Goal: Task Accomplishment & Management: Use online tool/utility

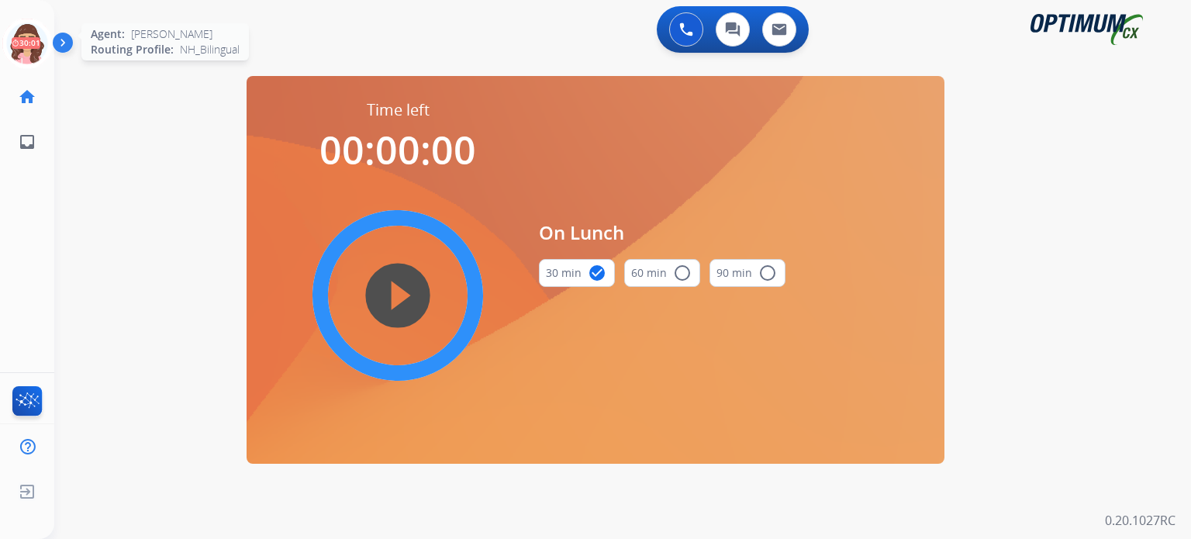
click at [25, 45] on icon at bounding box center [27, 44] width 50 height 50
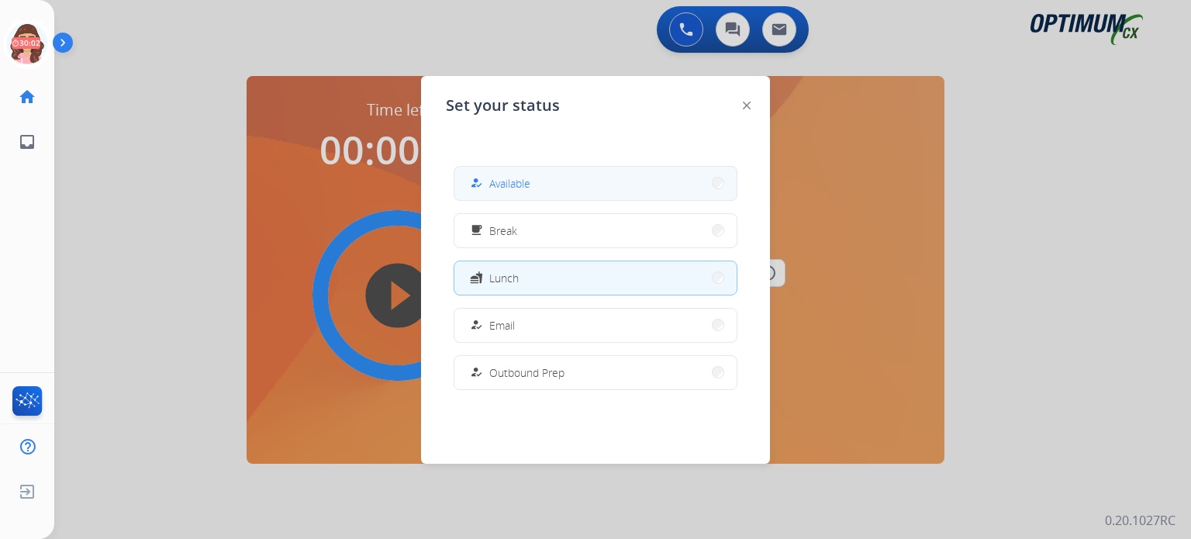
click at [526, 192] on button "how_to_reg Available" at bounding box center [595, 183] width 282 height 33
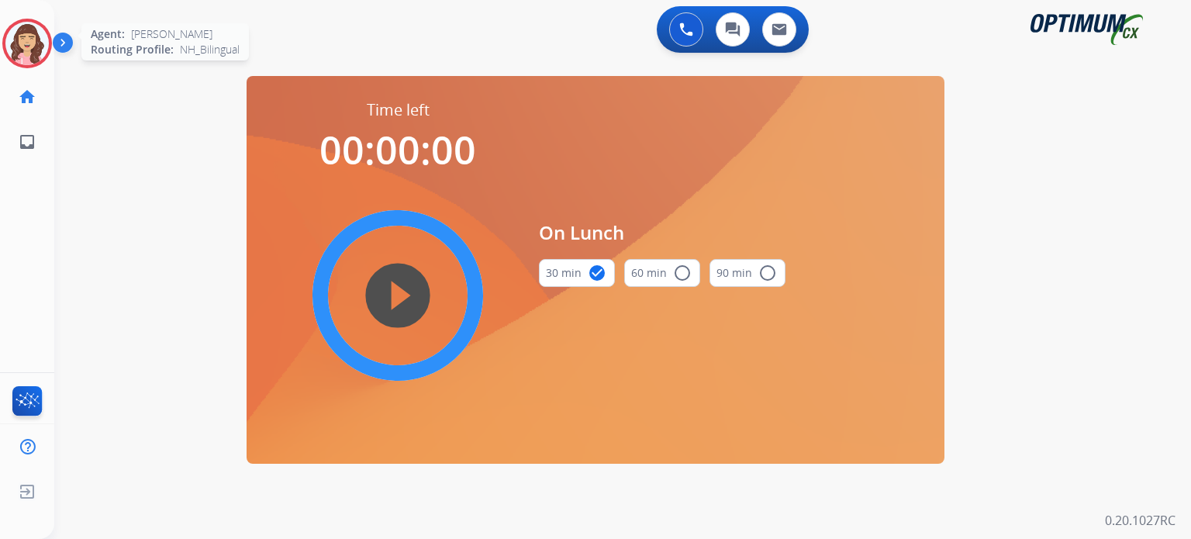
click at [36, 53] on img at bounding box center [26, 43] width 43 height 43
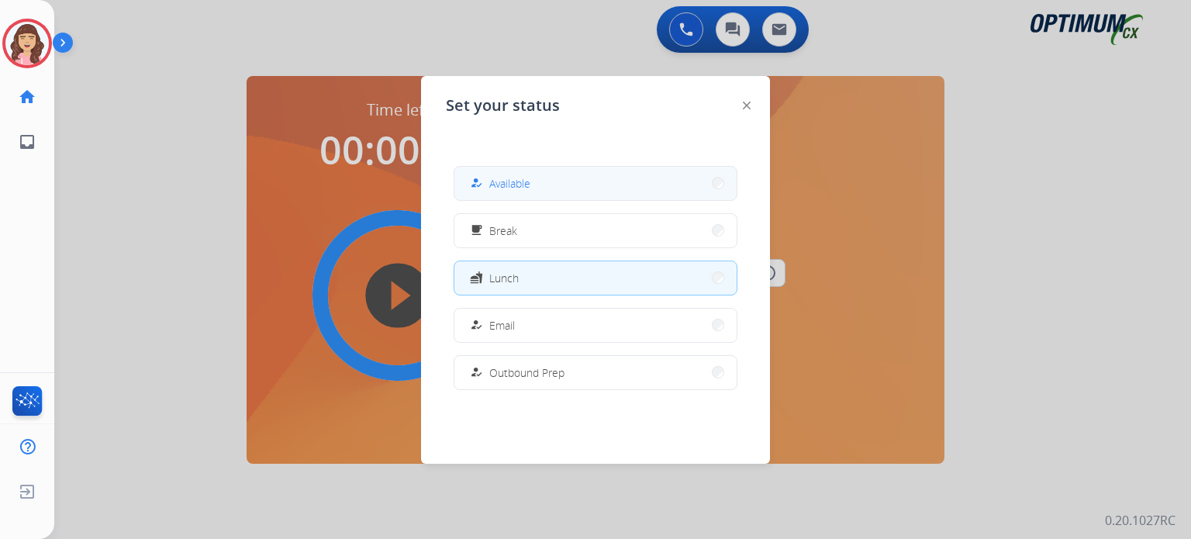
click at [493, 173] on button "how_to_reg Available" at bounding box center [595, 183] width 282 height 33
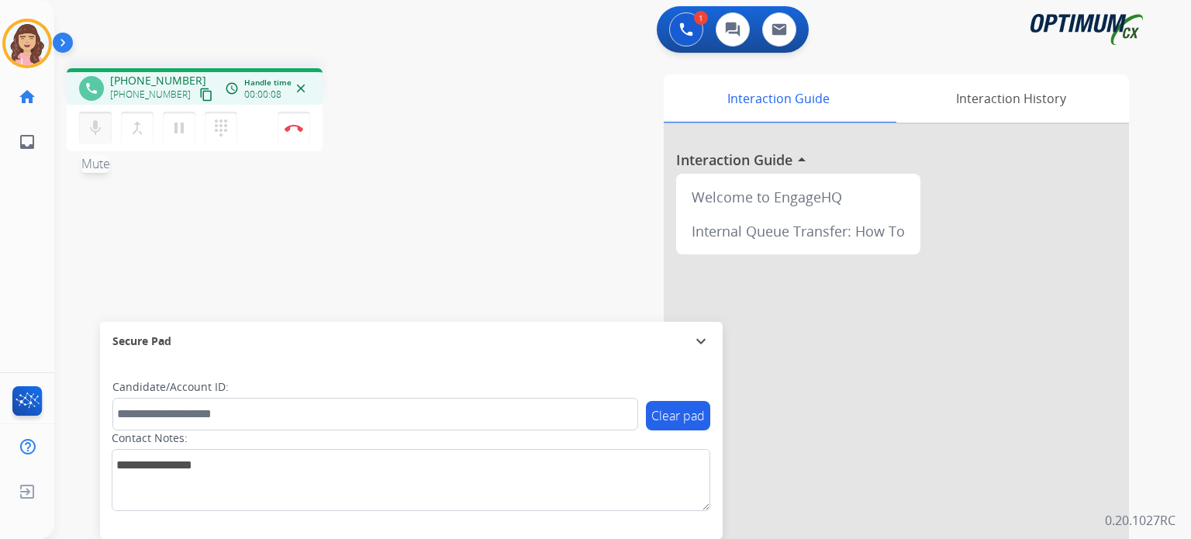
click at [95, 126] on mat-icon "mic" at bounding box center [95, 128] width 19 height 19
click at [95, 126] on mat-icon "mic_off" at bounding box center [95, 128] width 19 height 19
click at [199, 89] on mat-icon "content_copy" at bounding box center [206, 95] width 14 height 14
click at [91, 126] on mat-icon "mic" at bounding box center [95, 128] width 19 height 19
click at [91, 126] on mat-icon "mic_off" at bounding box center [95, 128] width 19 height 19
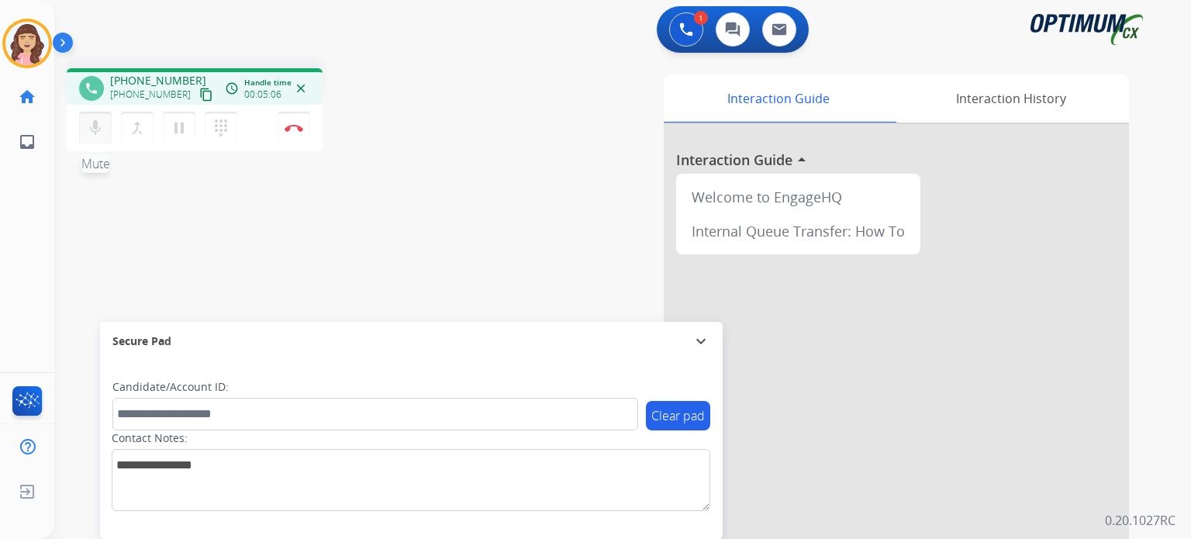
click at [100, 120] on mat-icon "mic" at bounding box center [95, 128] width 19 height 19
click at [93, 131] on mat-icon "mic_off" at bounding box center [95, 128] width 19 height 19
click at [291, 130] on img at bounding box center [293, 128] width 19 height 8
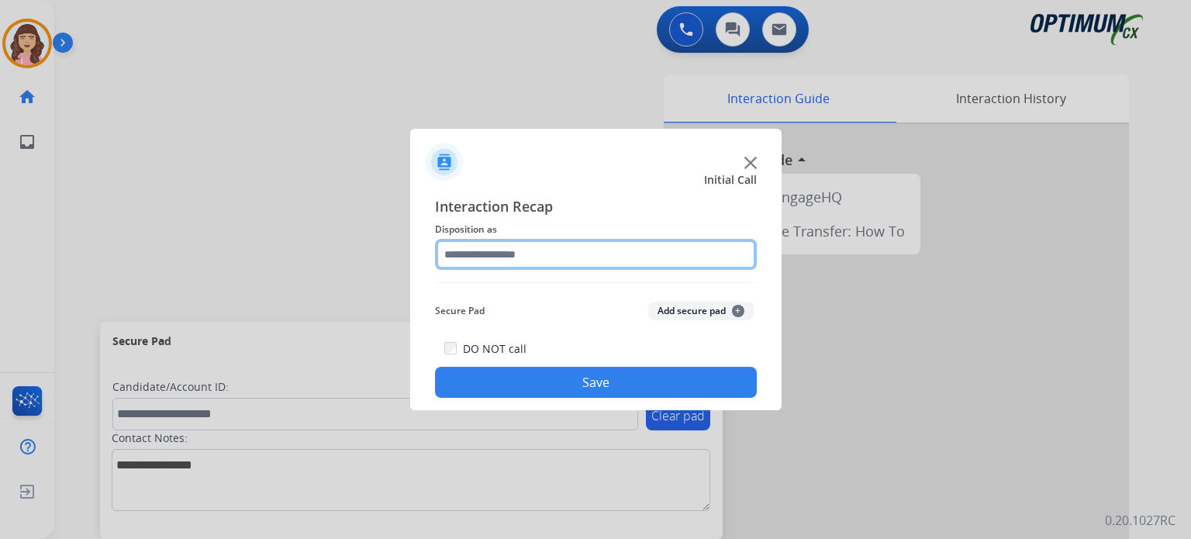
click at [522, 252] on input "text" at bounding box center [596, 254] width 322 height 31
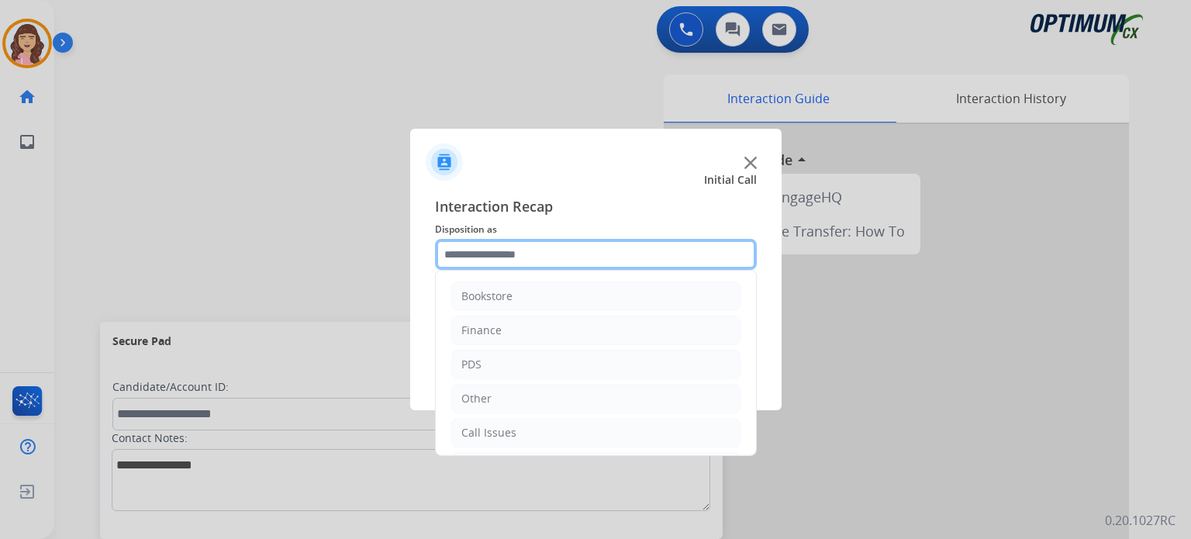
scroll to position [102, 0]
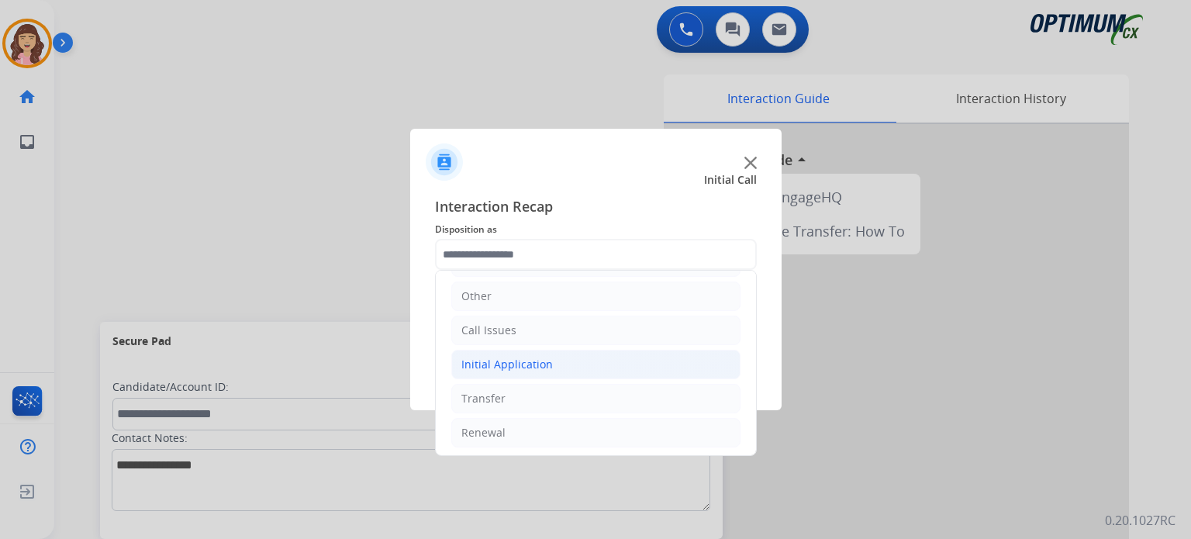
click at [502, 367] on div "Initial Application" at bounding box center [506, 365] width 91 height 16
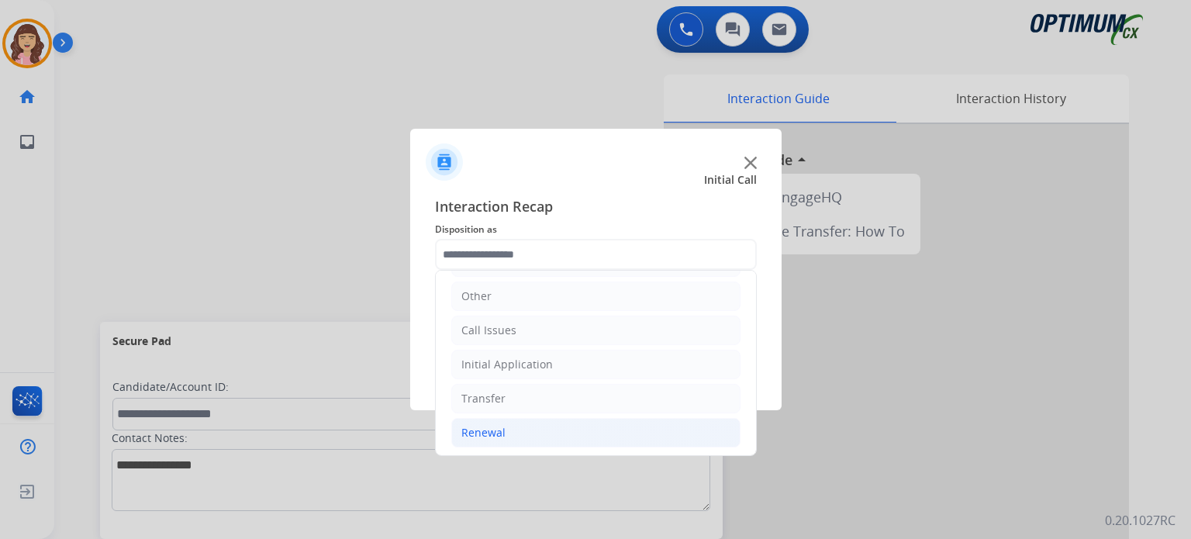
click at [502, 433] on div "Renewal" at bounding box center [483, 433] width 44 height 16
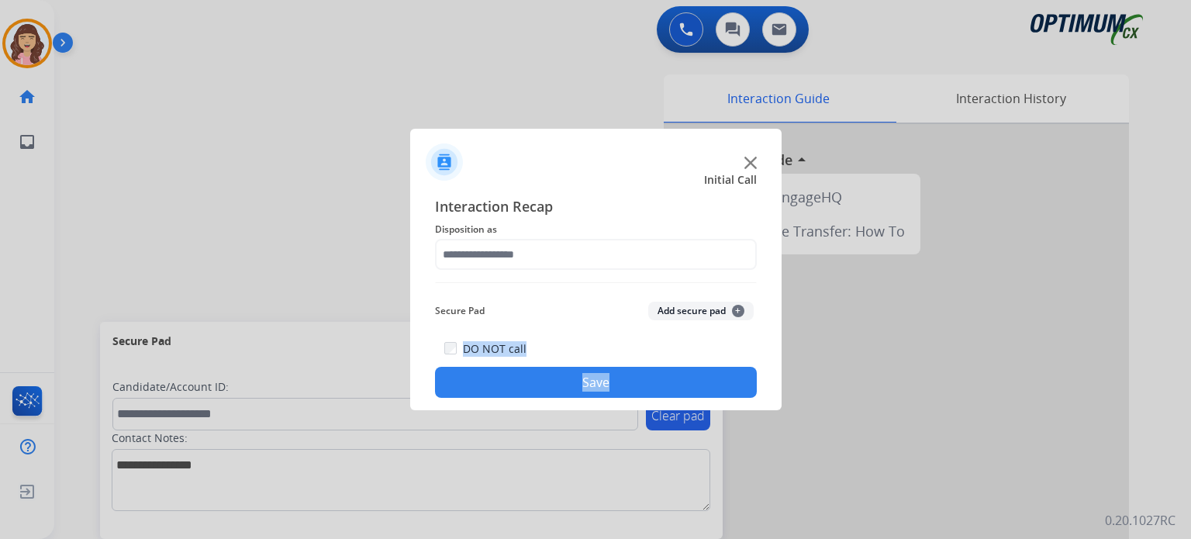
drag, startPoint x: 750, startPoint y: 319, endPoint x: 748, endPoint y: 374, distance: 54.3
click at [748, 374] on div "Interaction Recap Disposition as Secure Pad Add secure pad + DO NOT call Save" at bounding box center [596, 296] width 322 height 202
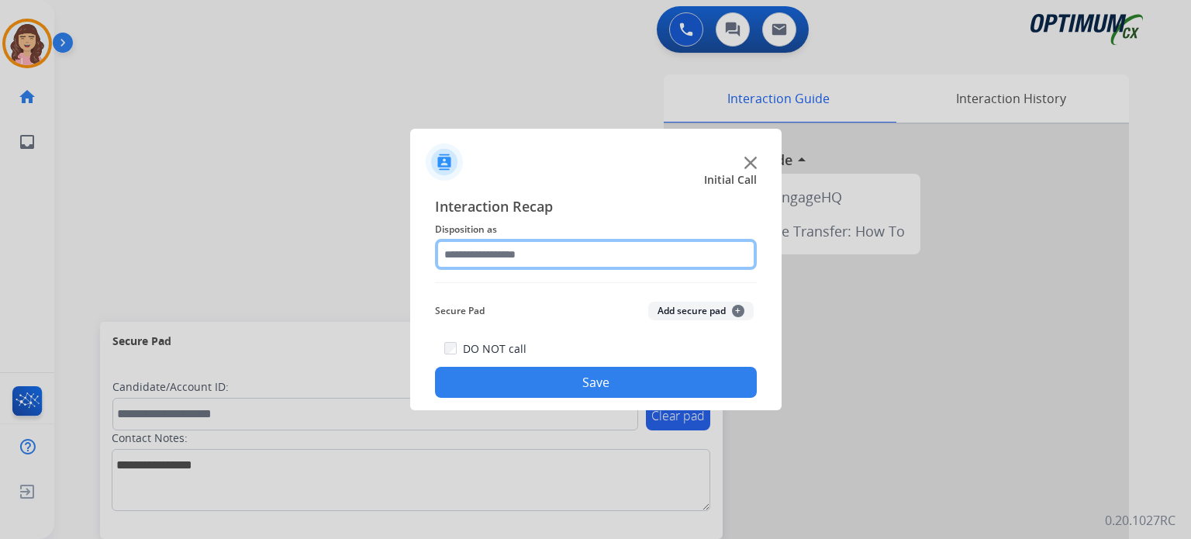
click at [605, 263] on input "text" at bounding box center [596, 254] width 322 height 31
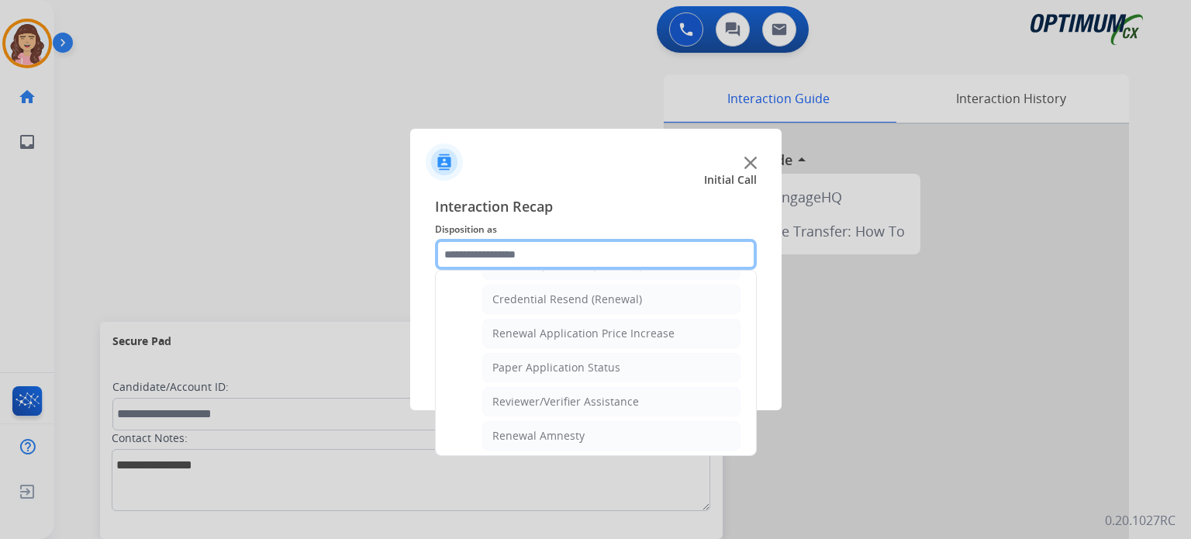
scroll to position [591, 0]
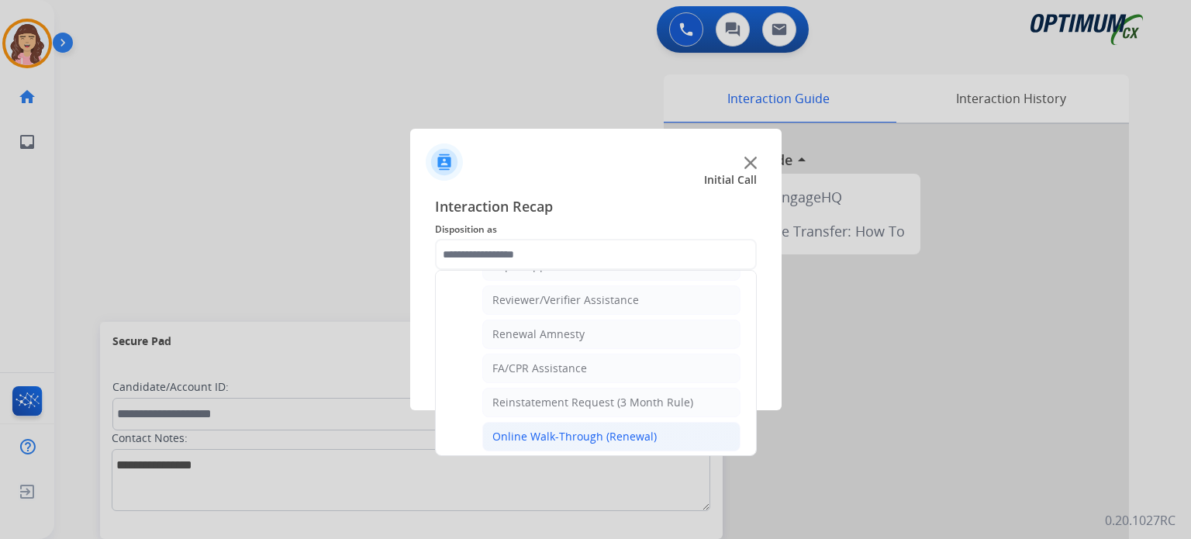
click at [646, 429] on div "Online Walk-Through (Renewal)" at bounding box center [574, 437] width 164 height 16
type input "**********"
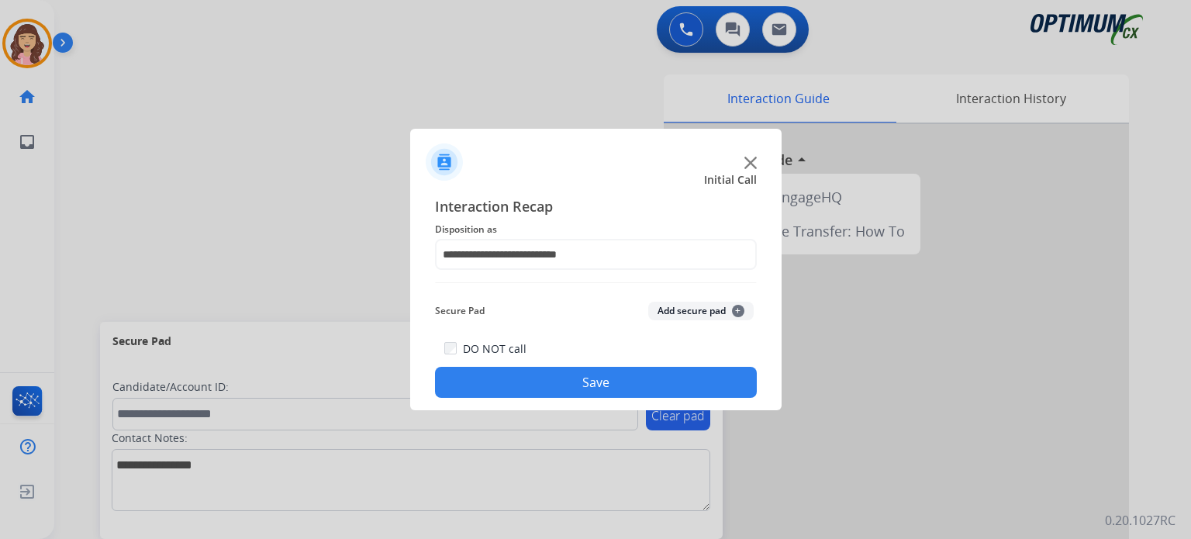
click at [610, 381] on button "Save" at bounding box center [596, 382] width 322 height 31
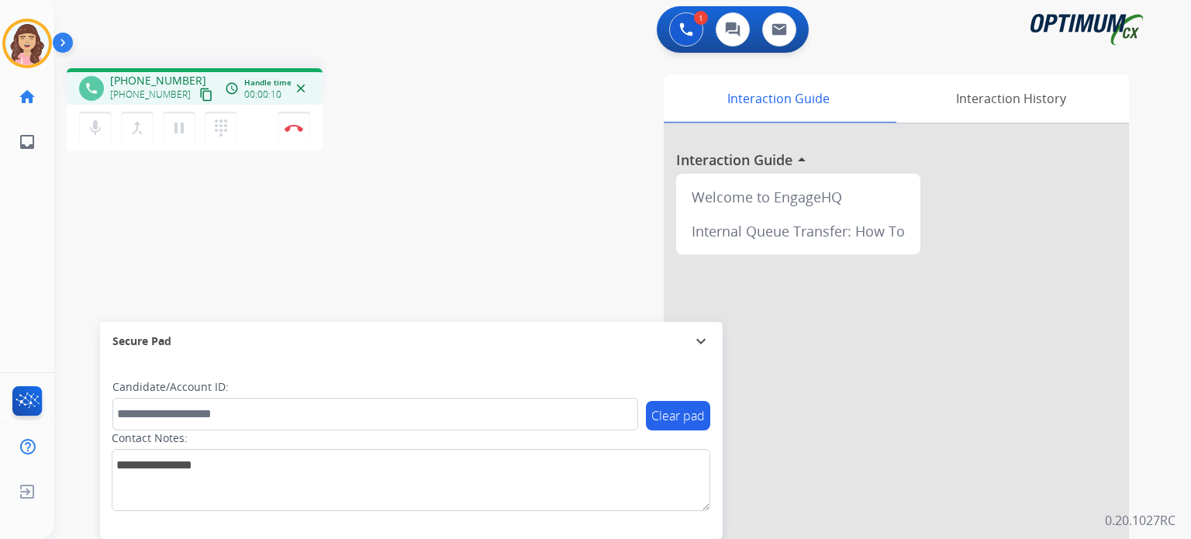
click at [199, 95] on mat-icon "content_copy" at bounding box center [206, 95] width 14 height 14
click at [88, 126] on mat-icon "mic" at bounding box center [95, 128] width 19 height 19
click at [88, 126] on mat-icon "mic_off" at bounding box center [95, 128] width 19 height 19
click at [462, 268] on div "phone +15043522326 +15043522326 content_copy access_time Call metrics Queue 00:…" at bounding box center [603, 379] width 1099 height 646
click at [471, 240] on div "phone +15043522326 +15043522326 content_copy access_time Call metrics Queue 00:…" at bounding box center [603, 379] width 1099 height 646
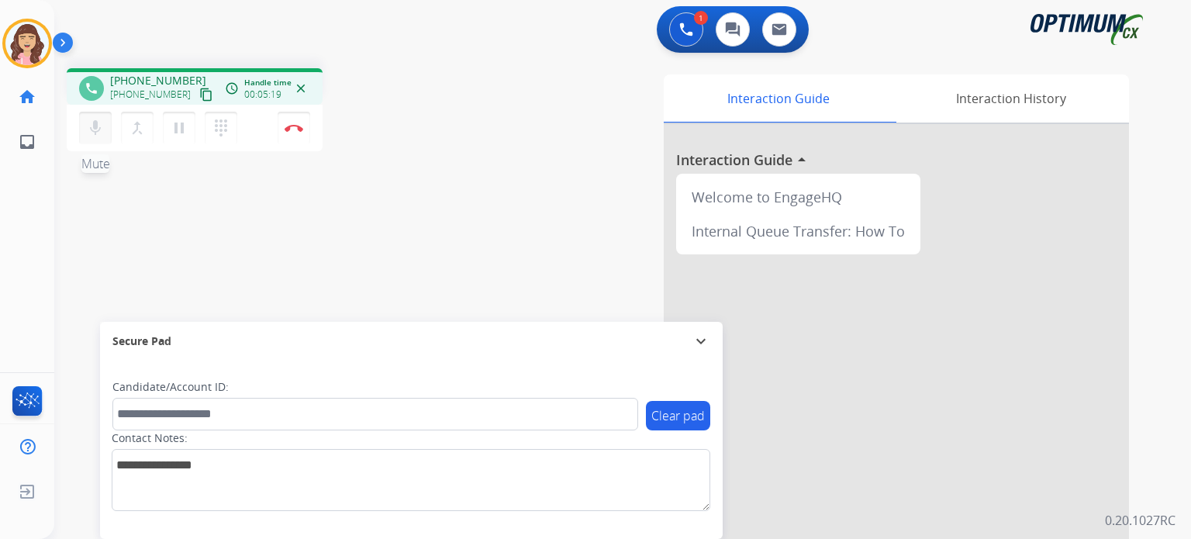
click at [95, 119] on mat-icon "mic" at bounding box center [95, 128] width 19 height 19
click at [96, 122] on mat-icon "mic_off" at bounding box center [95, 128] width 19 height 19
click at [90, 123] on mat-icon "mic" at bounding box center [95, 128] width 19 height 19
click at [90, 123] on mat-icon "mic_off" at bounding box center [95, 128] width 19 height 19
click at [291, 134] on button "Disconnect" at bounding box center [293, 128] width 33 height 33
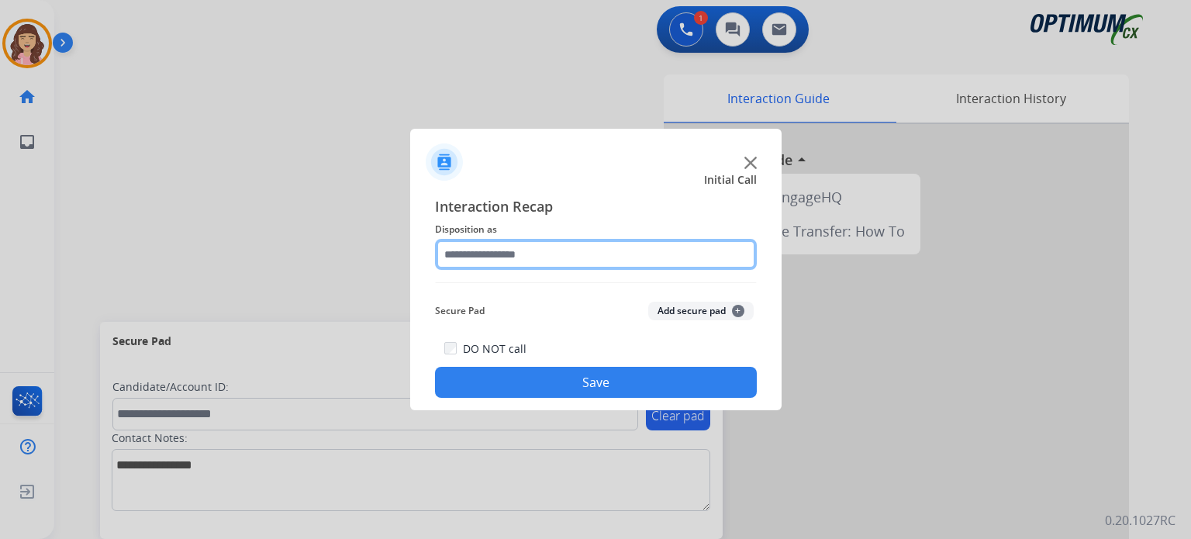
click at [527, 247] on input "text" at bounding box center [596, 254] width 322 height 31
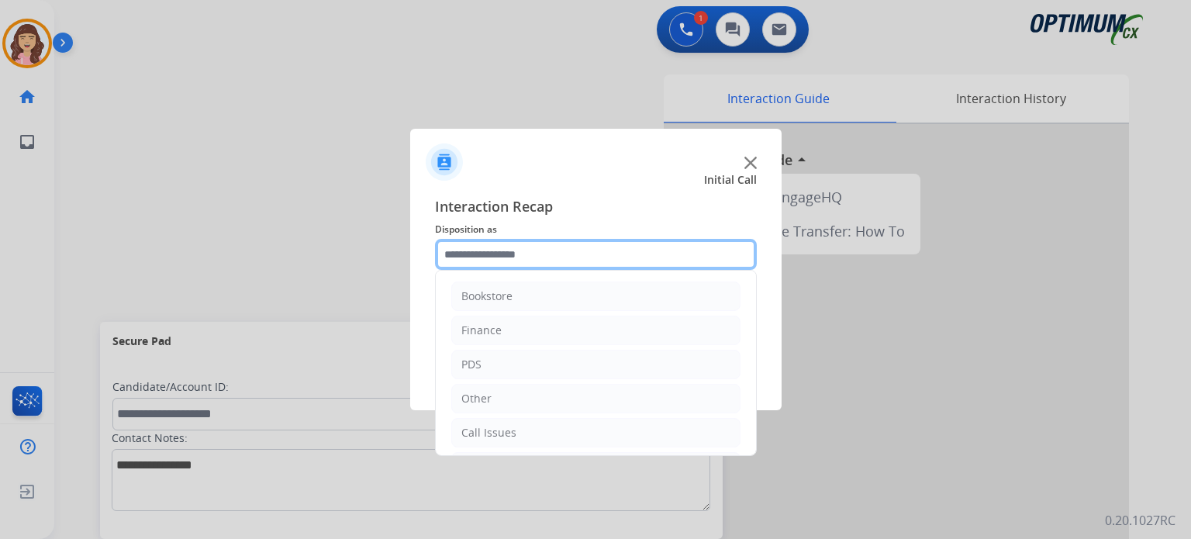
scroll to position [102, 0]
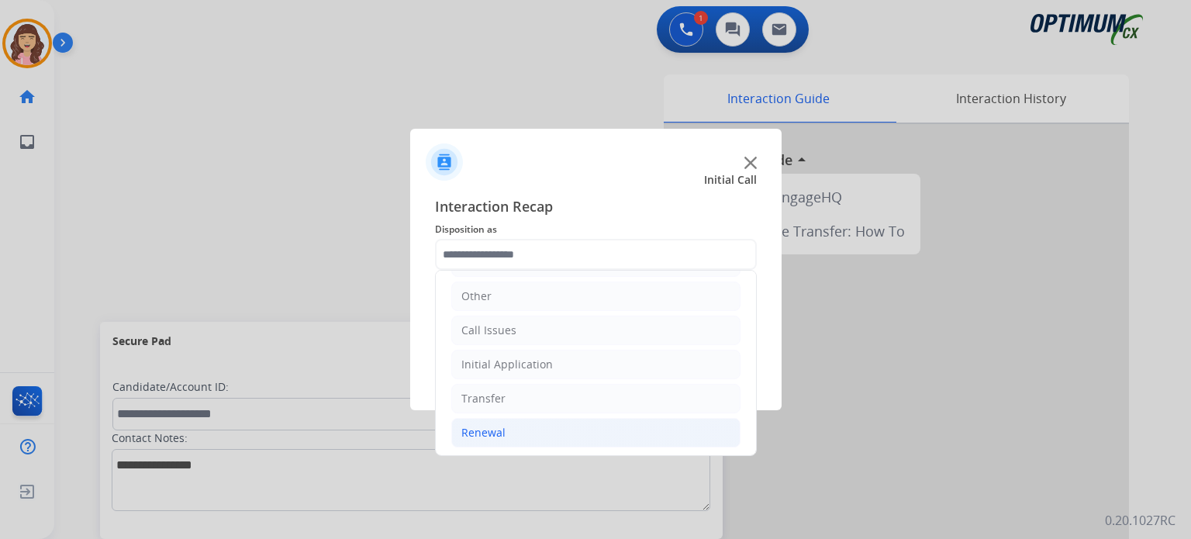
click at [534, 426] on li "Renewal" at bounding box center [595, 432] width 289 height 29
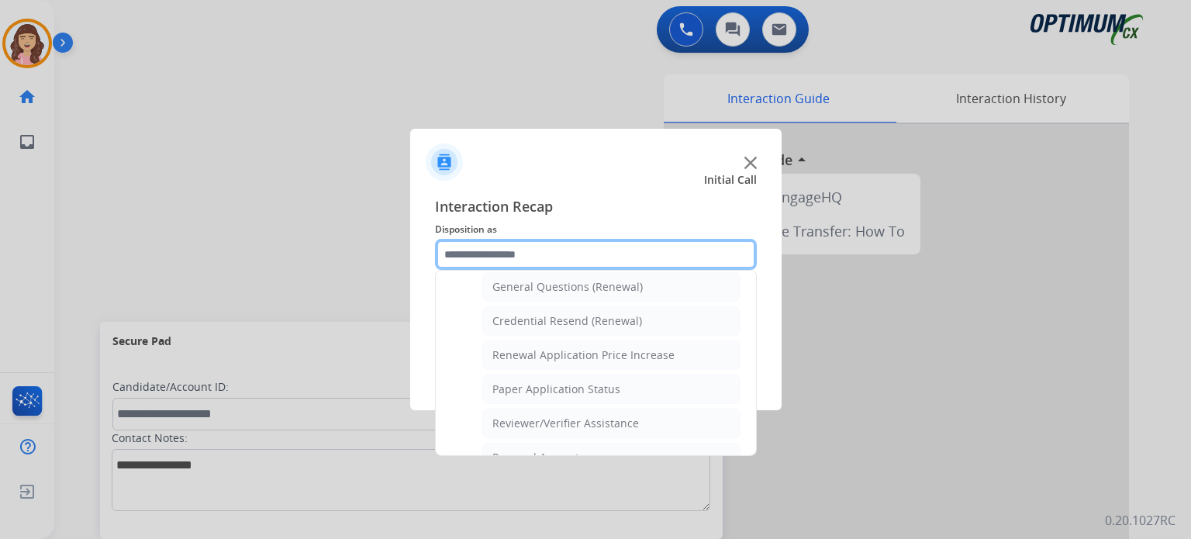
scroll to position [414, 0]
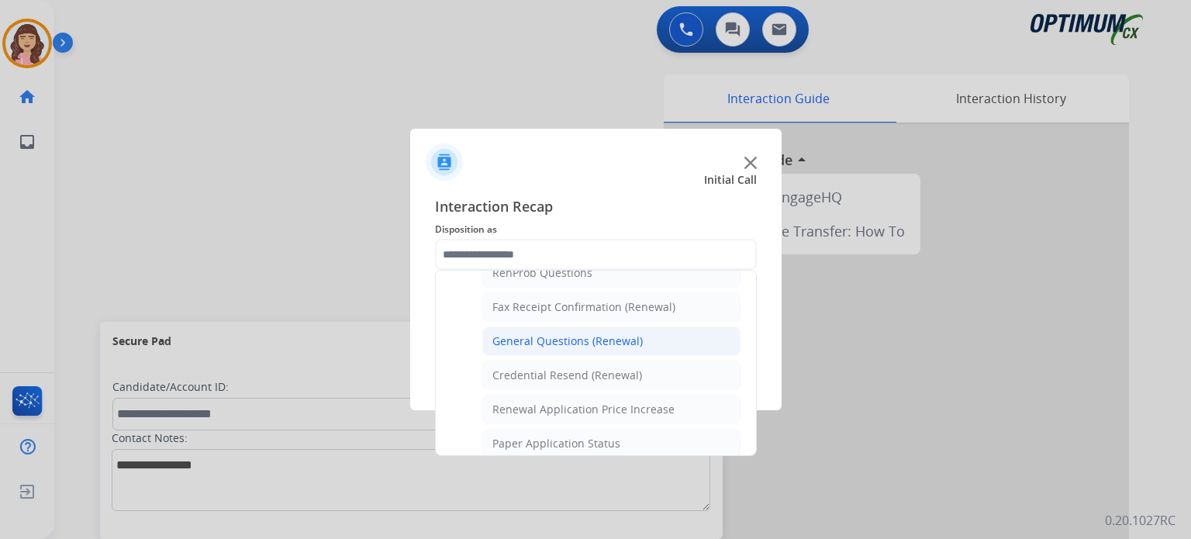
click at [529, 326] on li "General Questions (Renewal)" at bounding box center [611, 340] width 258 height 29
type input "**********"
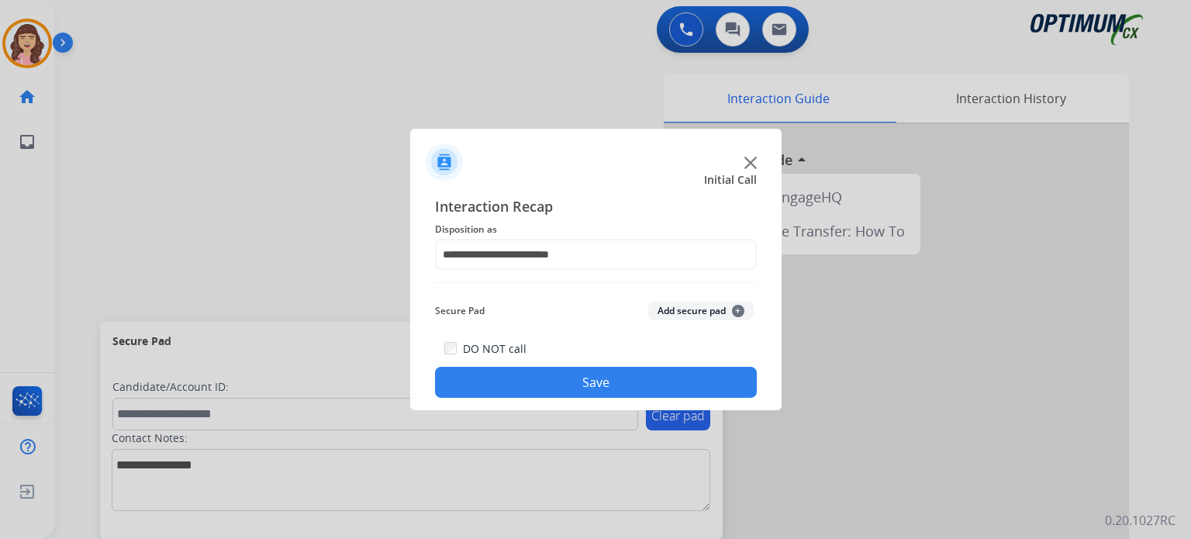
click at [562, 382] on button "Save" at bounding box center [596, 382] width 322 height 31
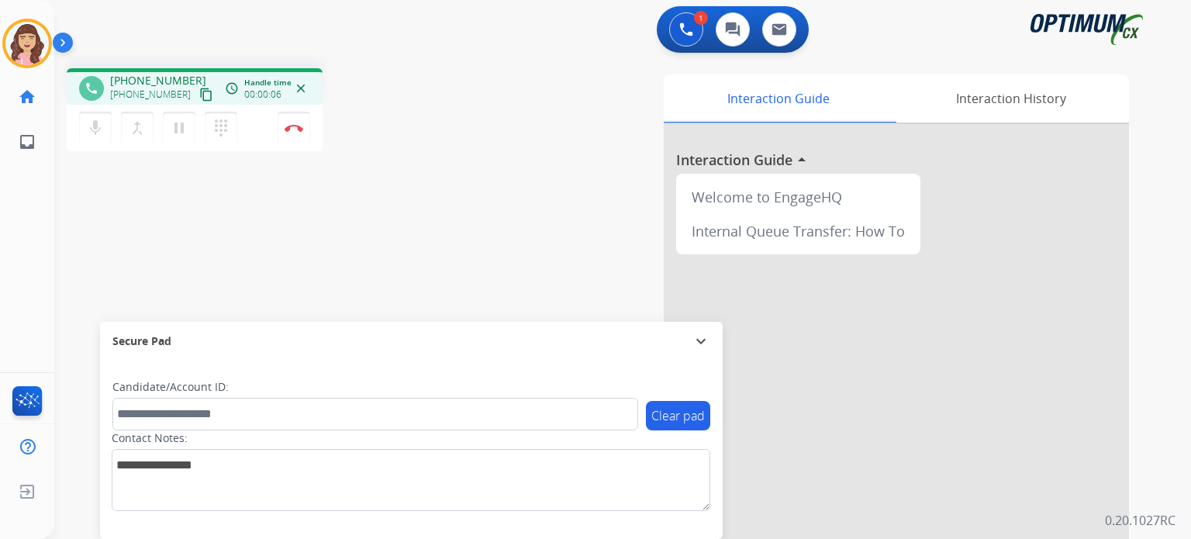
click at [199, 95] on mat-icon "content_copy" at bounding box center [206, 95] width 14 height 14
click at [95, 137] on button "mic Mute" at bounding box center [95, 128] width 33 height 33
click at [95, 137] on button "mic_off Mute" at bounding box center [95, 128] width 33 height 33
click at [436, 198] on div "phone +12672054253 +12672054253 content_copy access_time Call metrics Queue 00:…" at bounding box center [603, 379] width 1099 height 646
click at [95, 128] on mat-icon "mic" at bounding box center [95, 128] width 19 height 19
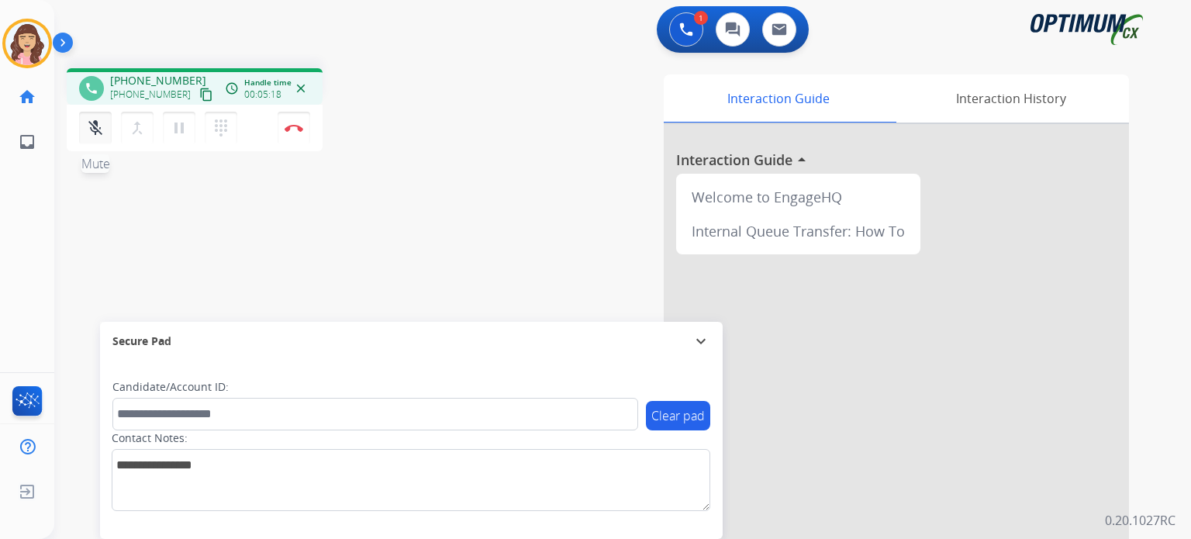
click at [95, 128] on mat-icon "mic_off" at bounding box center [95, 128] width 19 height 19
drag, startPoint x: 367, startPoint y: 238, endPoint x: 248, endPoint y: 239, distance: 118.6
click at [367, 238] on div "phone +12672054253 +12672054253 content_copy access_time Call metrics Queue 00:…" at bounding box center [603, 379] width 1099 height 646
click at [94, 132] on mat-icon "mic" at bounding box center [95, 128] width 19 height 19
click at [94, 132] on mat-icon "mic_off" at bounding box center [95, 128] width 19 height 19
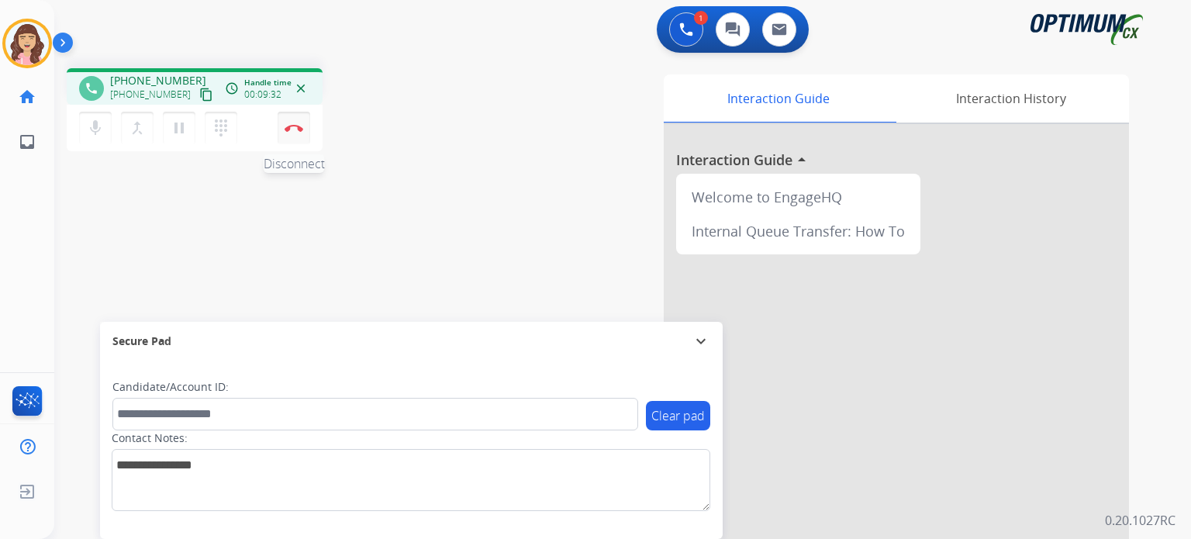
click at [295, 129] on img at bounding box center [293, 128] width 19 height 8
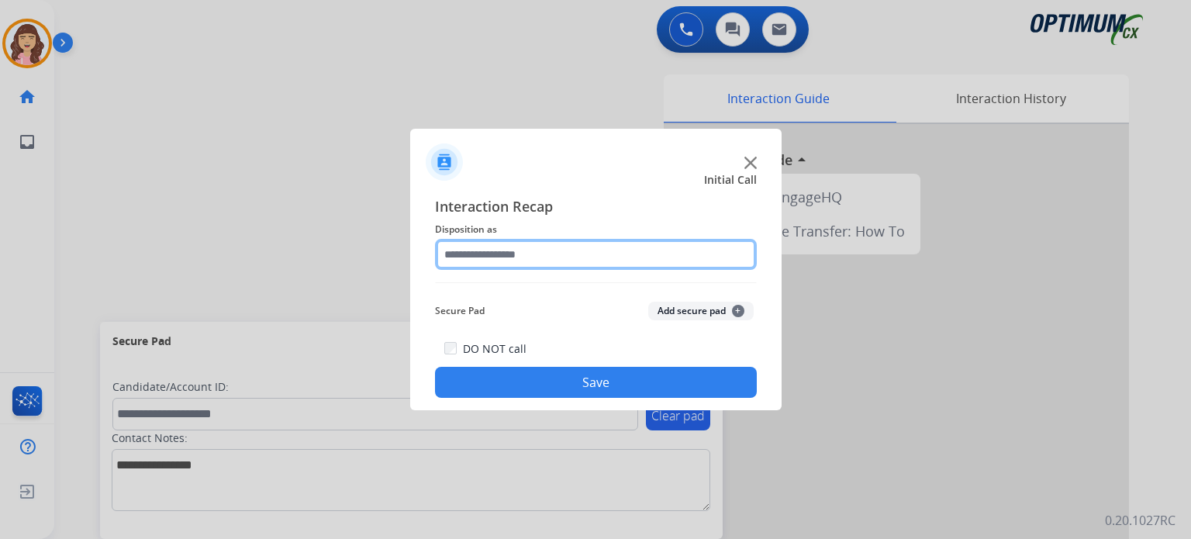
click at [515, 267] on input "text" at bounding box center [596, 254] width 322 height 31
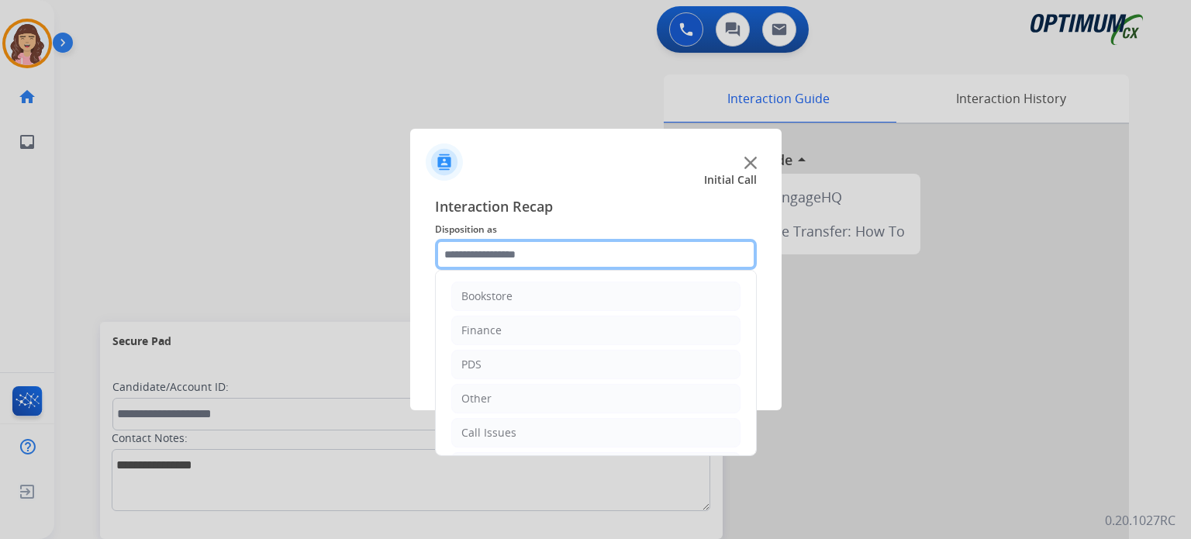
scroll to position [102, 0]
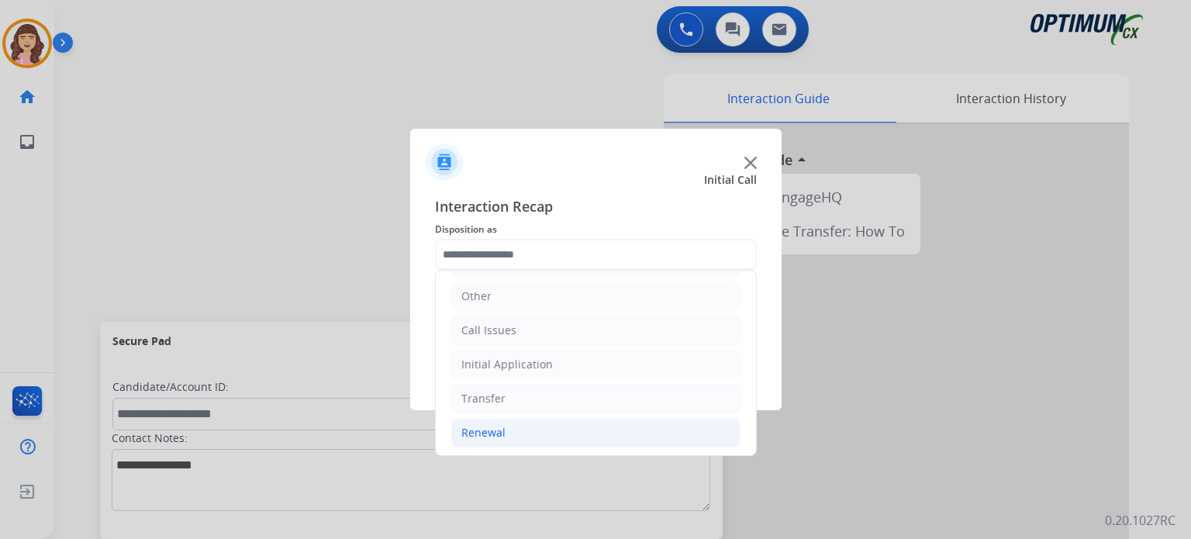
click at [543, 433] on li "Renewal" at bounding box center [595, 432] width 289 height 29
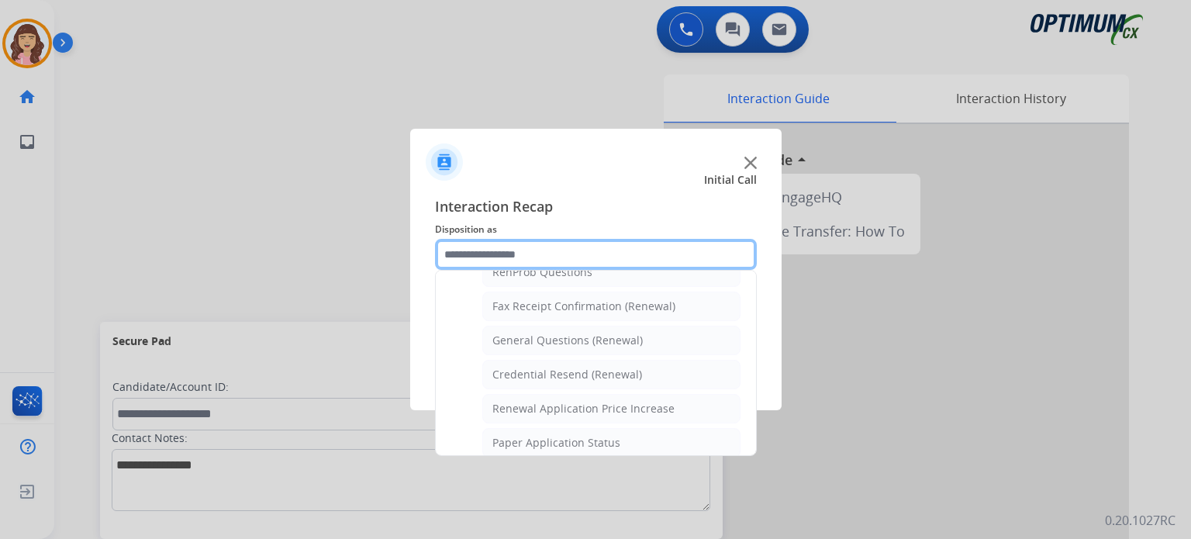
scroll to position [385, 0]
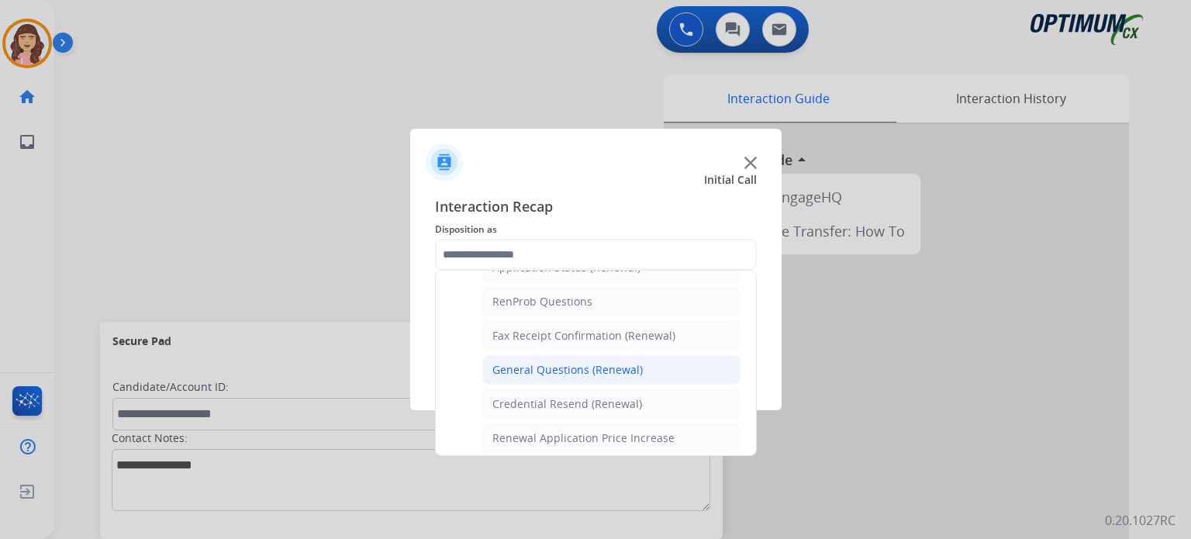
click at [585, 367] on div "General Questions (Renewal)" at bounding box center [567, 370] width 150 height 16
type input "**********"
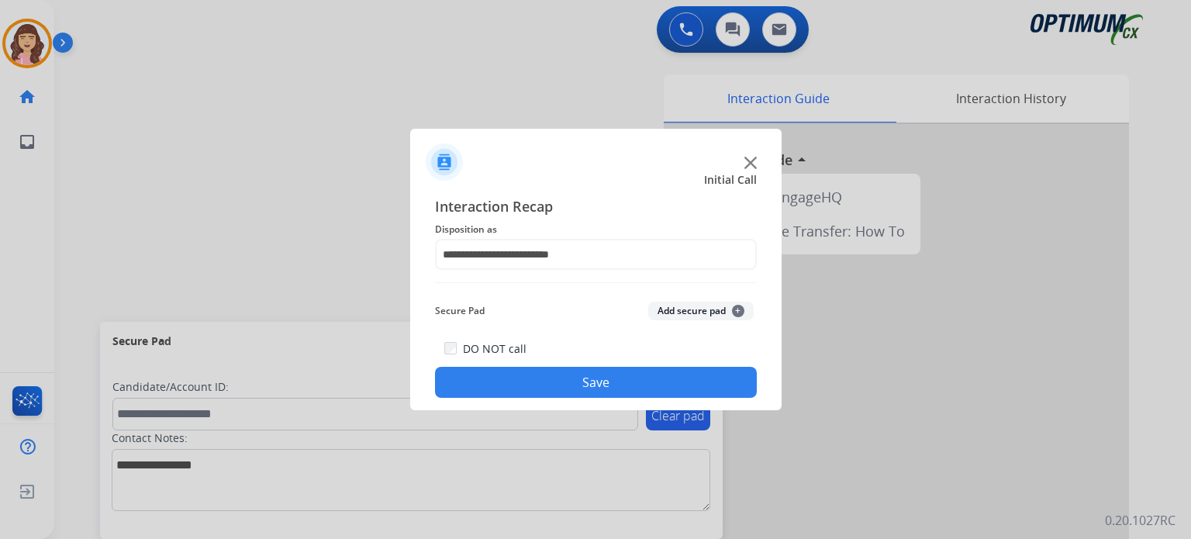
click at [581, 377] on button "Save" at bounding box center [596, 382] width 322 height 31
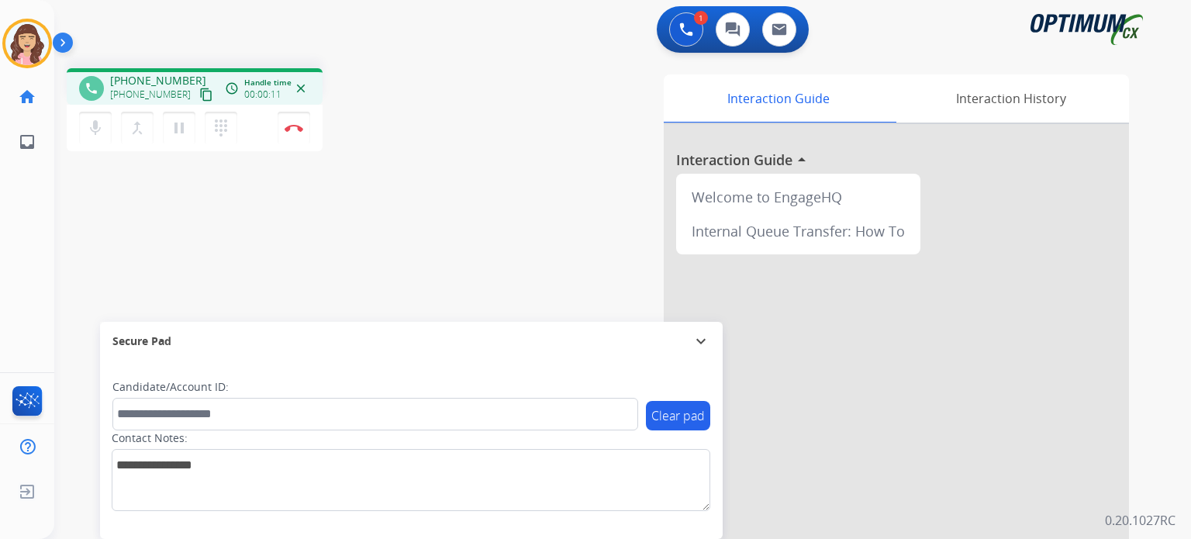
click at [199, 94] on mat-icon "content_copy" at bounding box center [206, 95] width 14 height 14
click at [295, 125] on img at bounding box center [293, 128] width 19 height 8
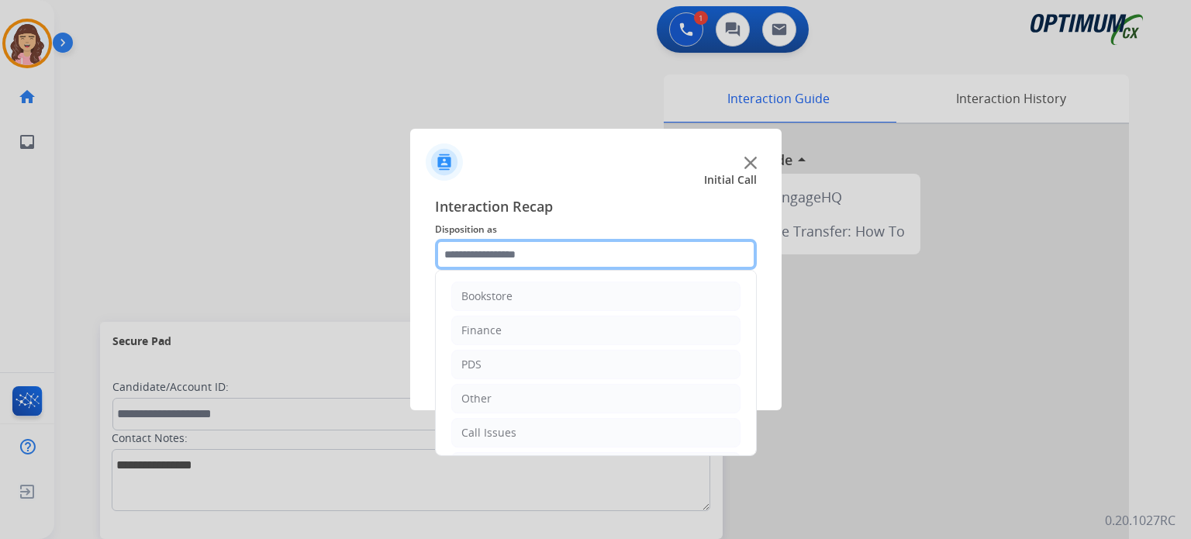
click at [521, 253] on input "text" at bounding box center [596, 254] width 322 height 31
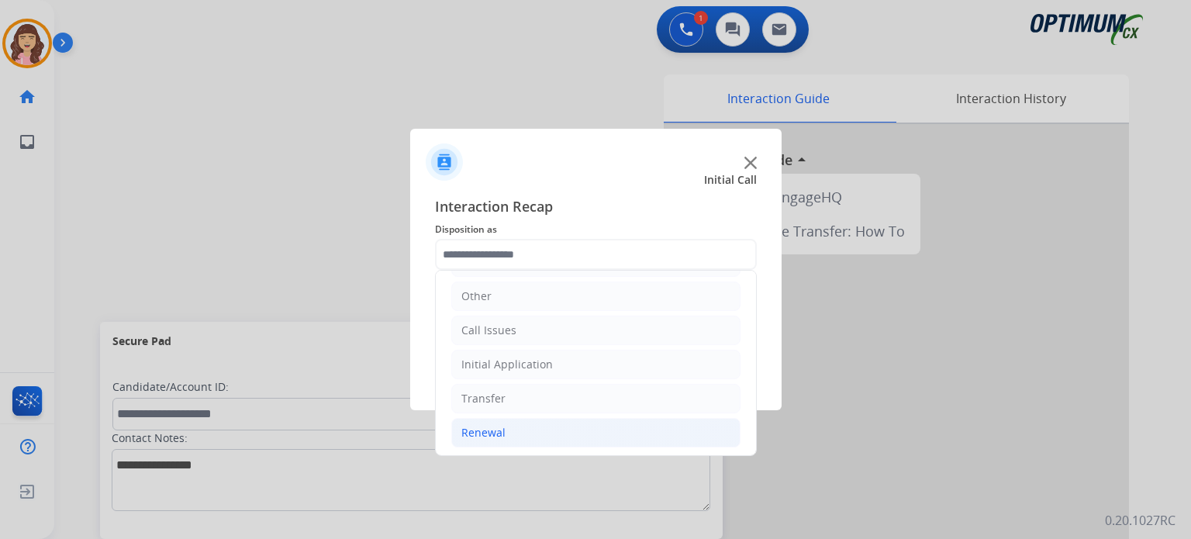
click at [495, 433] on div "Renewal" at bounding box center [483, 433] width 44 height 16
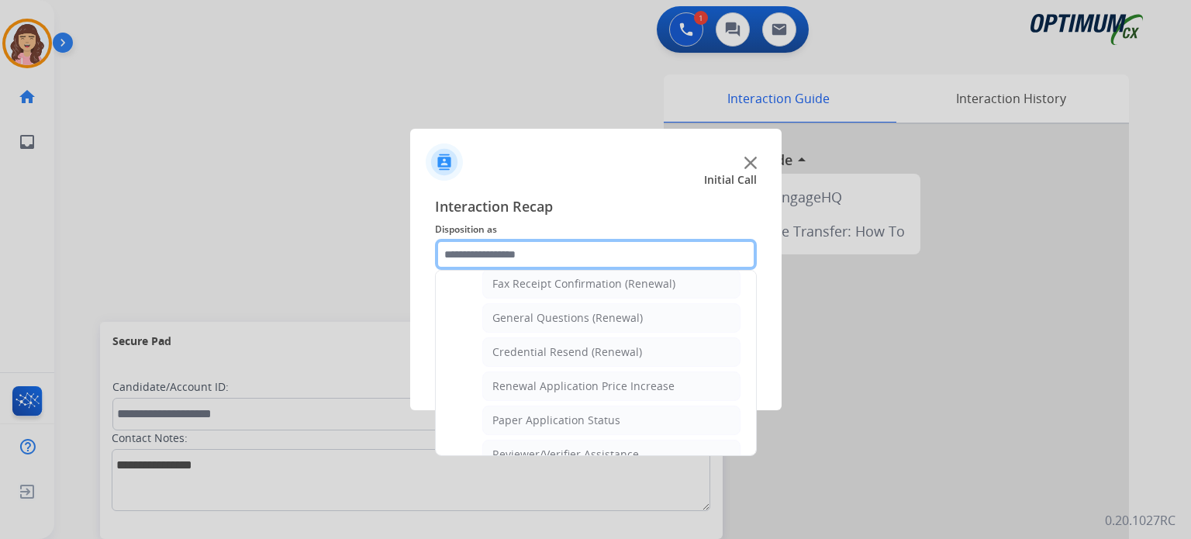
scroll to position [430, 0]
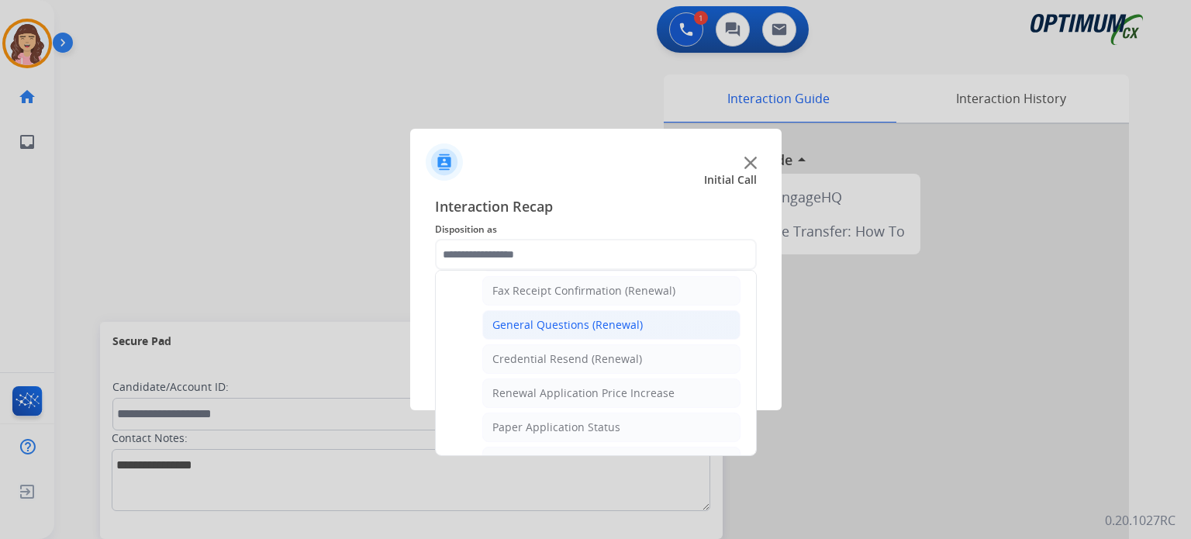
click at [561, 322] on div "General Questions (Renewal)" at bounding box center [567, 325] width 150 height 16
type input "**********"
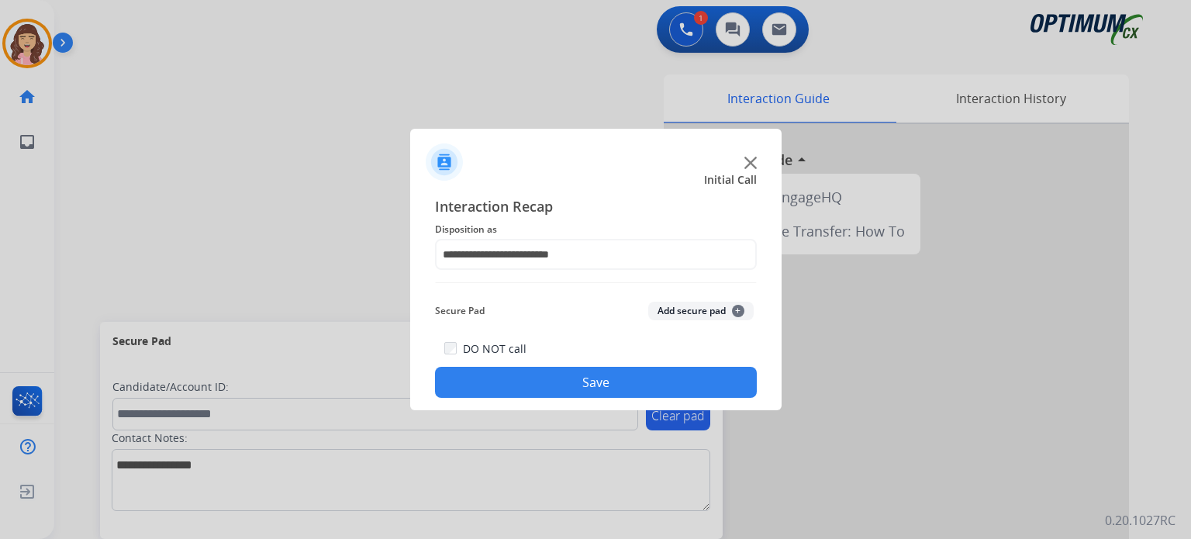
click at [584, 385] on button "Save" at bounding box center [596, 382] width 322 height 31
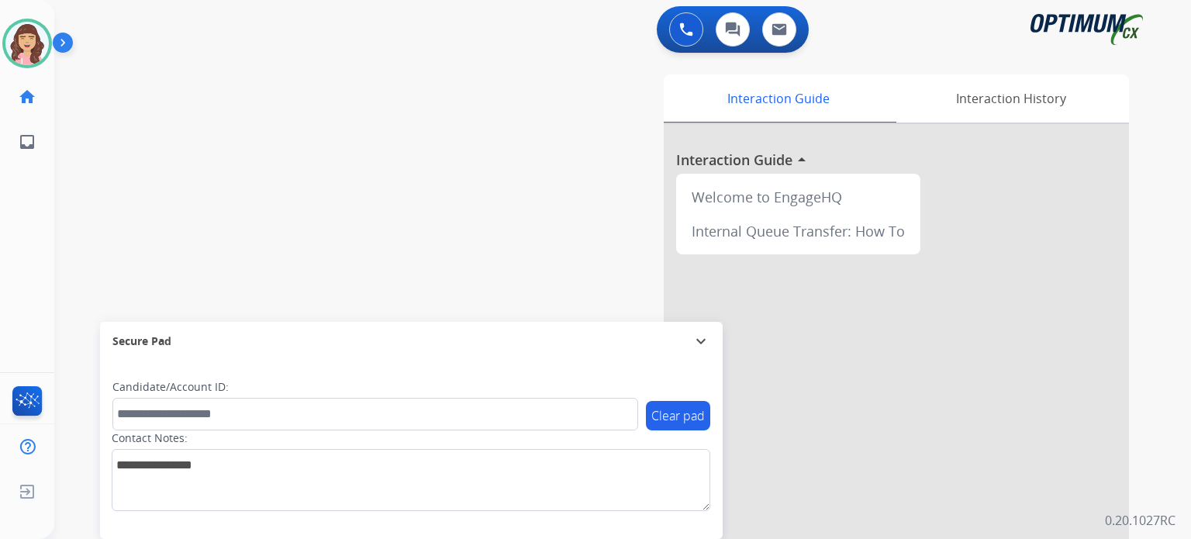
click at [308, 116] on div "swap_horiz Break voice bridge close_fullscreen Connect 3-Way Call merge_type Se…" at bounding box center [603, 379] width 1099 height 646
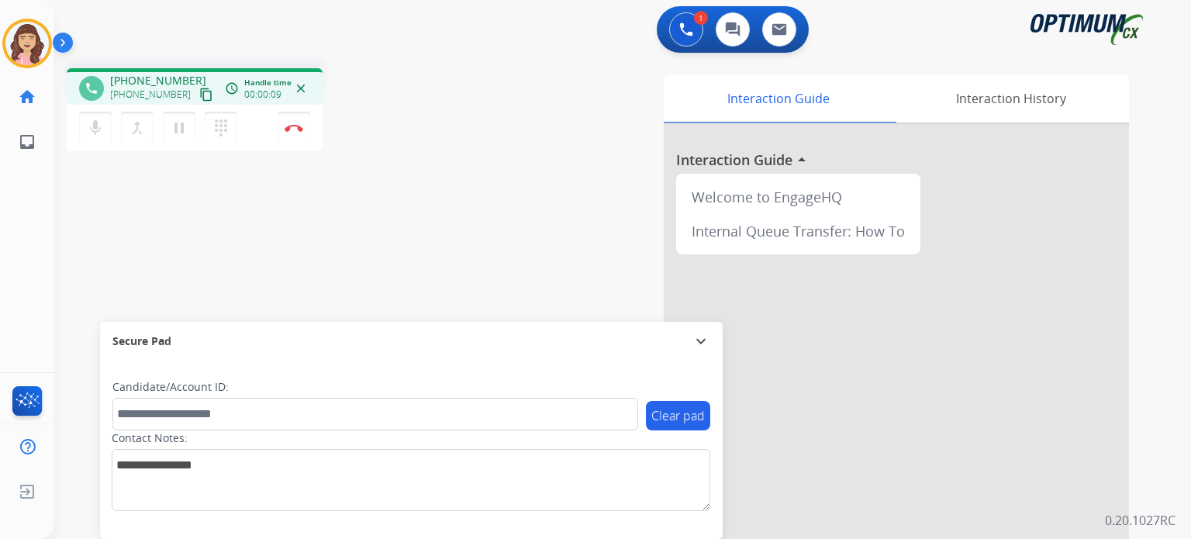
click at [199, 95] on mat-icon "content_copy" at bounding box center [206, 95] width 14 height 14
click at [292, 127] on img at bounding box center [293, 128] width 19 height 8
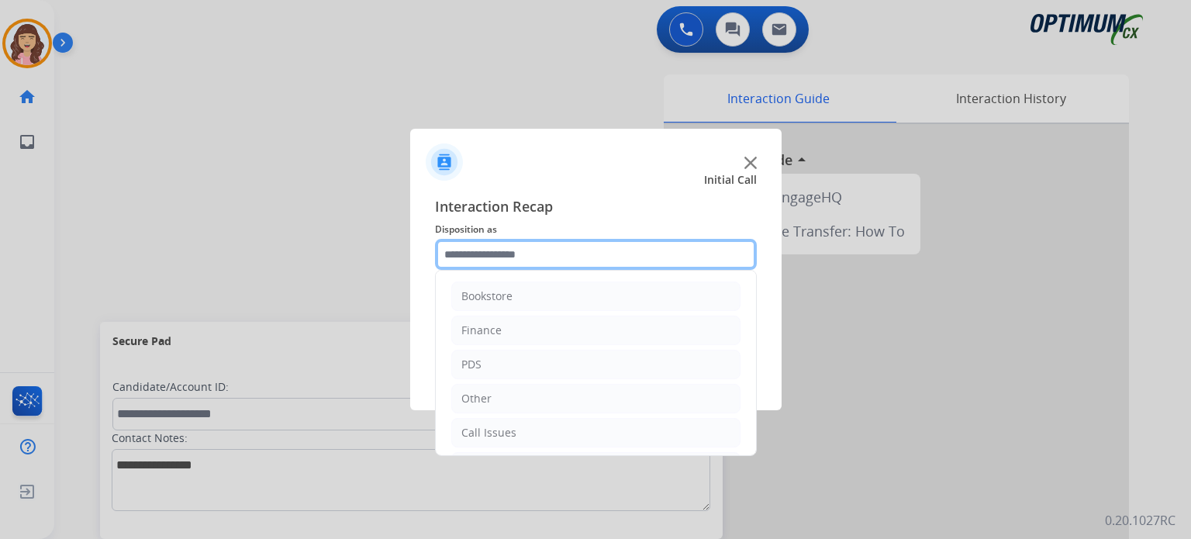
click at [526, 254] on input "text" at bounding box center [596, 254] width 322 height 31
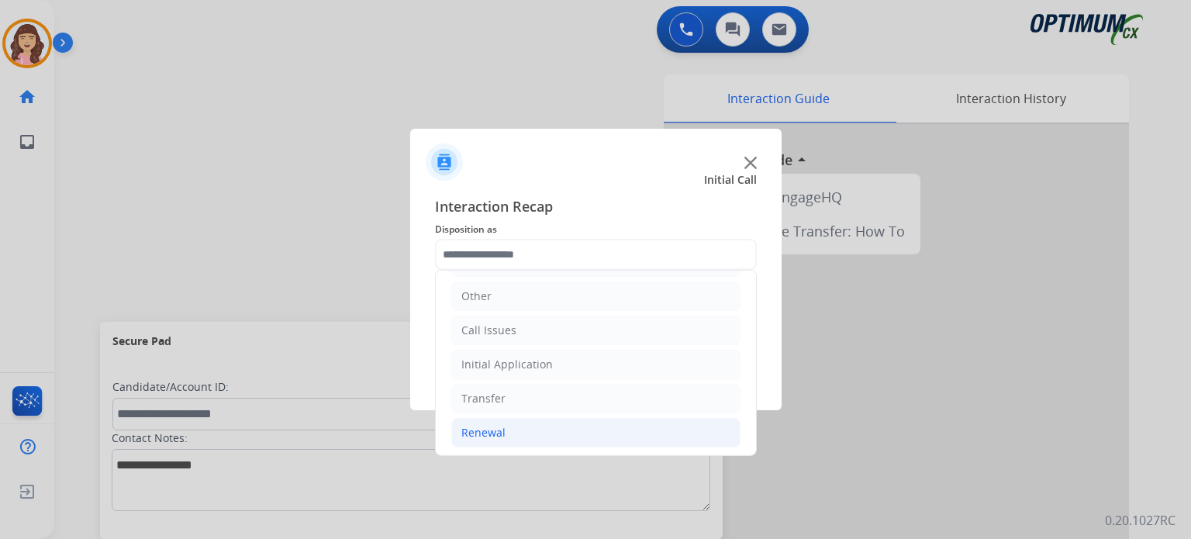
click at [487, 428] on div "Renewal" at bounding box center [483, 433] width 44 height 16
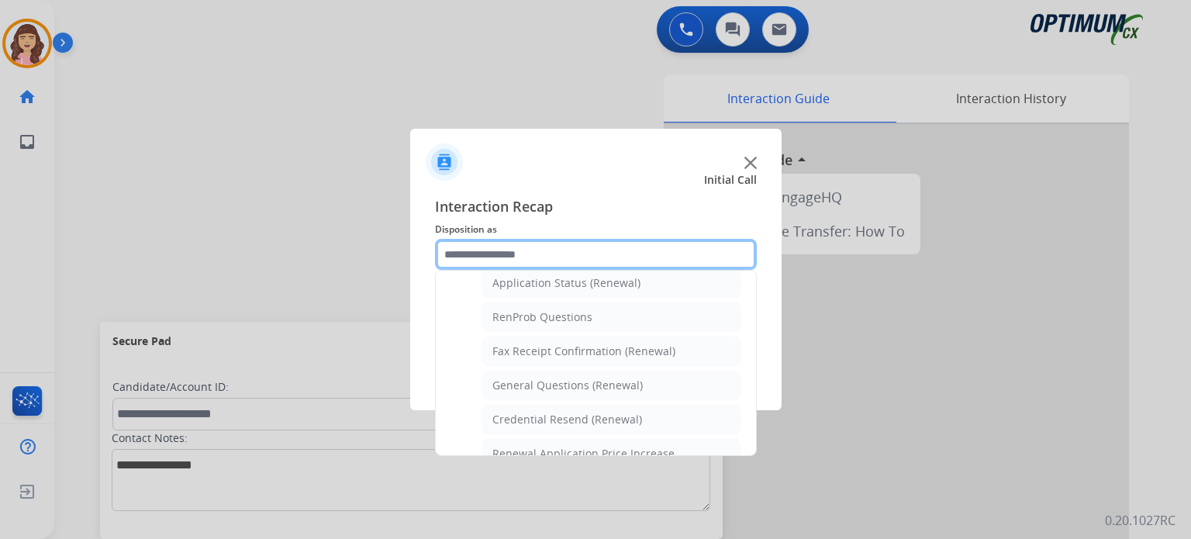
scroll to position [367, 0]
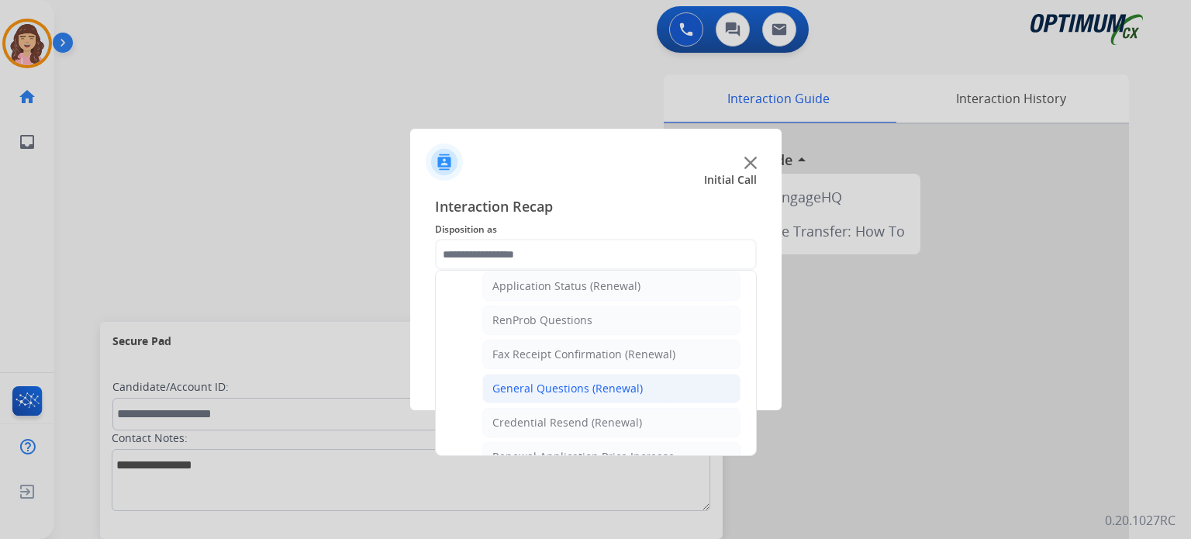
click at [587, 374] on li "General Questions (Renewal)" at bounding box center [611, 388] width 258 height 29
type input "**********"
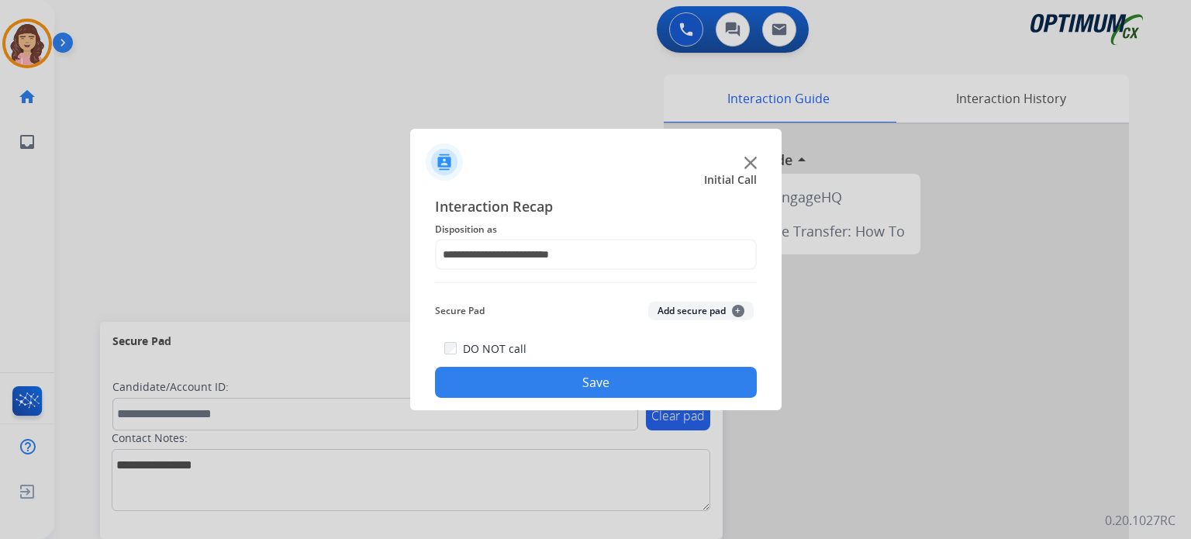
click at [569, 375] on button "Save" at bounding box center [596, 382] width 322 height 31
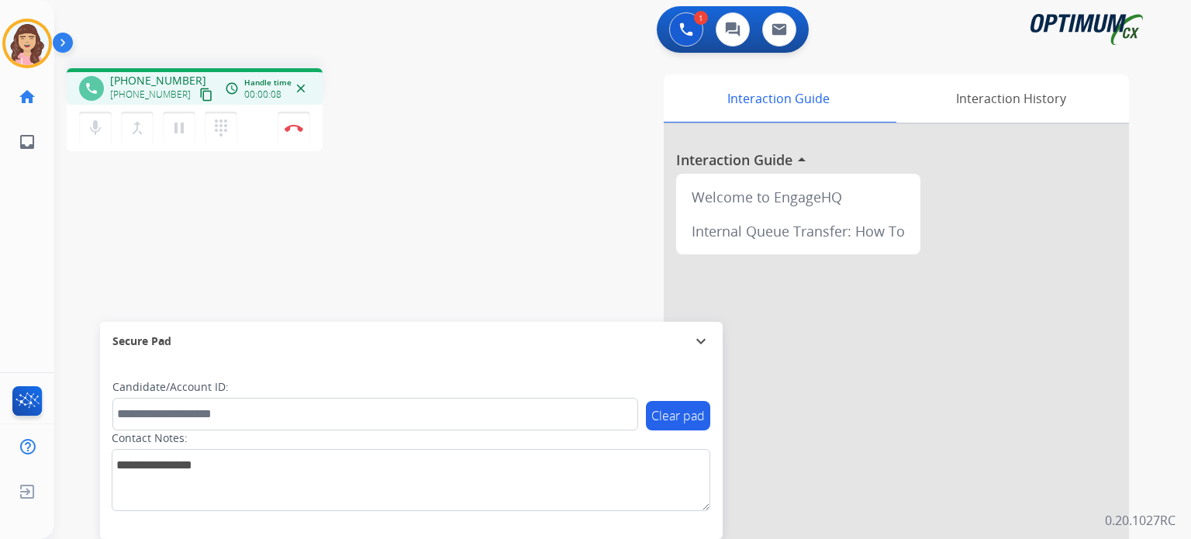
click at [199, 95] on mat-icon "content_copy" at bounding box center [206, 95] width 14 height 14
click at [297, 126] on img at bounding box center [293, 128] width 19 height 8
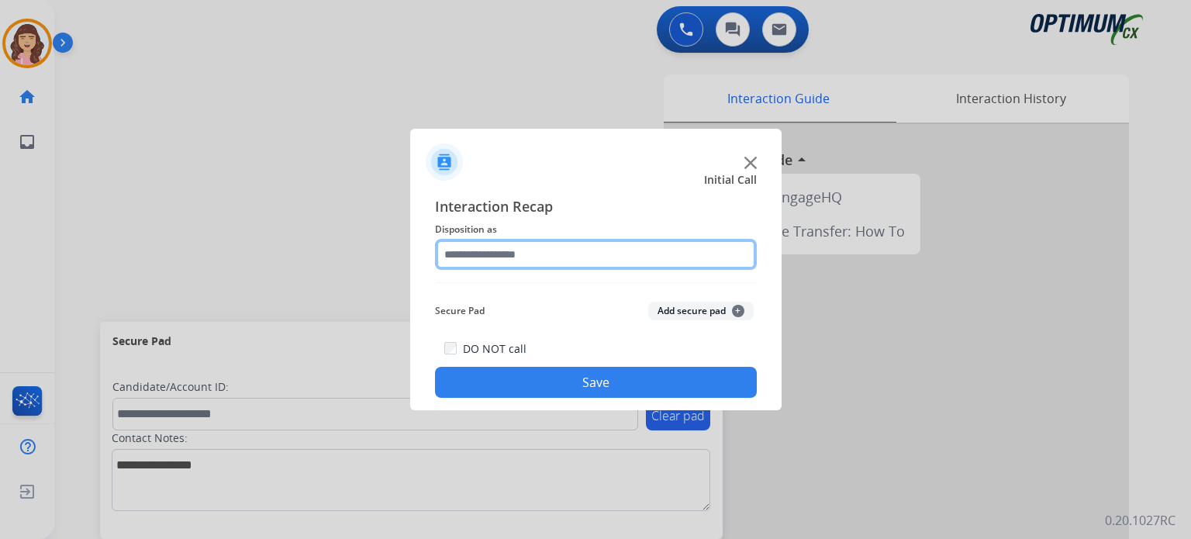
click at [547, 257] on input "text" at bounding box center [596, 254] width 322 height 31
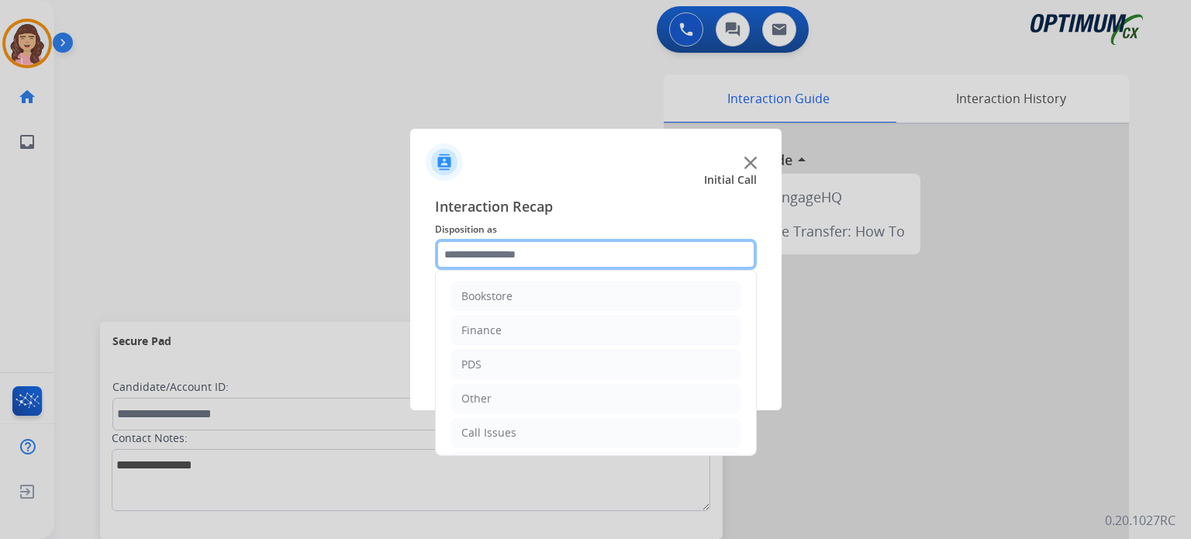
scroll to position [102, 0]
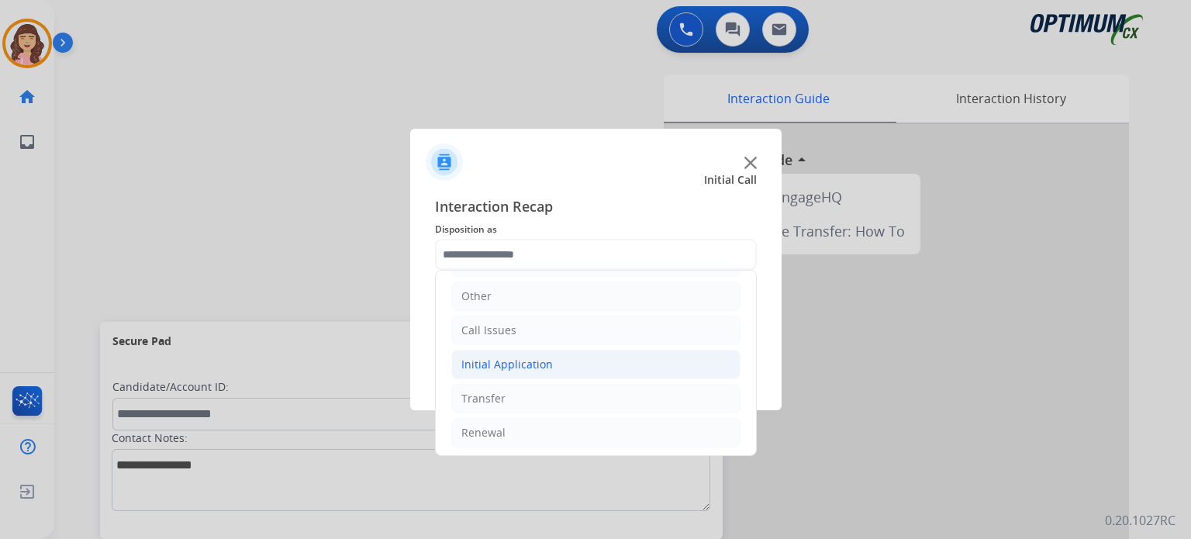
click at [517, 359] on div "Initial Application" at bounding box center [506, 365] width 91 height 16
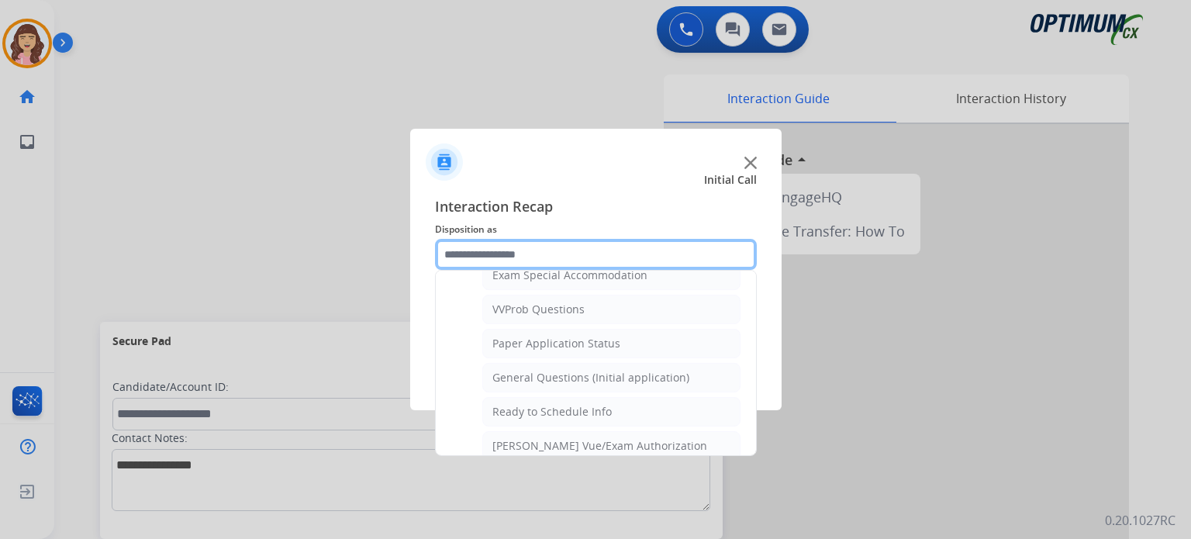
scroll to position [813, 0]
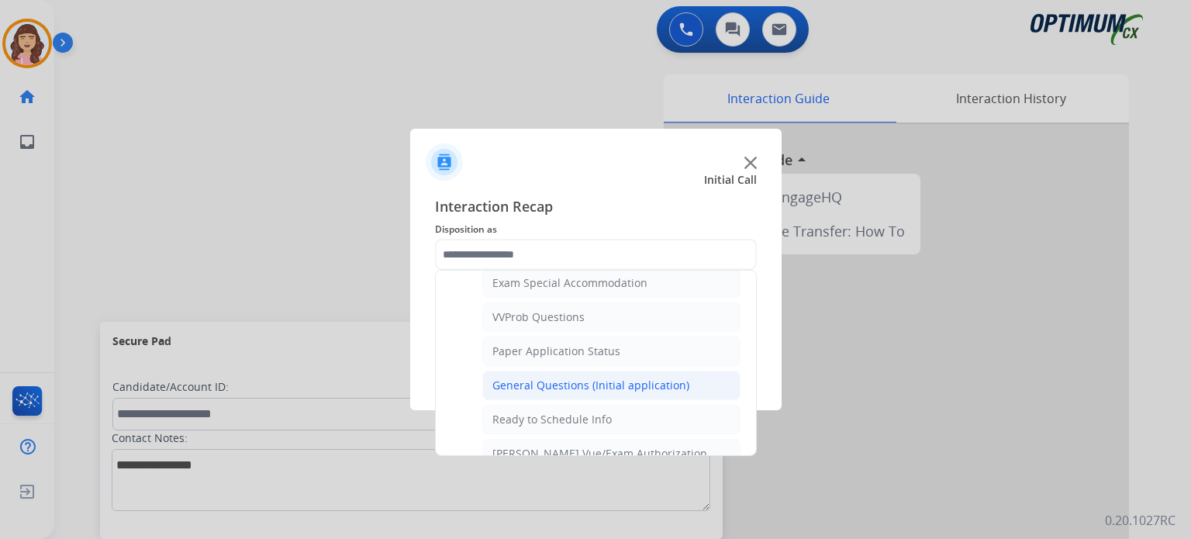
click at [592, 378] on div "General Questions (Initial application)" at bounding box center [590, 385] width 197 height 16
type input "**********"
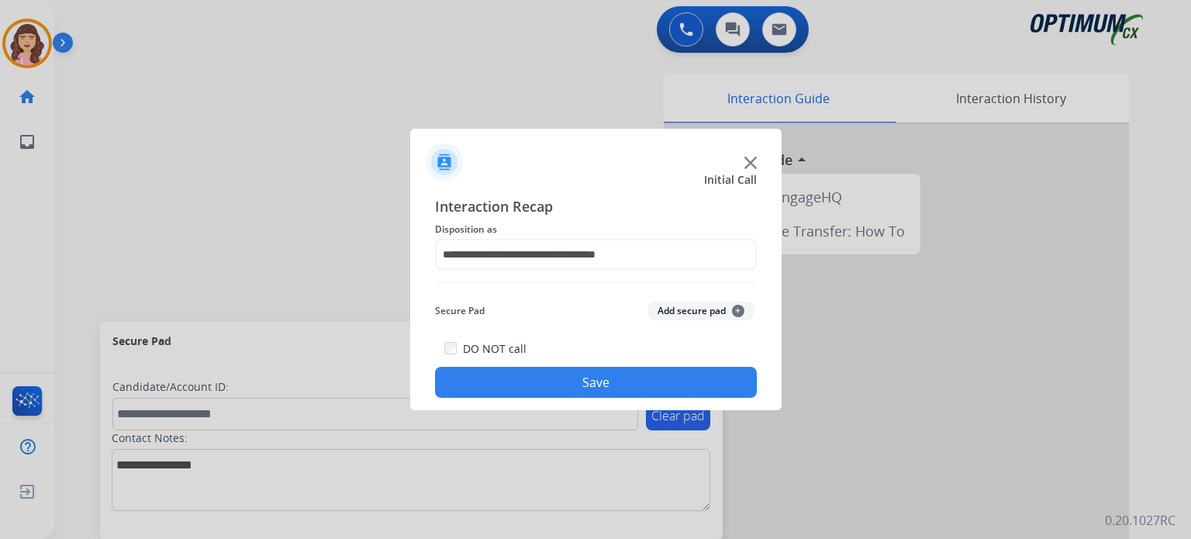
click at [574, 384] on button "Save" at bounding box center [596, 382] width 322 height 31
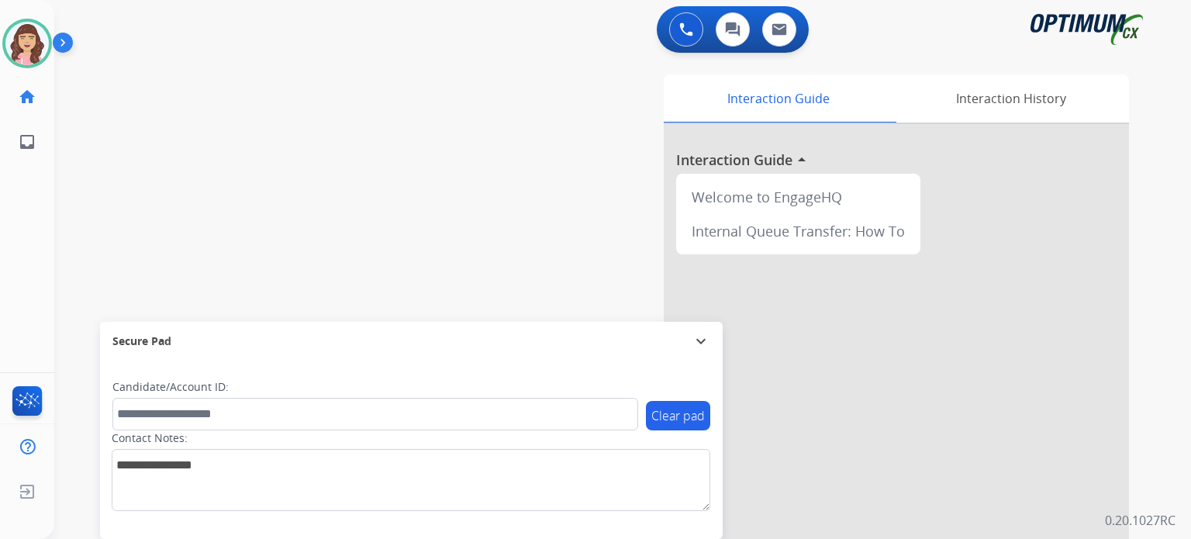
click at [443, 245] on div "swap_horiz Break voice bridge close_fullscreen Connect 3-Way Call merge_type Se…" at bounding box center [603, 379] width 1099 height 646
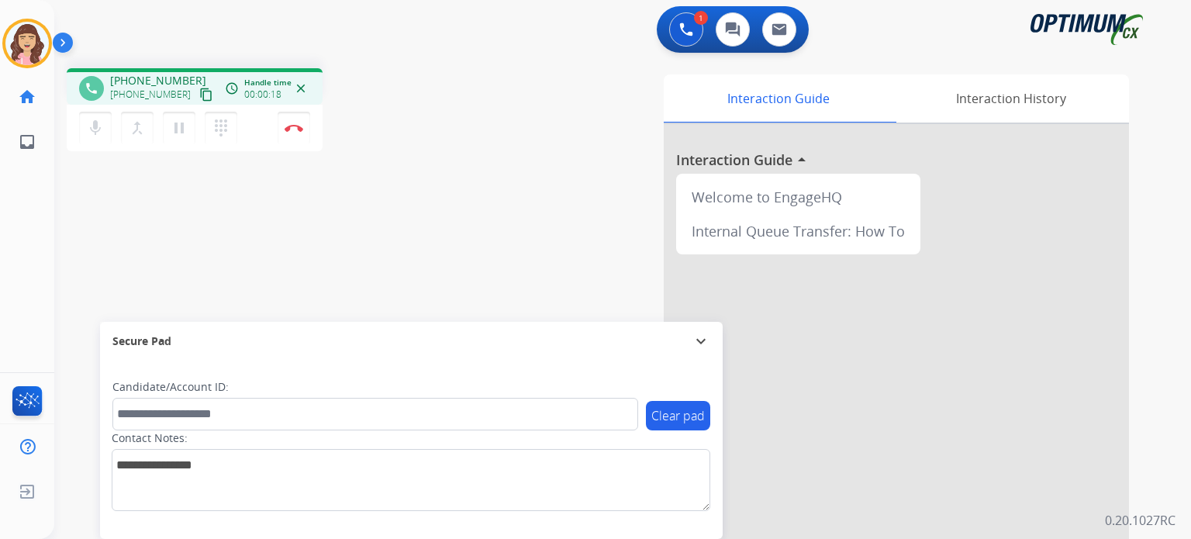
click at [199, 98] on mat-icon "content_copy" at bounding box center [206, 95] width 14 height 14
click at [98, 137] on button "mic Mute" at bounding box center [95, 128] width 33 height 33
click at [98, 137] on button "mic_off Mute" at bounding box center [95, 128] width 33 height 33
click at [467, 214] on div "phone +19544517311 +19544517311 content_copy access_time Call metrics Queue 00:…" at bounding box center [603, 379] width 1099 height 646
click at [293, 131] on img at bounding box center [293, 128] width 19 height 8
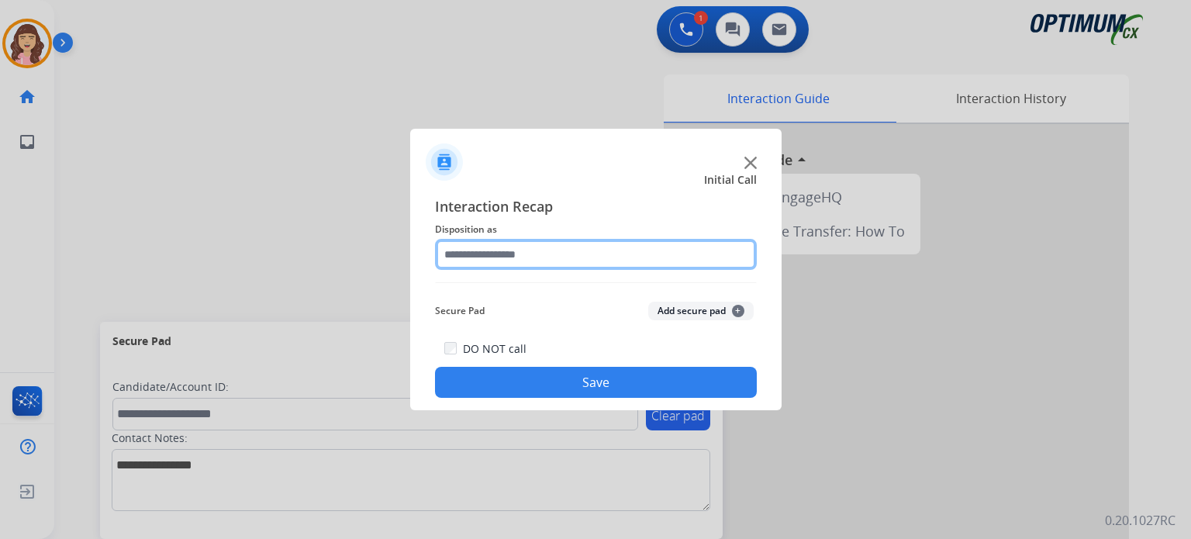
click at [577, 257] on input "text" at bounding box center [596, 254] width 322 height 31
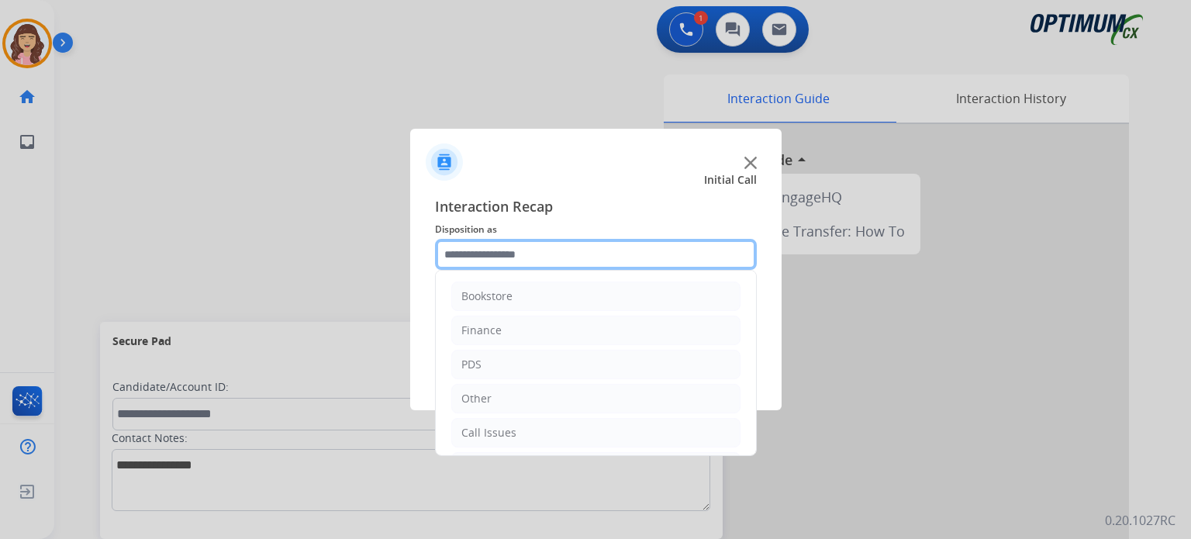
scroll to position [102, 0]
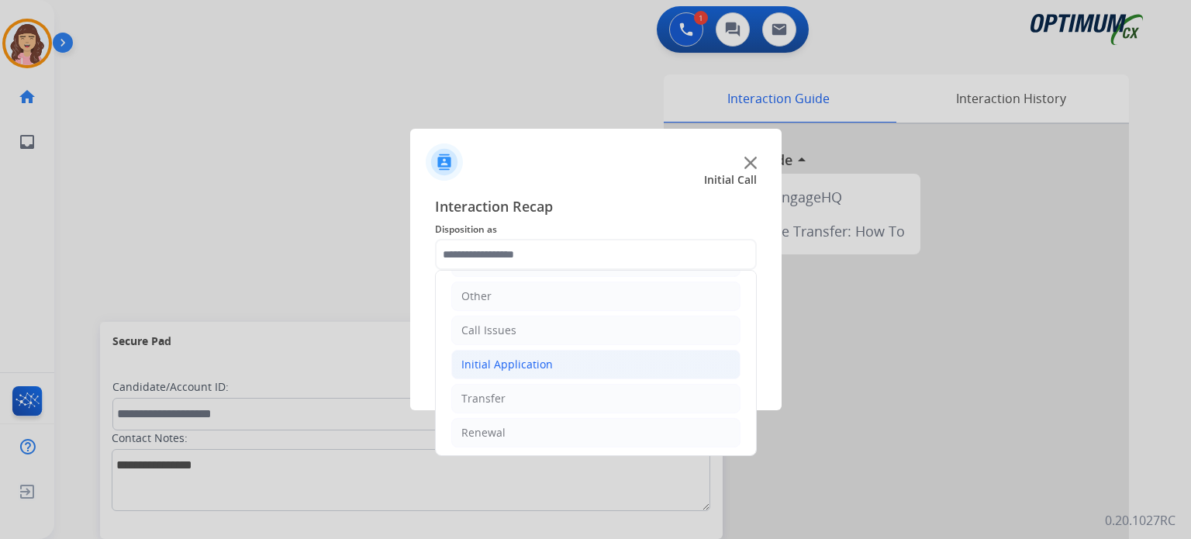
click at [537, 371] on li "Initial Application" at bounding box center [595, 364] width 289 height 29
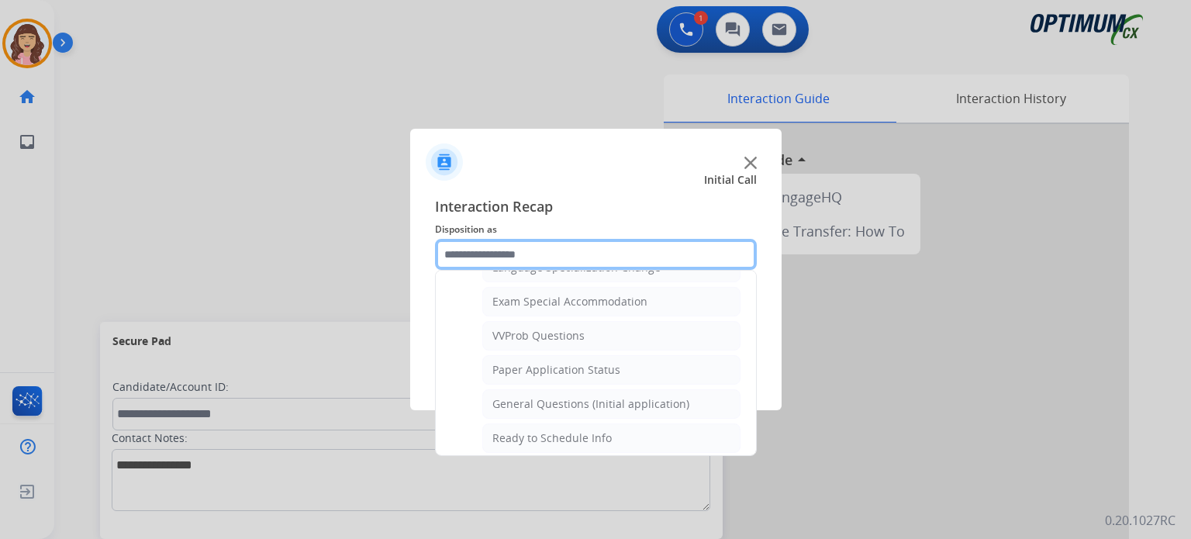
scroll to position [803, 0]
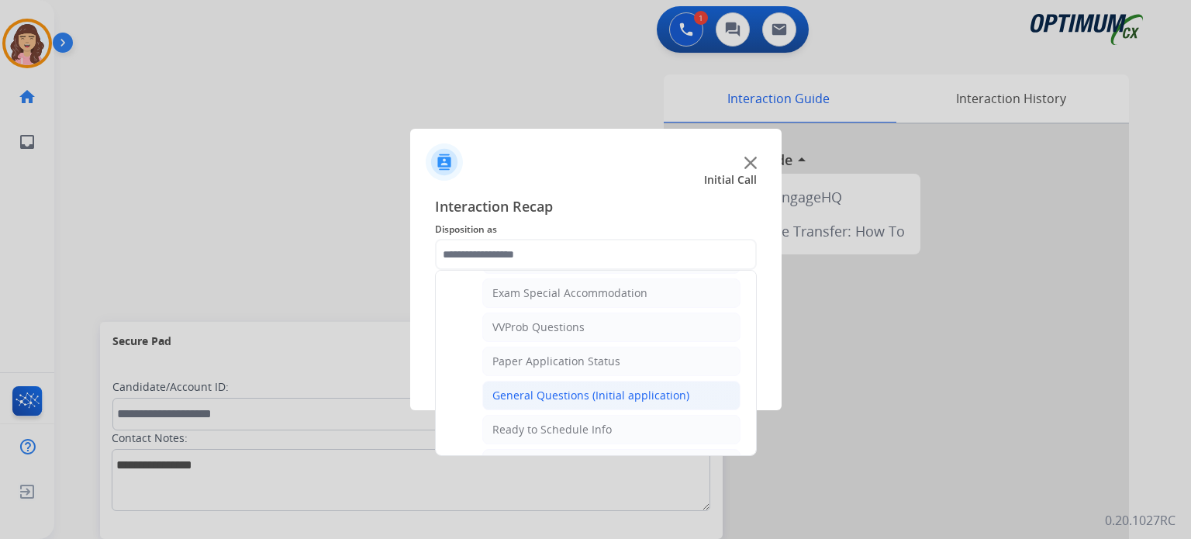
click at [610, 390] on div "General Questions (Initial application)" at bounding box center [590, 396] width 197 height 16
type input "**********"
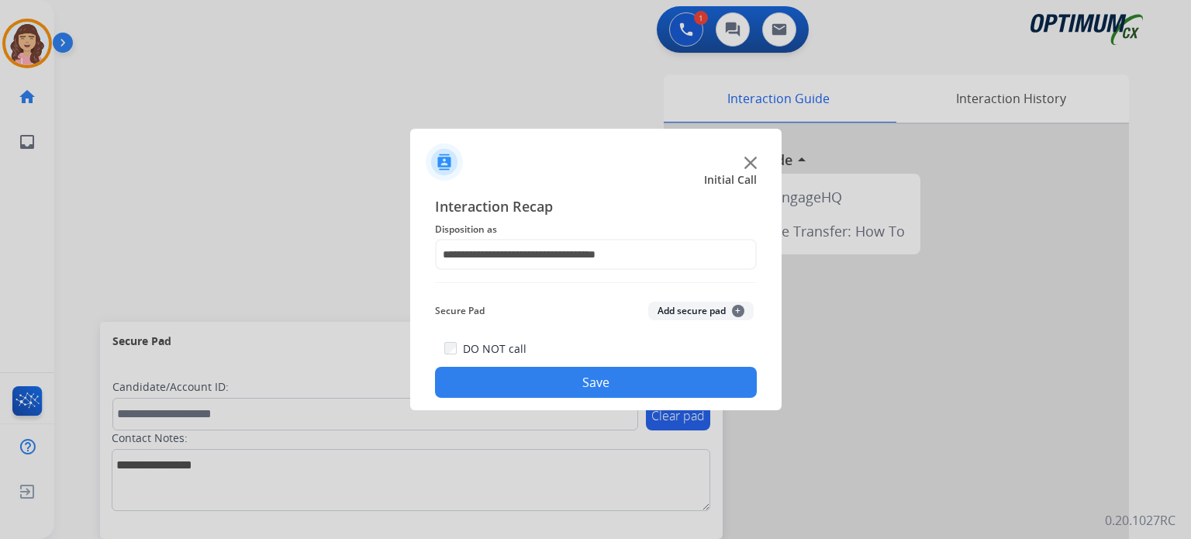
click at [565, 385] on button "Save" at bounding box center [596, 382] width 322 height 31
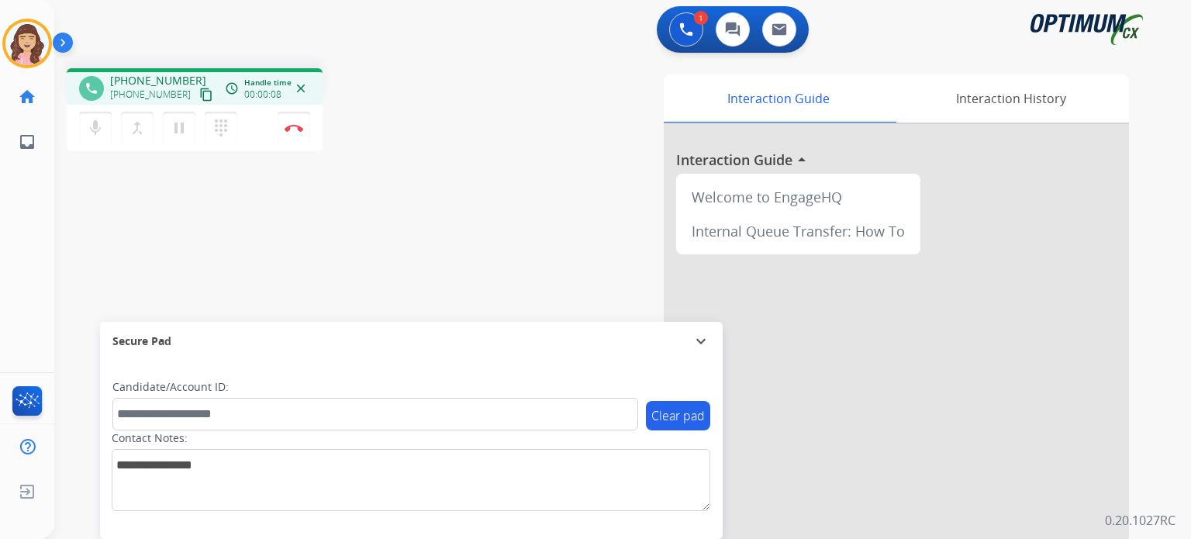
click at [199, 95] on mat-icon "content_copy" at bounding box center [206, 95] width 14 height 14
click at [295, 136] on button "Disconnect" at bounding box center [293, 128] width 33 height 33
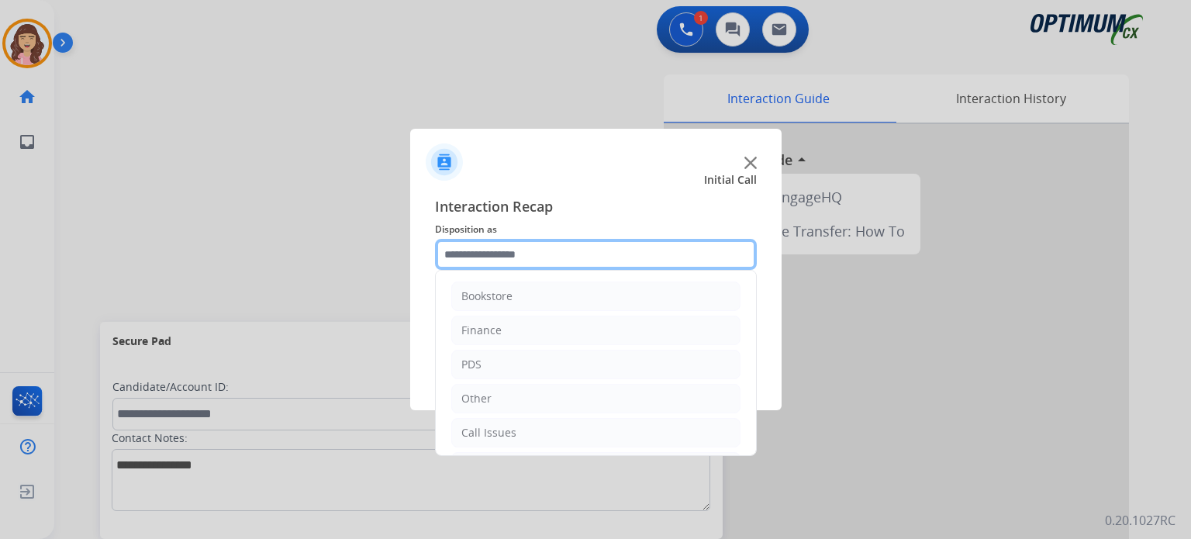
click at [552, 254] on input "text" at bounding box center [596, 254] width 322 height 31
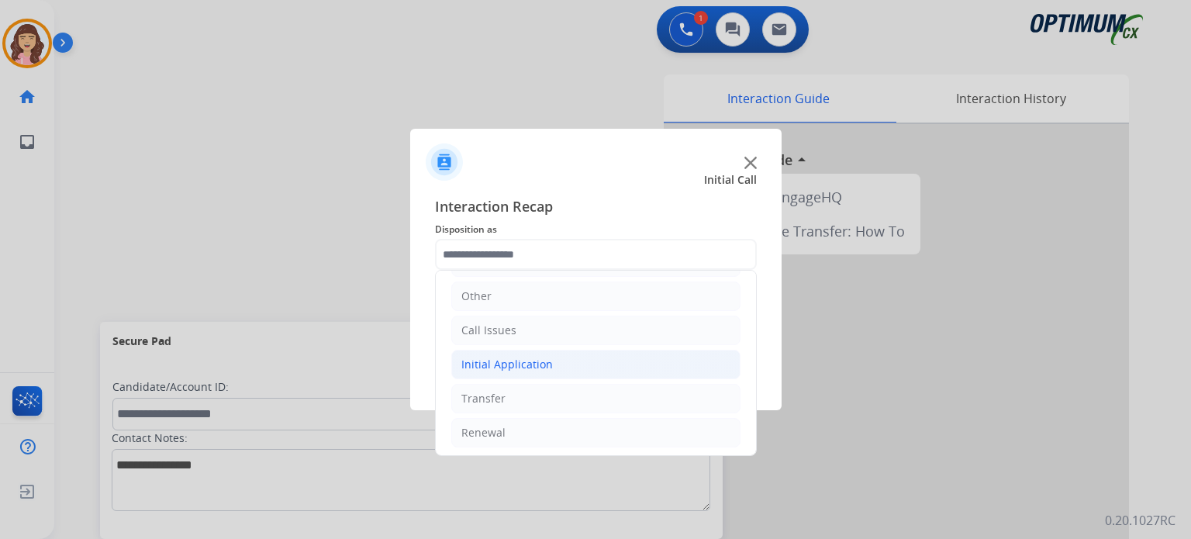
click at [563, 362] on li "Initial Application" at bounding box center [595, 364] width 289 height 29
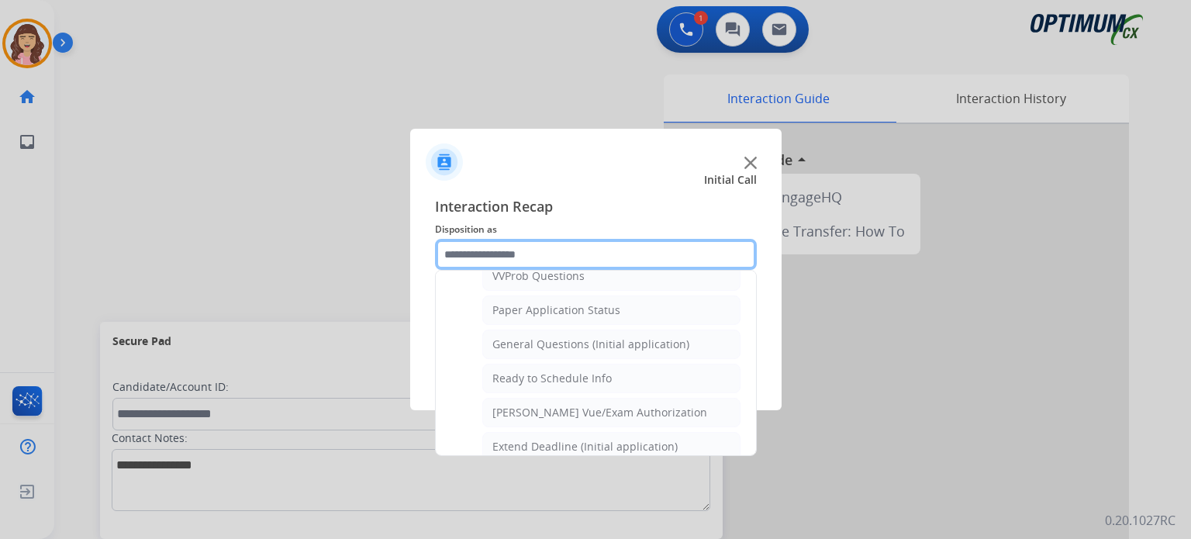
scroll to position [865, 0]
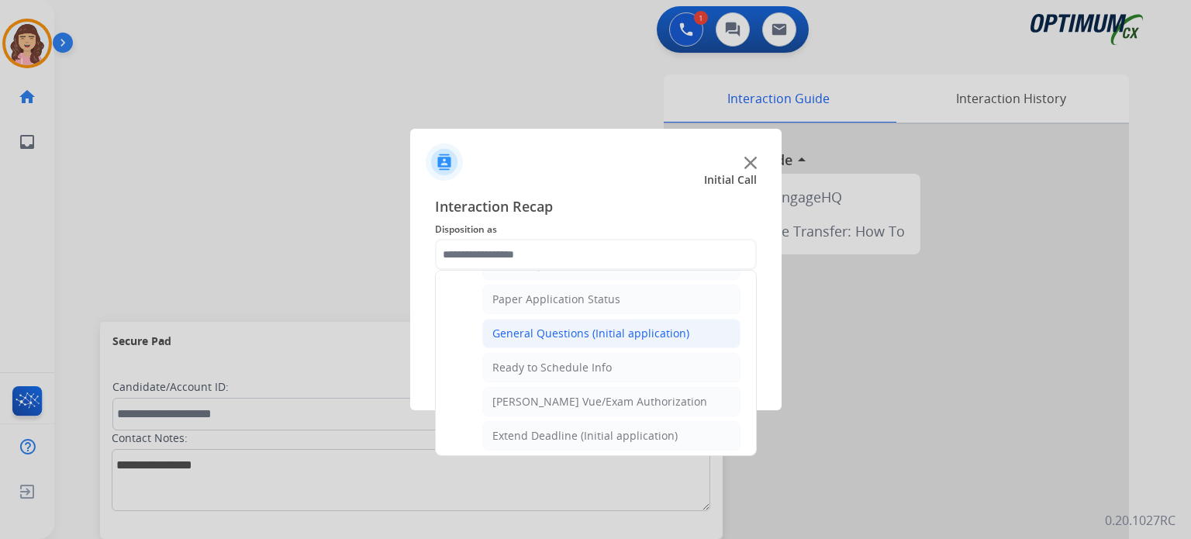
click at [595, 326] on div "General Questions (Initial application)" at bounding box center [590, 334] width 197 height 16
type input "**********"
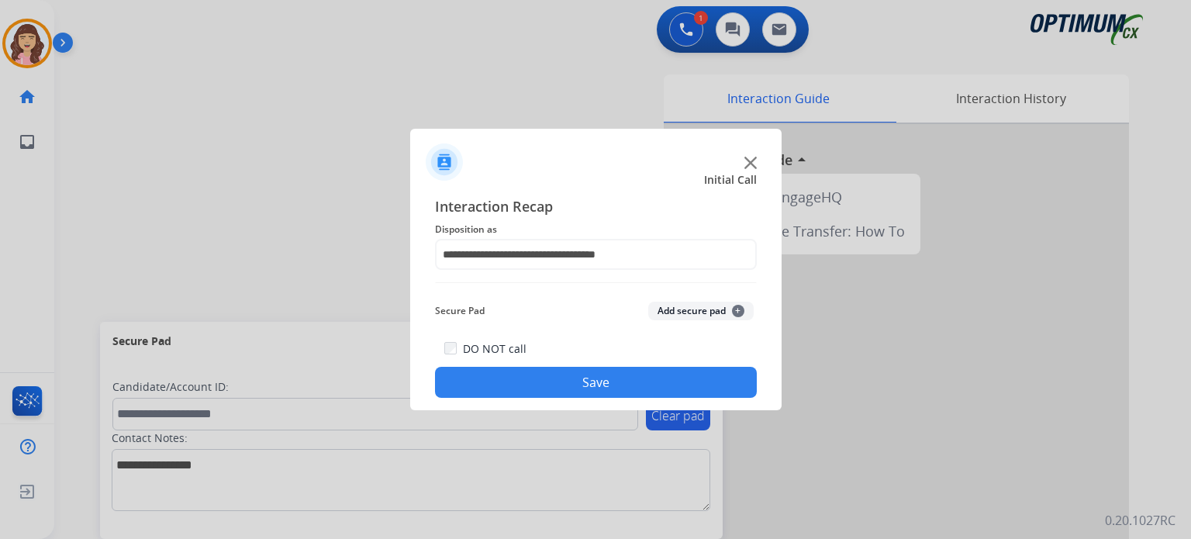
click at [586, 385] on button "Save" at bounding box center [596, 382] width 322 height 31
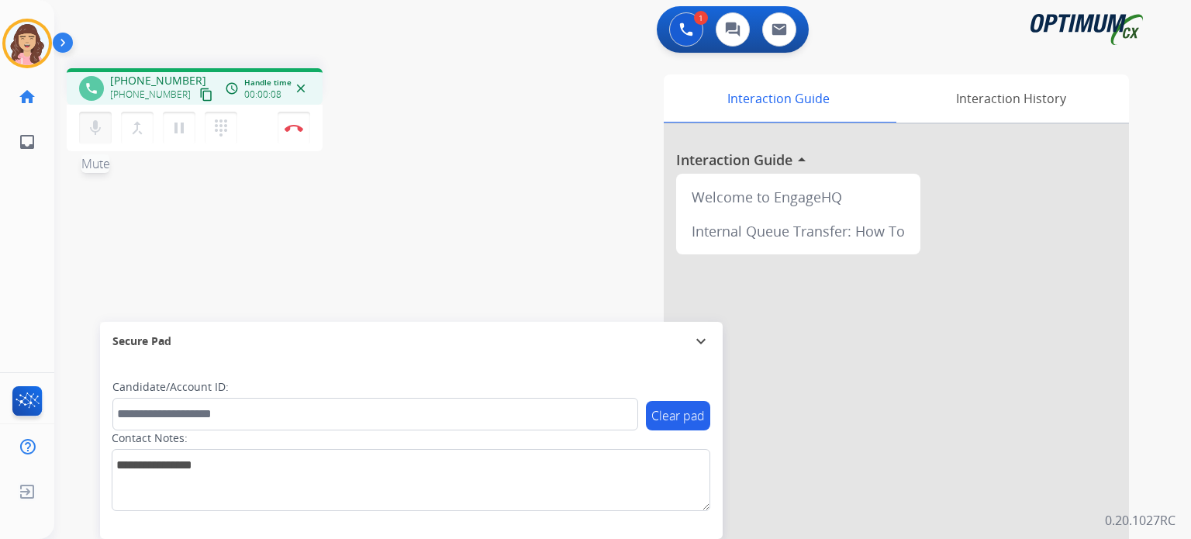
click at [88, 136] on mat-icon "mic" at bounding box center [95, 128] width 19 height 19
click at [88, 136] on mat-icon "mic_off" at bounding box center [95, 128] width 19 height 19
click at [199, 88] on mat-icon "content_copy" at bounding box center [206, 95] width 14 height 14
click at [467, 212] on div "phone +19065247807 +19065247807 content_copy access_time Call metrics Queue 00:…" at bounding box center [603, 379] width 1099 height 646
click at [296, 129] on img at bounding box center [293, 128] width 19 height 8
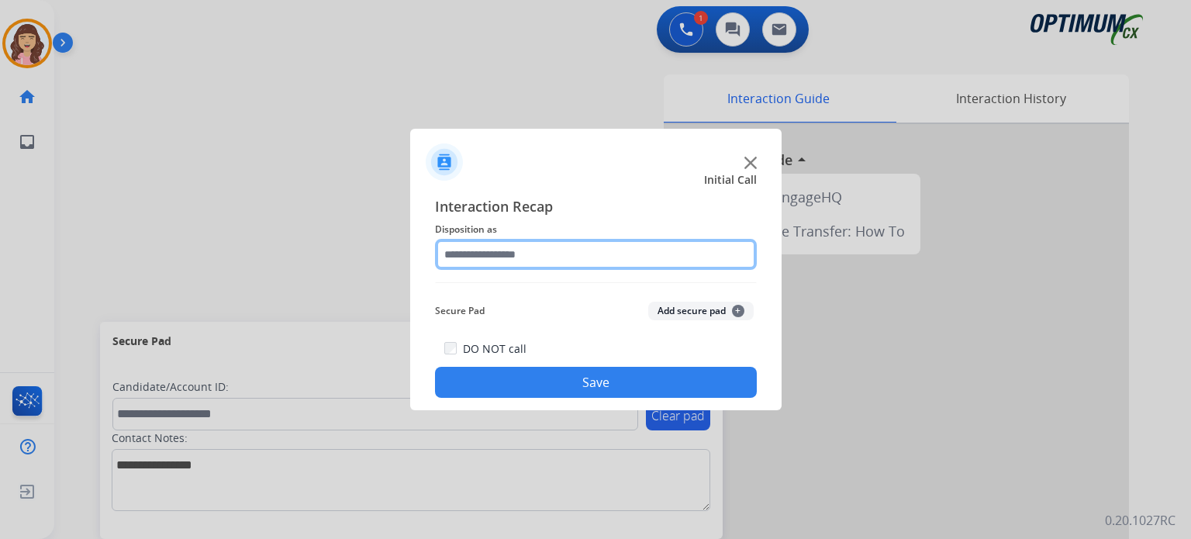
click at [543, 253] on input "text" at bounding box center [596, 254] width 322 height 31
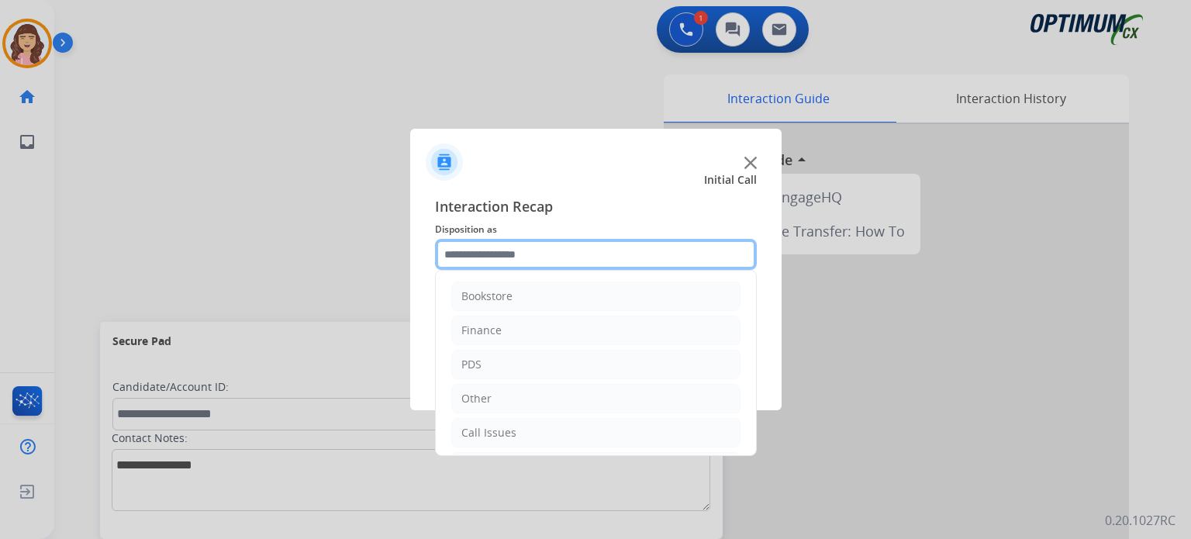
scroll to position [102, 0]
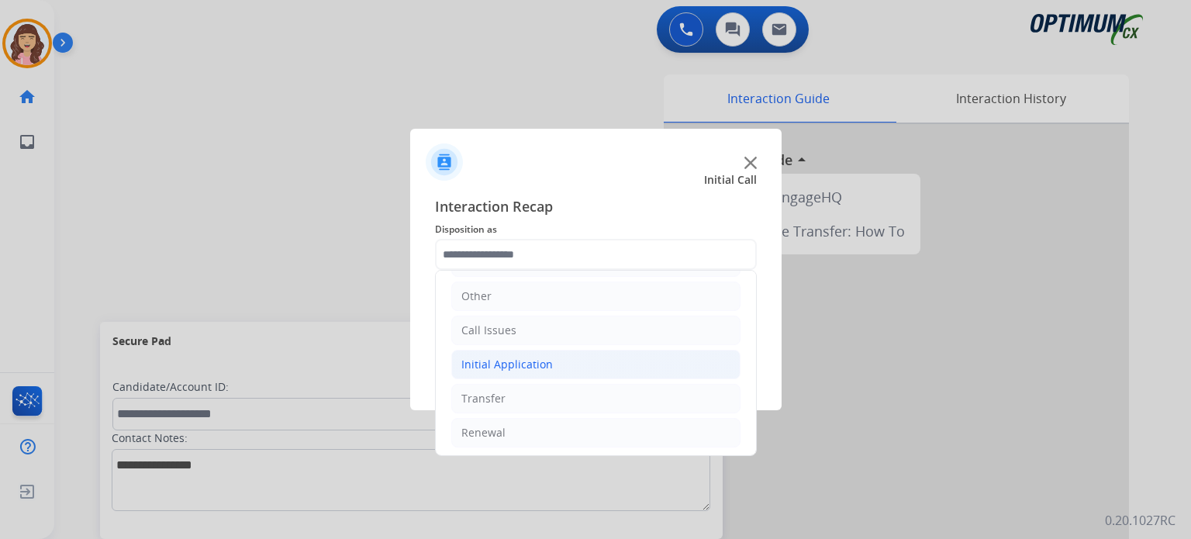
click at [507, 364] on div "Initial Application" at bounding box center [506, 365] width 91 height 16
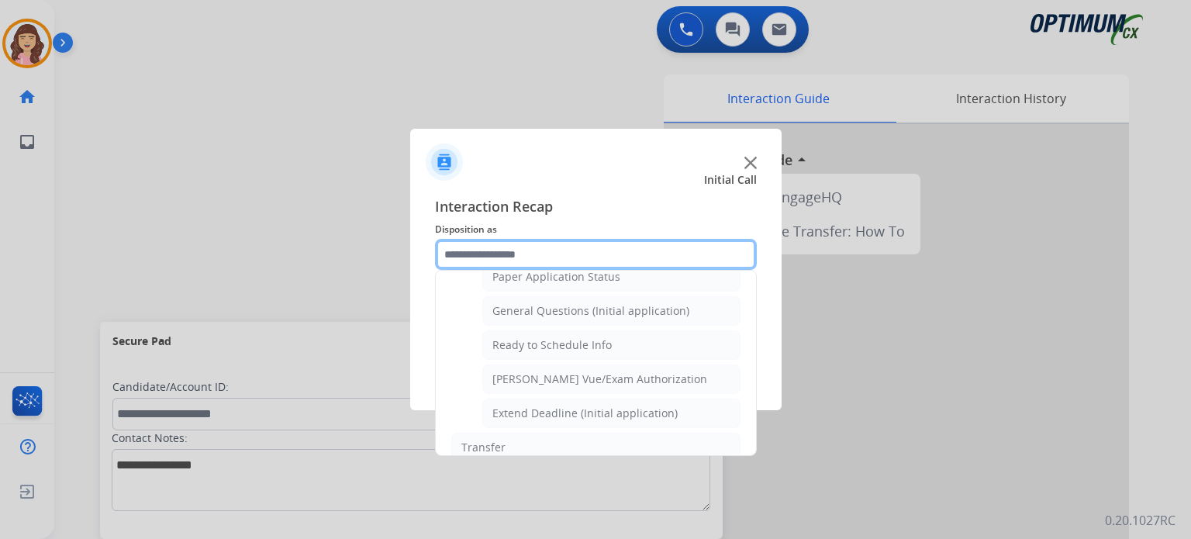
scroll to position [896, 0]
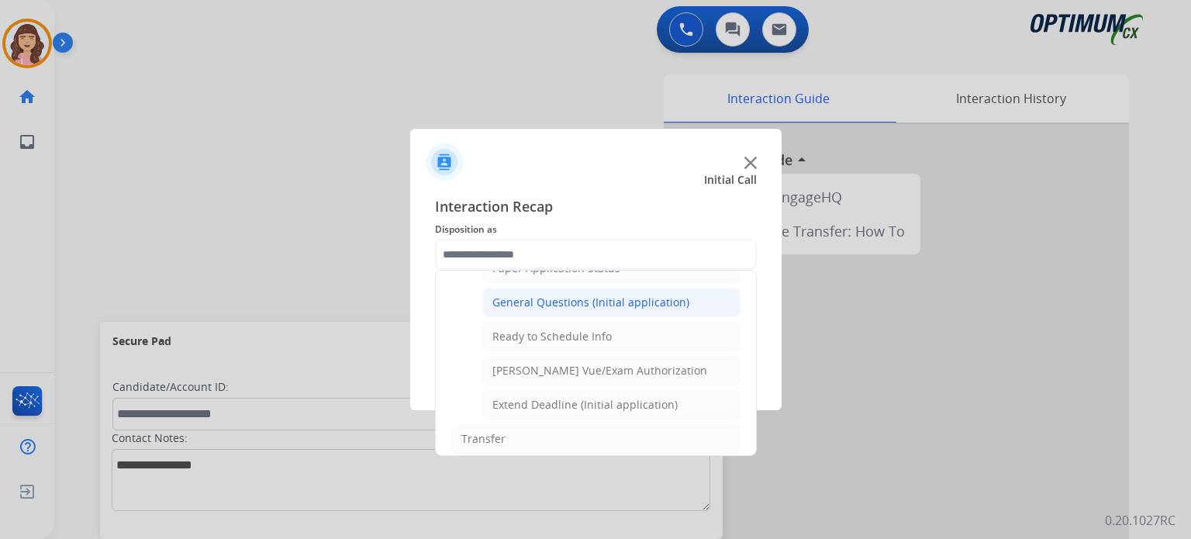
click at [573, 295] on div "General Questions (Initial application)" at bounding box center [590, 303] width 197 height 16
type input "**********"
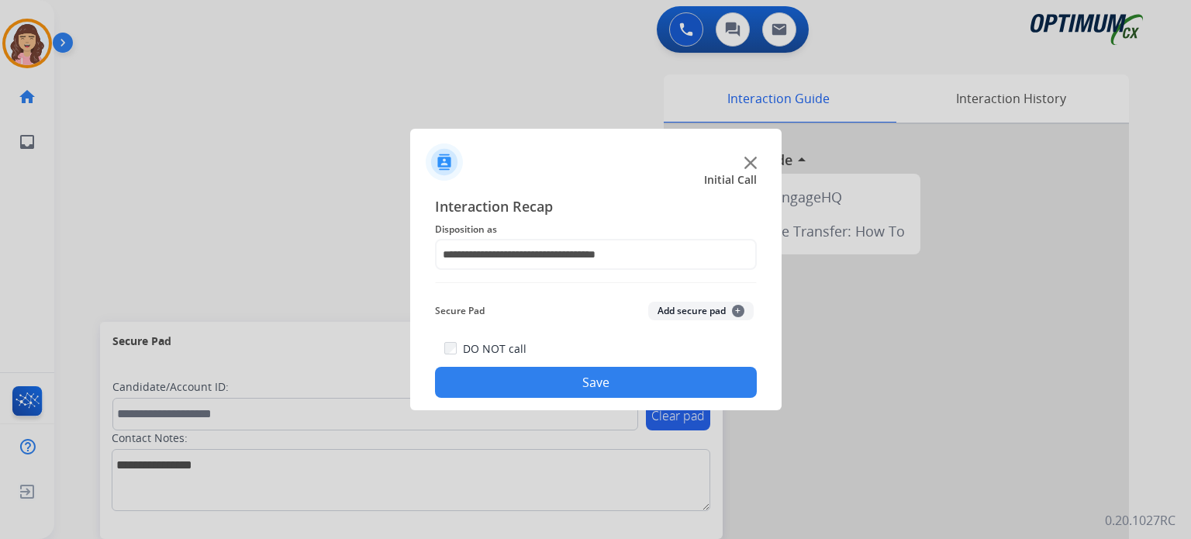
click at [581, 384] on button "Save" at bounding box center [596, 382] width 322 height 31
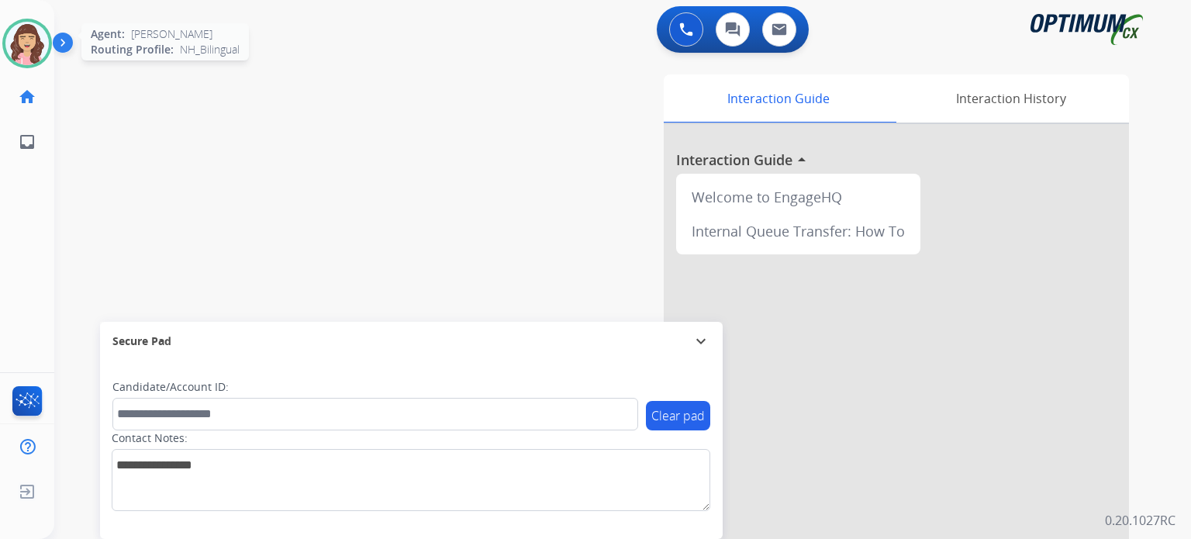
click at [27, 40] on img at bounding box center [26, 43] width 43 height 43
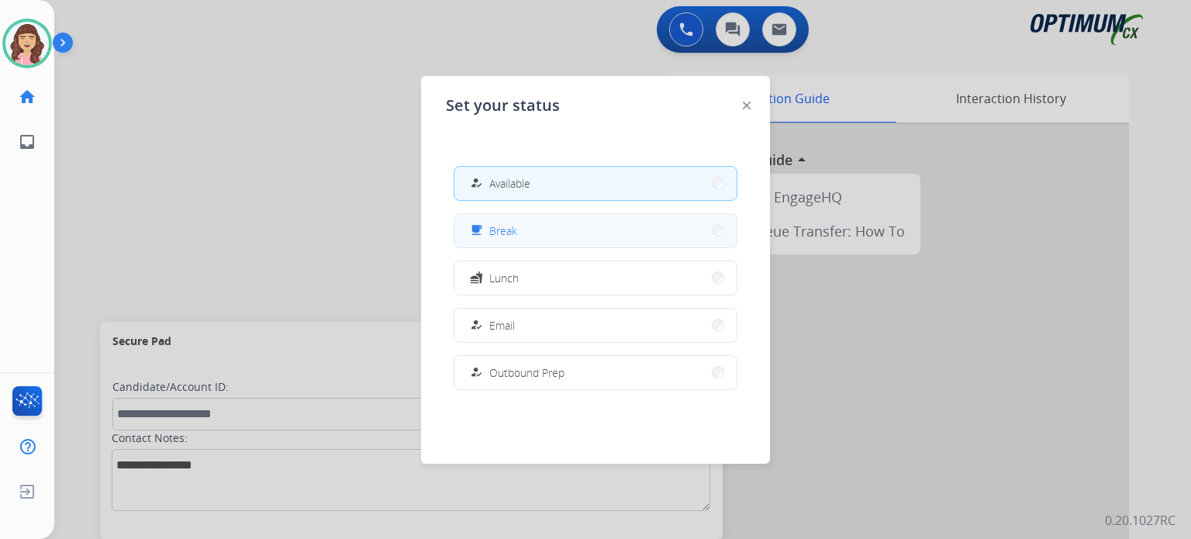
click at [565, 236] on button "free_breakfast Break" at bounding box center [595, 230] width 282 height 33
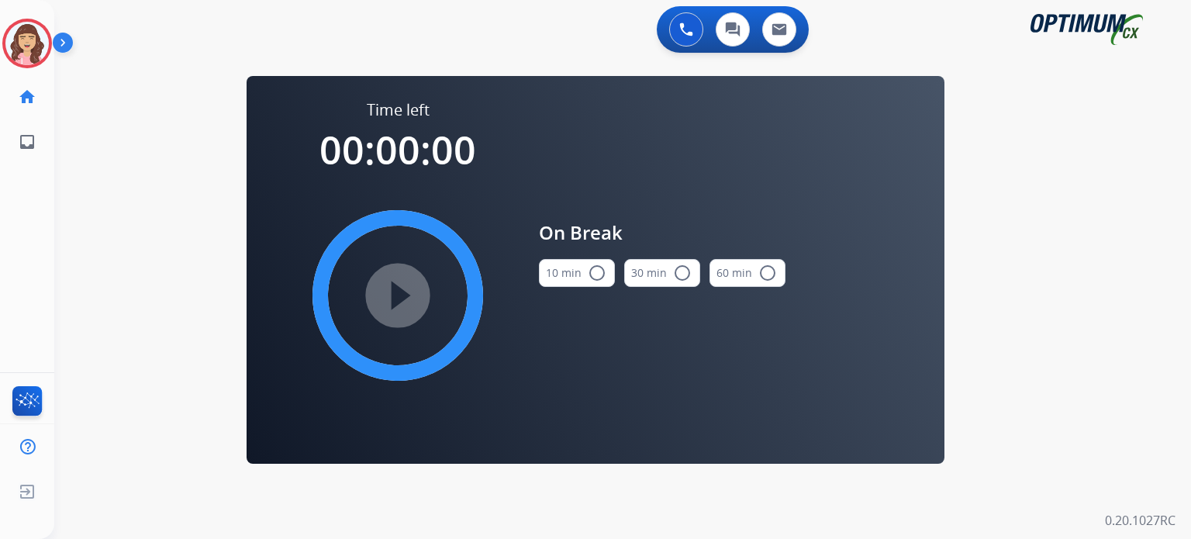
click at [595, 278] on mat-icon "radio_button_unchecked" at bounding box center [597, 273] width 19 height 19
click at [407, 292] on mat-icon "play_circle_filled" at bounding box center [397, 295] width 19 height 19
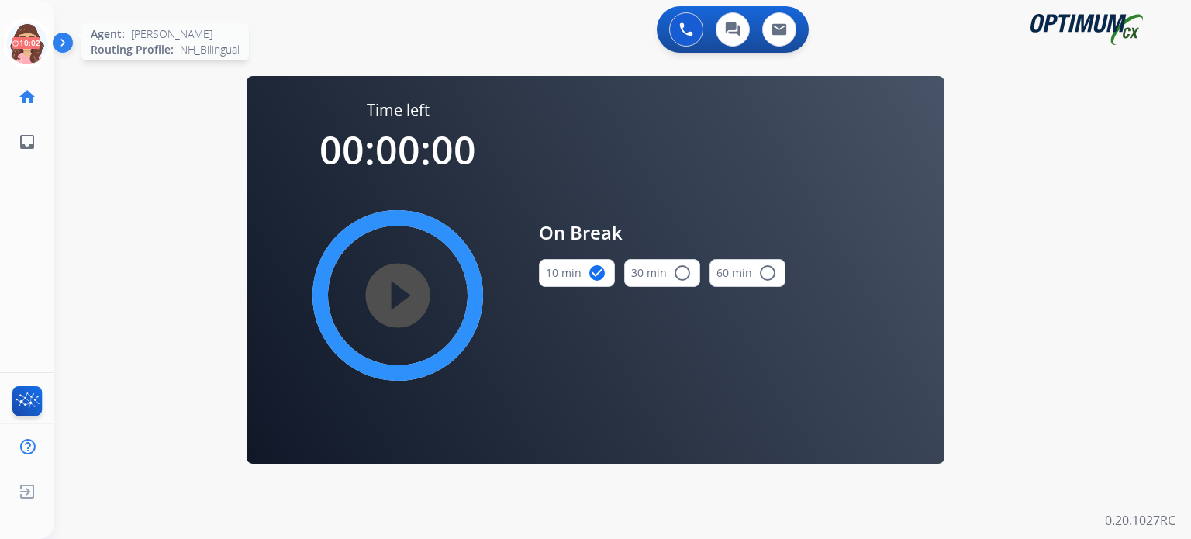
click at [30, 48] on icon at bounding box center [27, 44] width 50 height 50
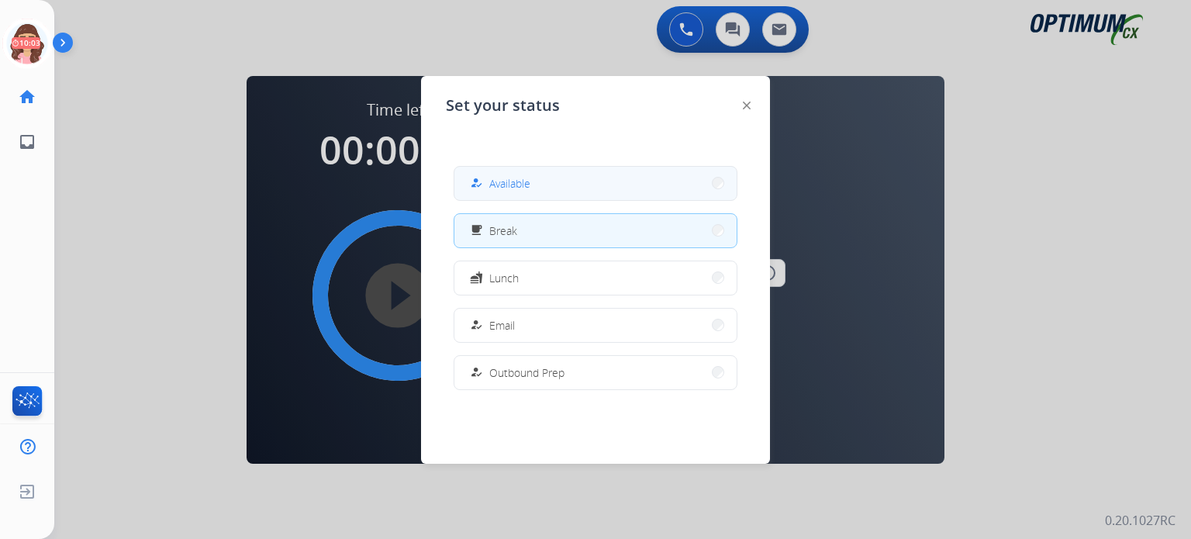
click at [530, 187] on span "Available" at bounding box center [509, 183] width 41 height 16
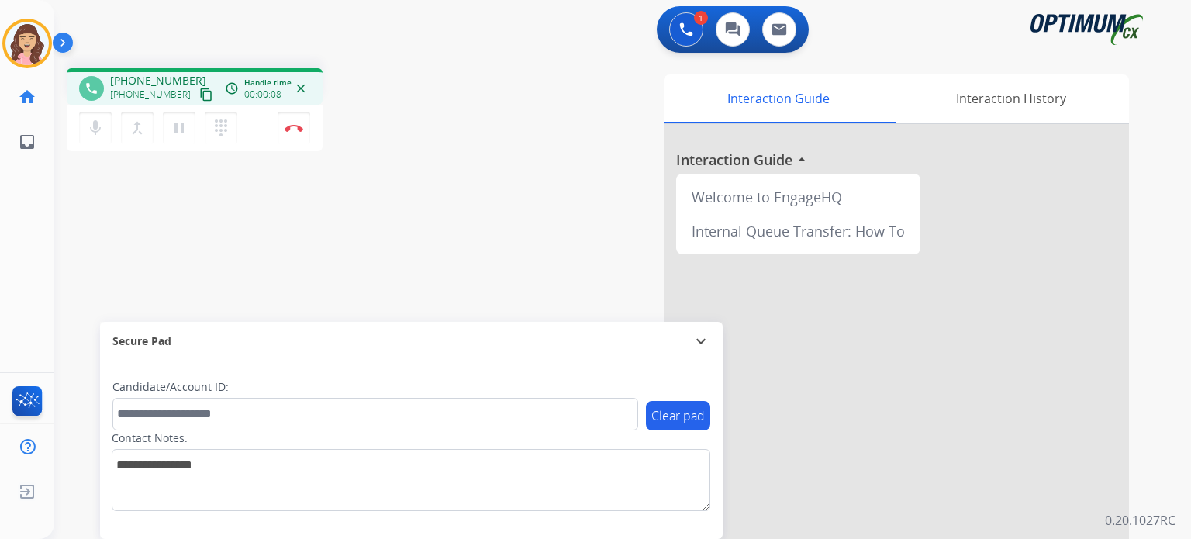
click at [199, 90] on mat-icon "content_copy" at bounding box center [206, 95] width 14 height 14
click at [99, 133] on mat-icon "mic" at bounding box center [95, 128] width 19 height 19
click at [99, 133] on mat-icon "mic_off" at bounding box center [95, 128] width 19 height 19
click at [98, 127] on mat-icon "mic" at bounding box center [95, 128] width 19 height 19
click at [92, 131] on mat-icon "mic_off" at bounding box center [95, 128] width 19 height 19
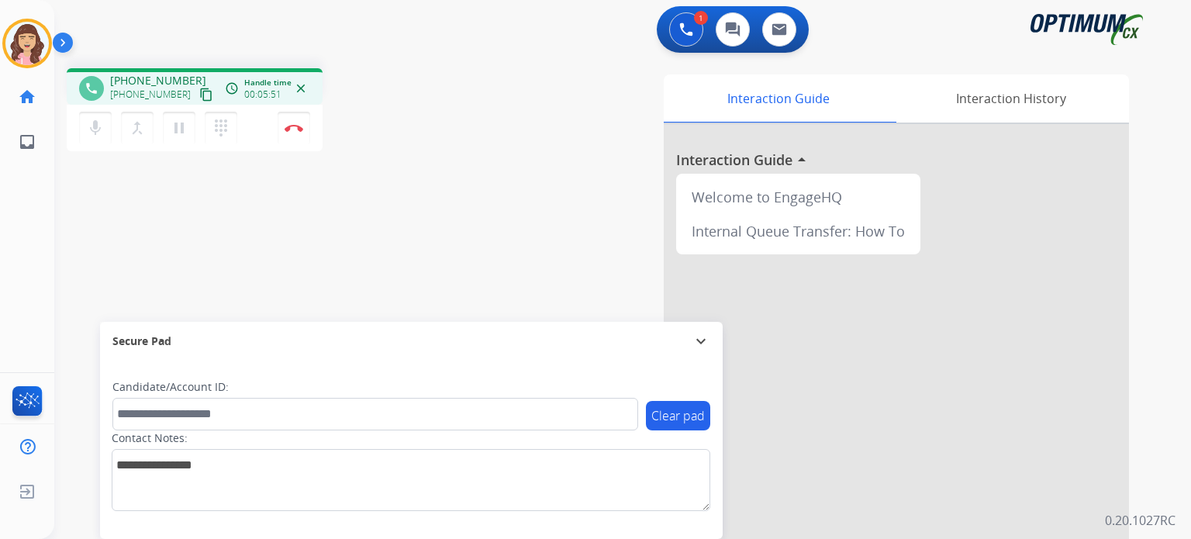
click at [461, 229] on div "phone +13187914492 +13187914492 content_copy access_time Call metrics Queue 00:…" at bounding box center [603, 379] width 1099 height 646
click at [293, 130] on img at bounding box center [293, 128] width 19 height 8
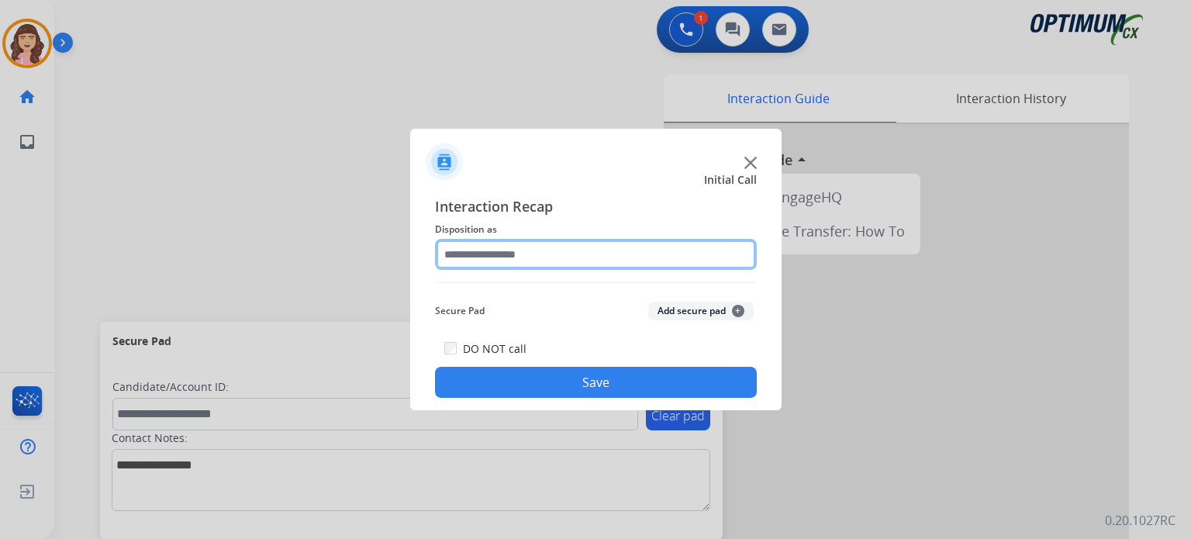
click at [537, 260] on input "text" at bounding box center [596, 254] width 322 height 31
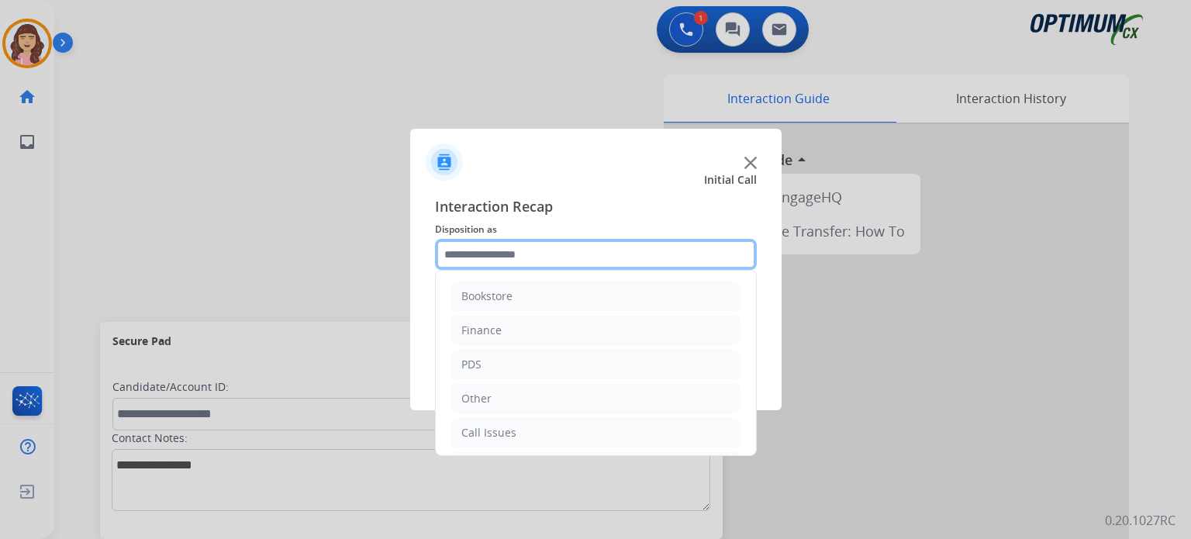
scroll to position [102, 0]
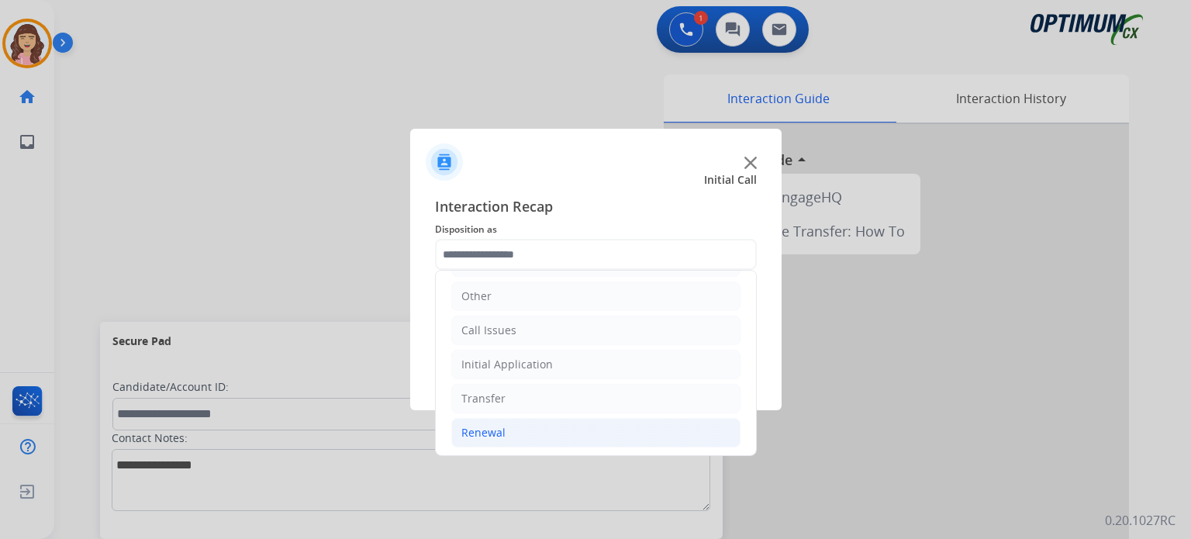
click at [502, 430] on div "Renewal" at bounding box center [483, 433] width 44 height 16
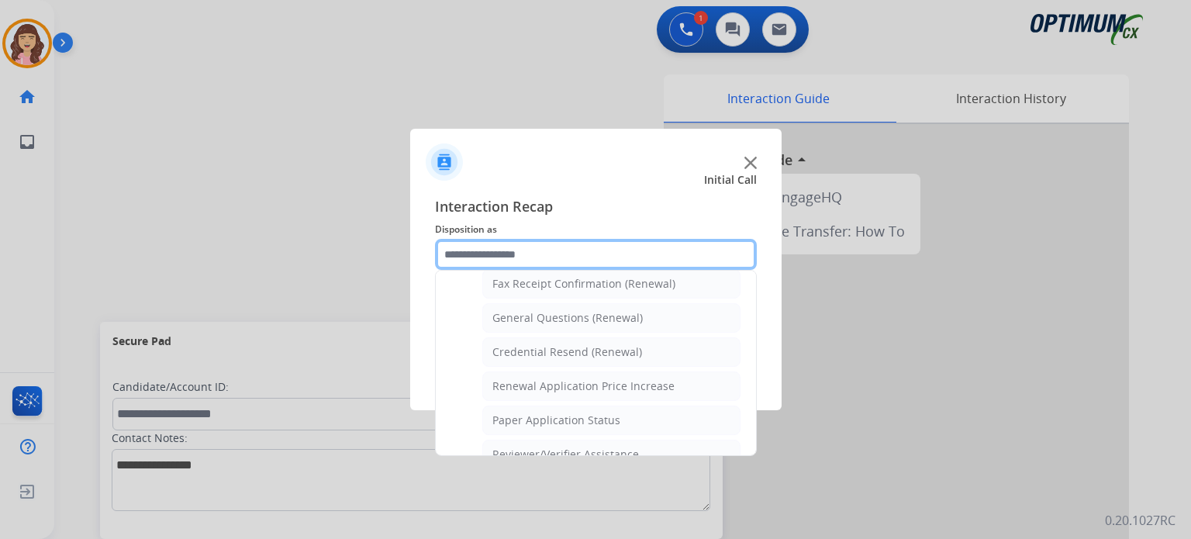
scroll to position [425, 0]
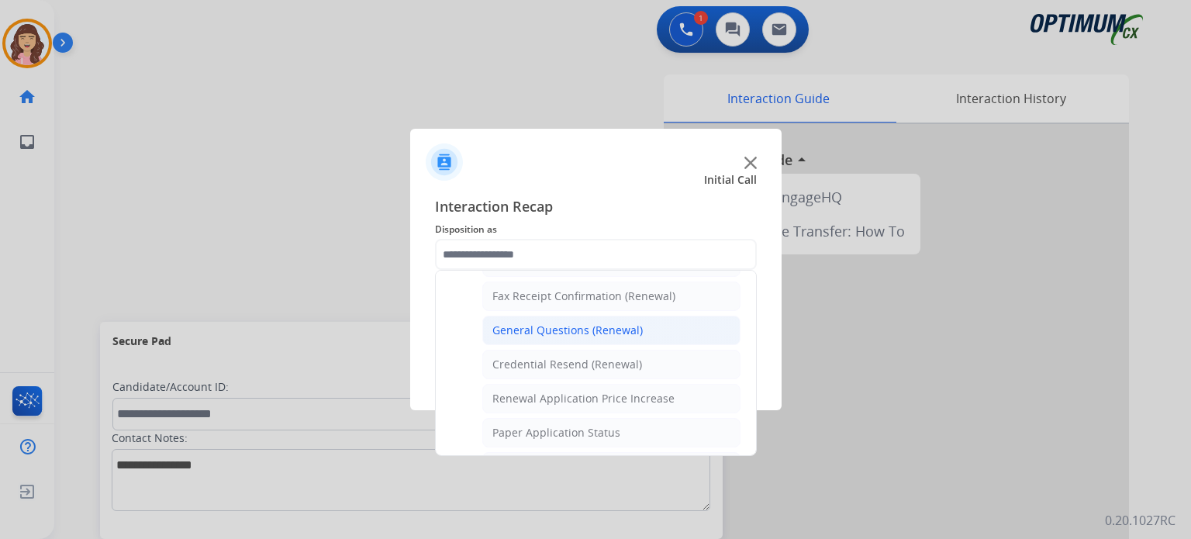
click at [578, 327] on div "General Questions (Renewal)" at bounding box center [567, 330] width 150 height 16
type input "**********"
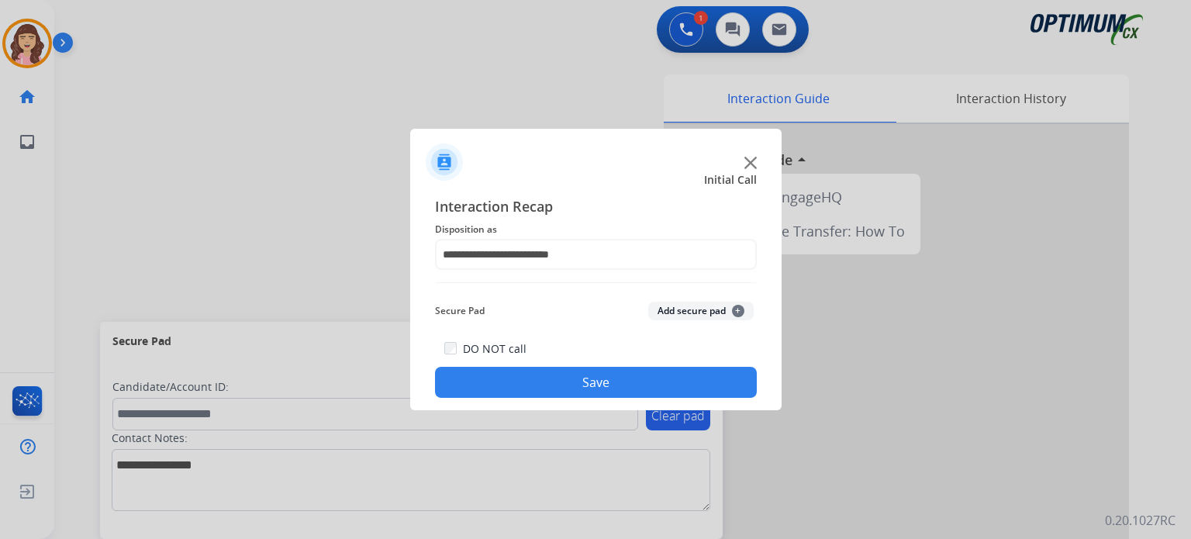
click at [569, 388] on button "Save" at bounding box center [596, 382] width 322 height 31
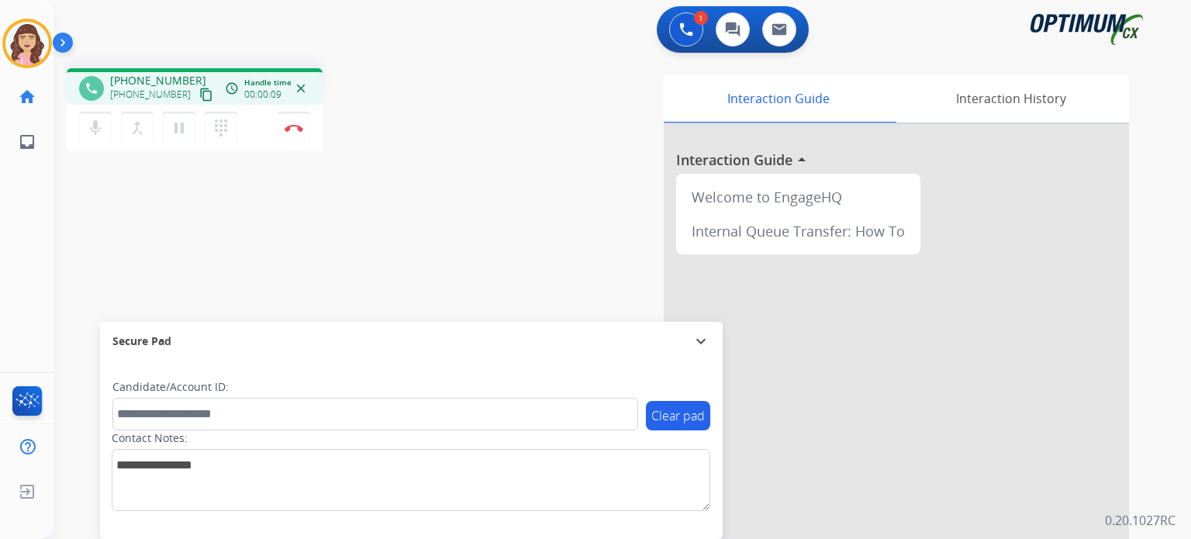
click at [199, 89] on mat-icon "content_copy" at bounding box center [206, 95] width 14 height 14
click at [295, 128] on img at bounding box center [293, 128] width 19 height 8
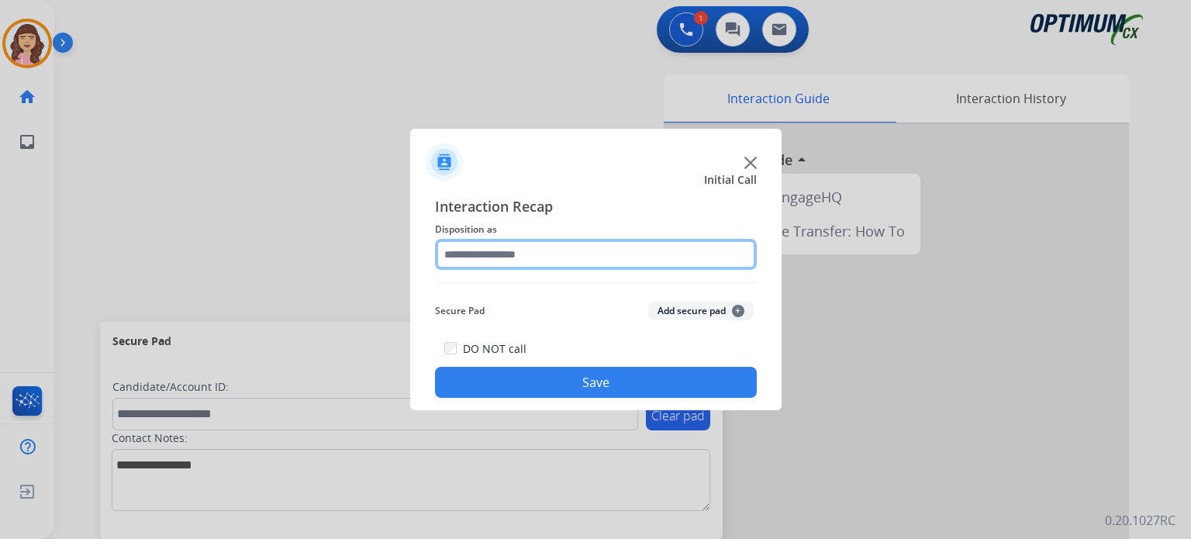
click at [502, 251] on input "text" at bounding box center [596, 254] width 322 height 31
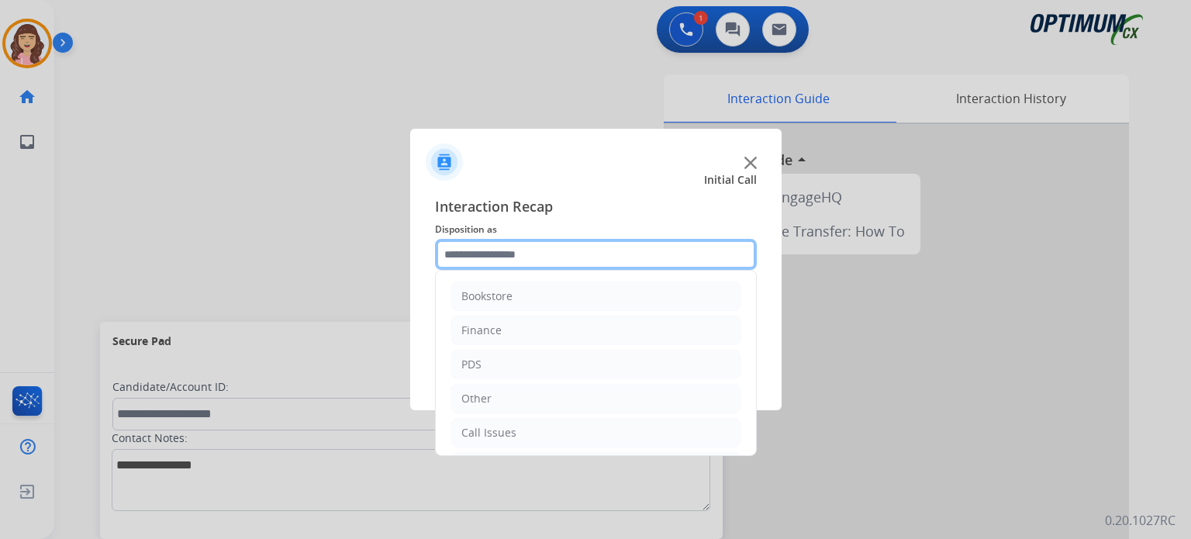
scroll to position [102, 0]
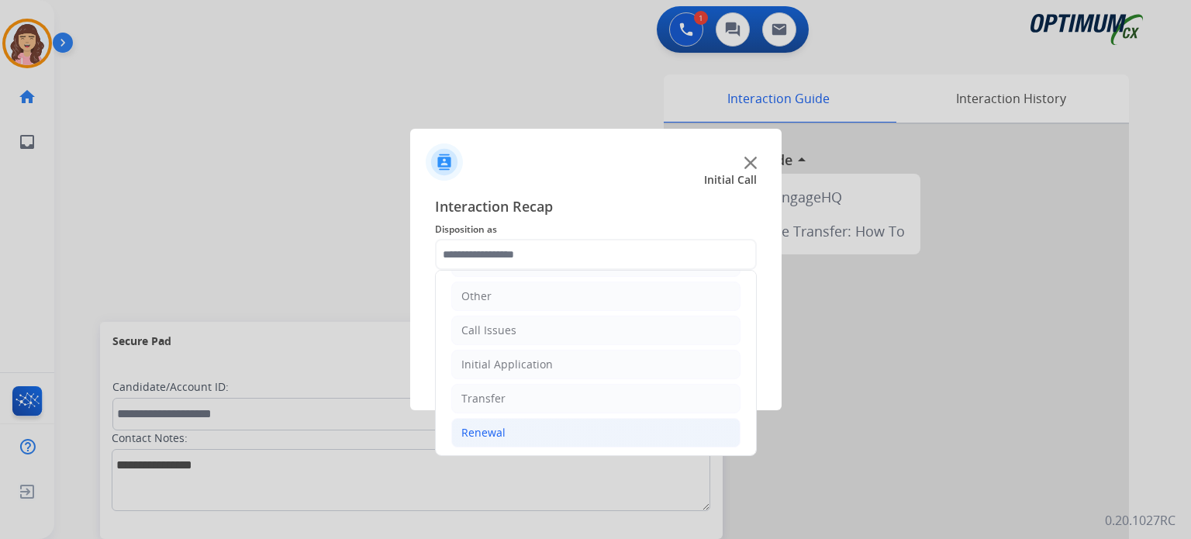
click at [509, 425] on li "Renewal" at bounding box center [595, 432] width 289 height 29
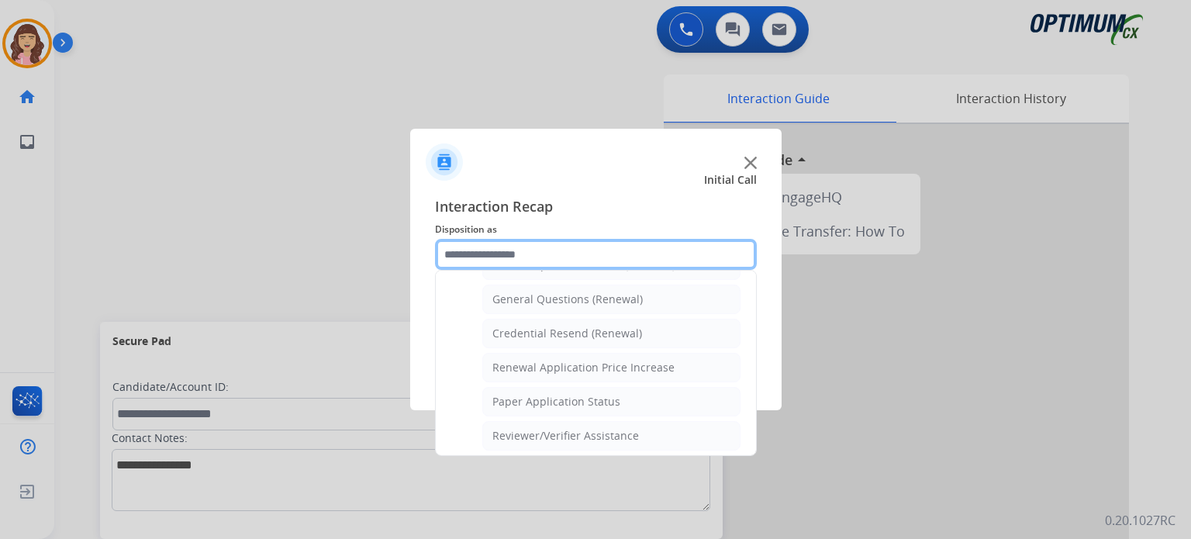
scroll to position [448, 0]
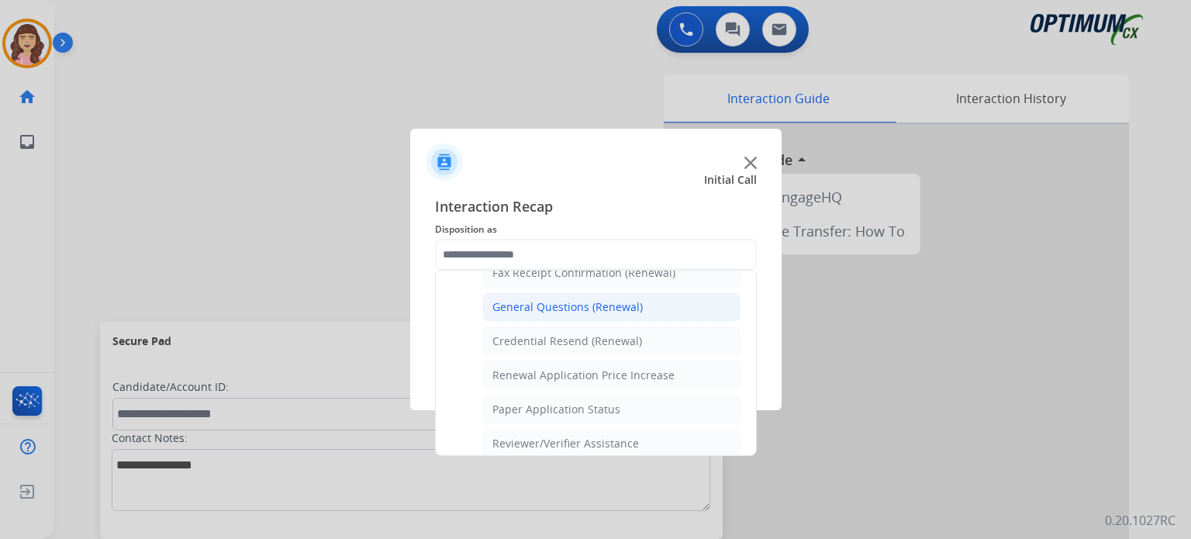
click at [589, 300] on div "General Questions (Renewal)" at bounding box center [567, 307] width 150 height 16
type input "**********"
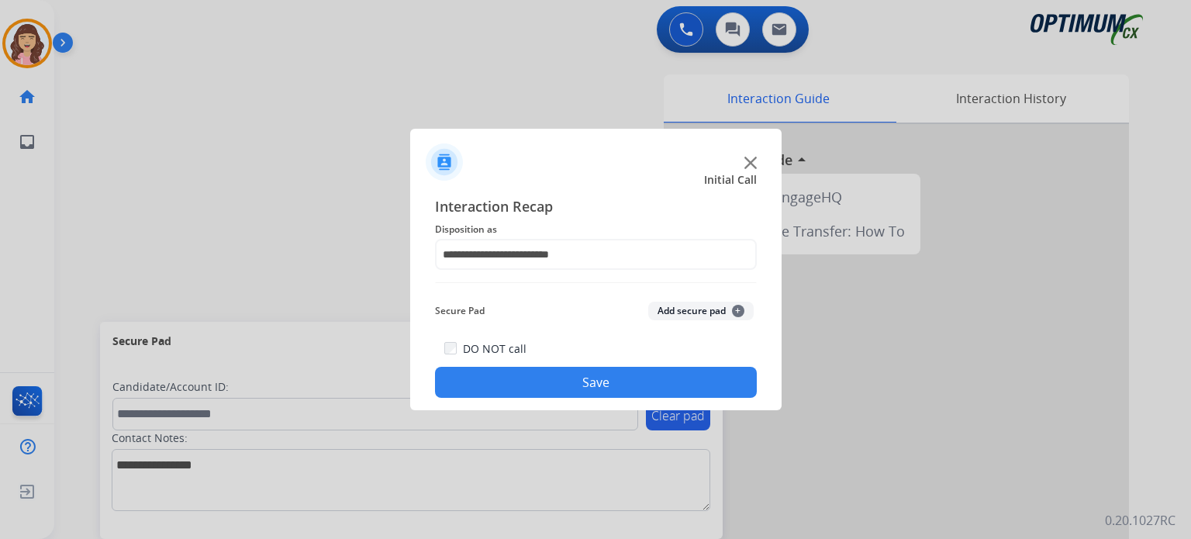
click at [564, 380] on button "Save" at bounding box center [596, 382] width 322 height 31
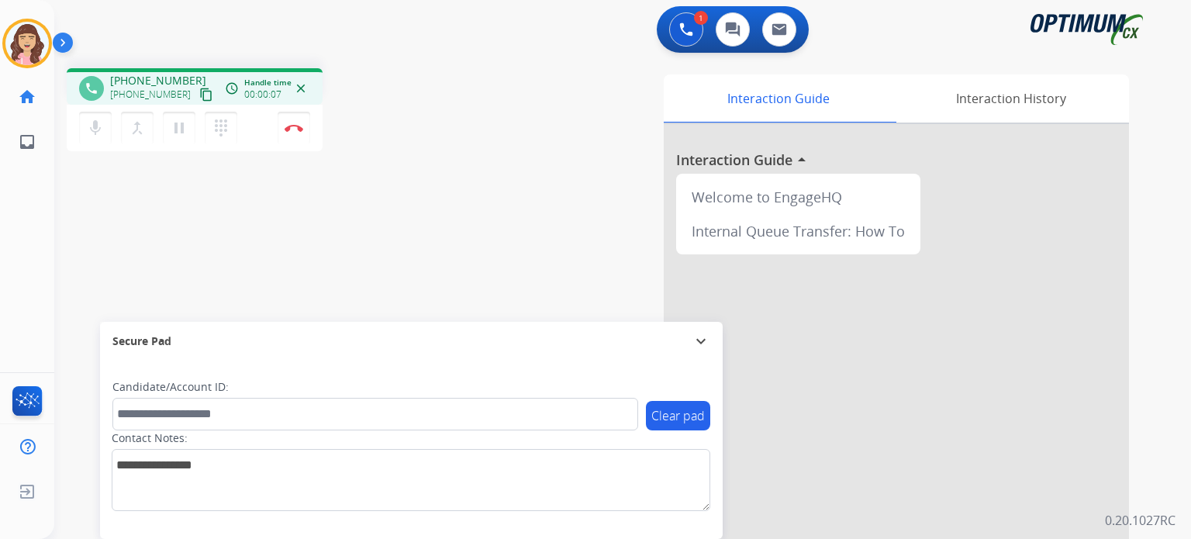
click at [199, 94] on mat-icon "content_copy" at bounding box center [206, 95] width 14 height 14
click at [95, 122] on mat-icon "mic" at bounding box center [95, 128] width 19 height 19
click at [95, 122] on mat-icon "mic_off" at bounding box center [95, 128] width 19 height 19
click at [292, 132] on button "Disconnect" at bounding box center [293, 128] width 33 height 33
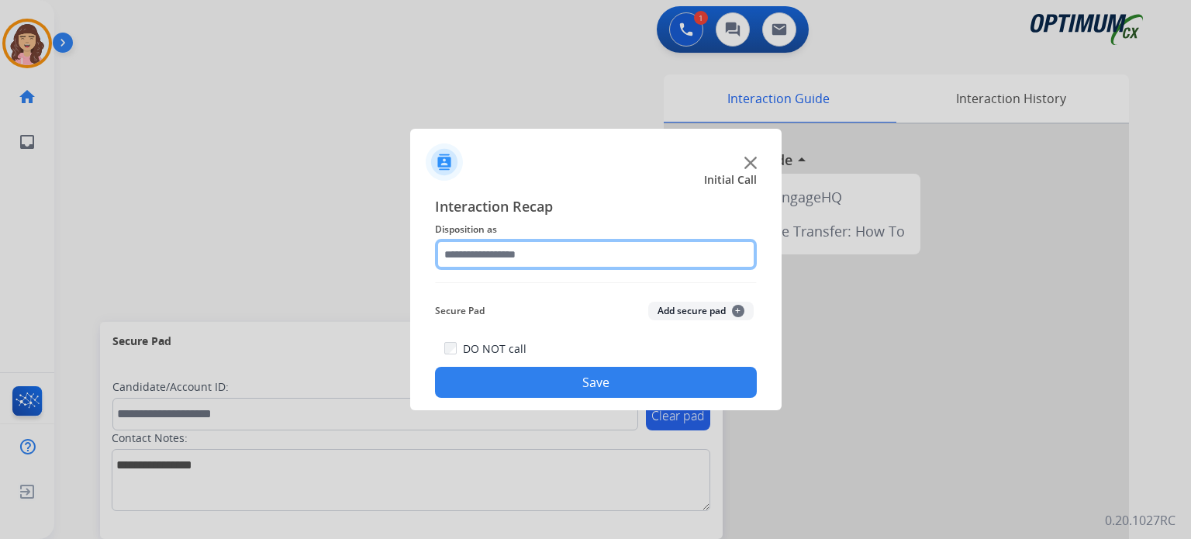
click at [549, 260] on input "text" at bounding box center [596, 254] width 322 height 31
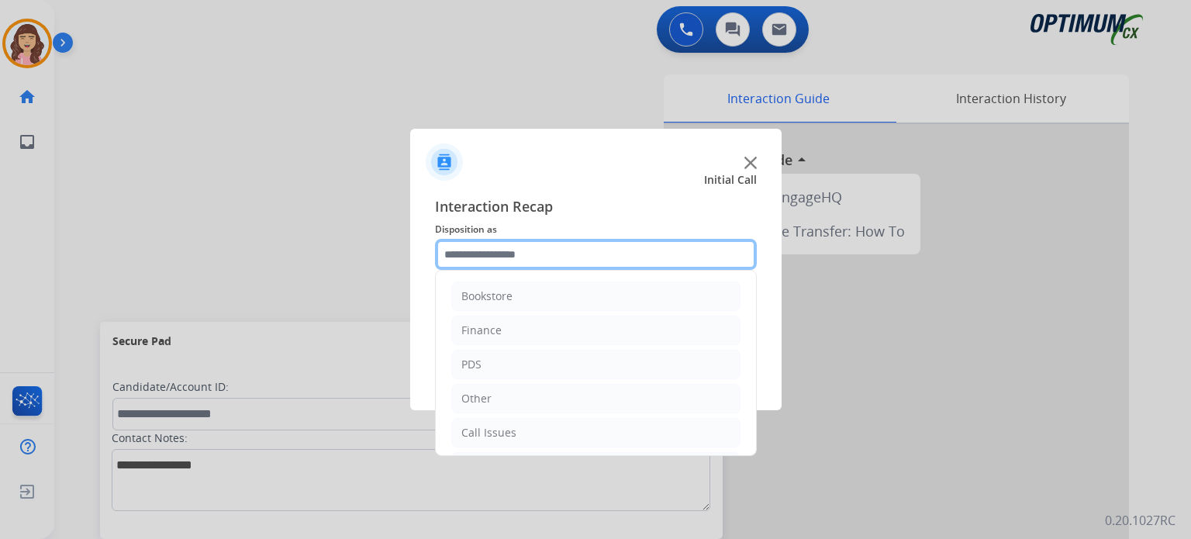
scroll to position [102, 0]
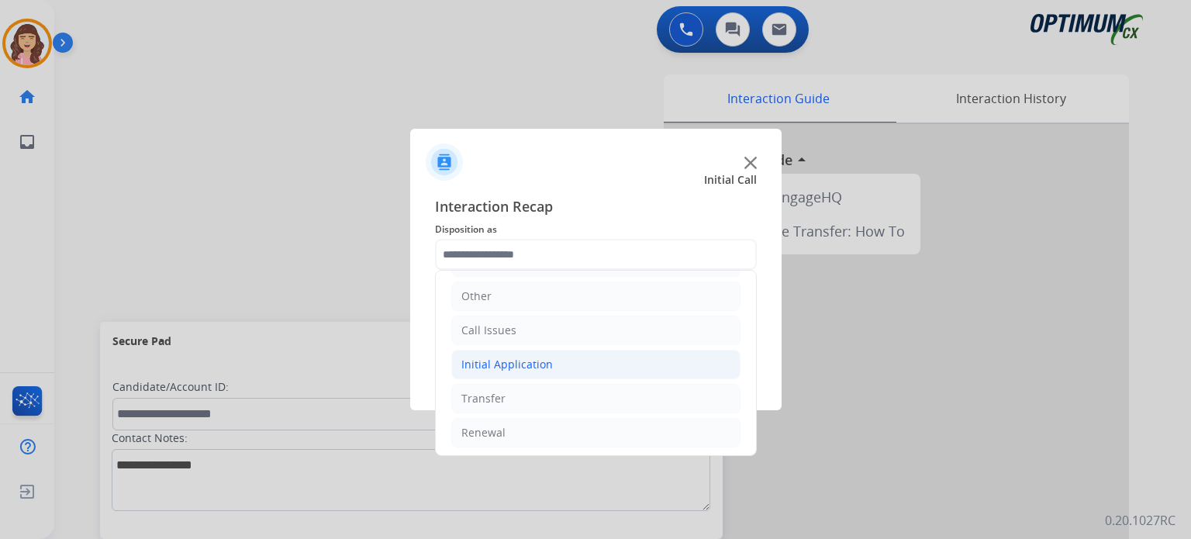
click at [549, 359] on li "Initial Application" at bounding box center [595, 364] width 289 height 29
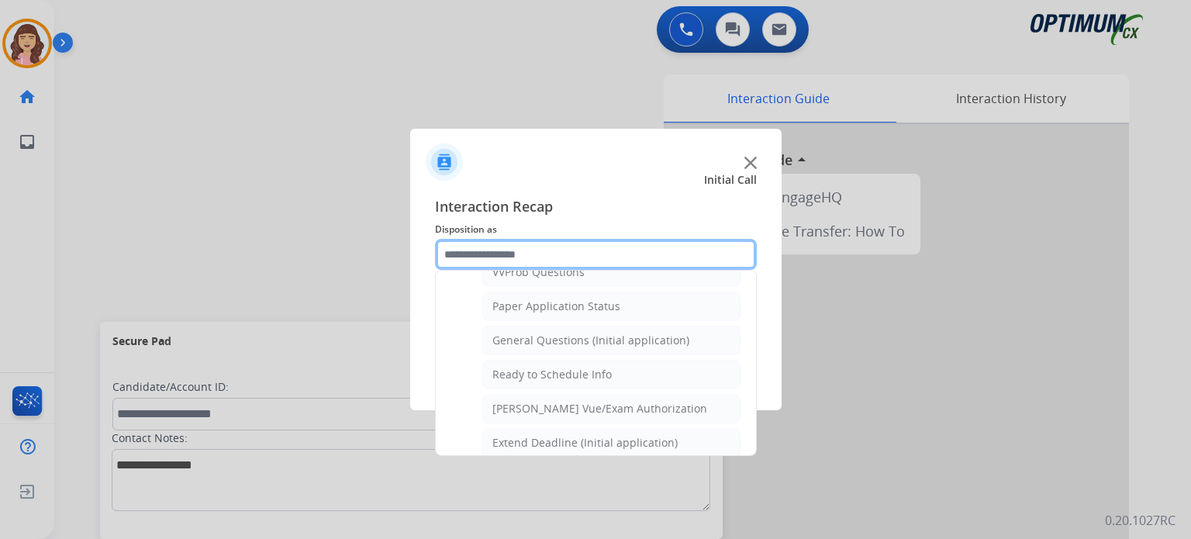
scroll to position [862, 0]
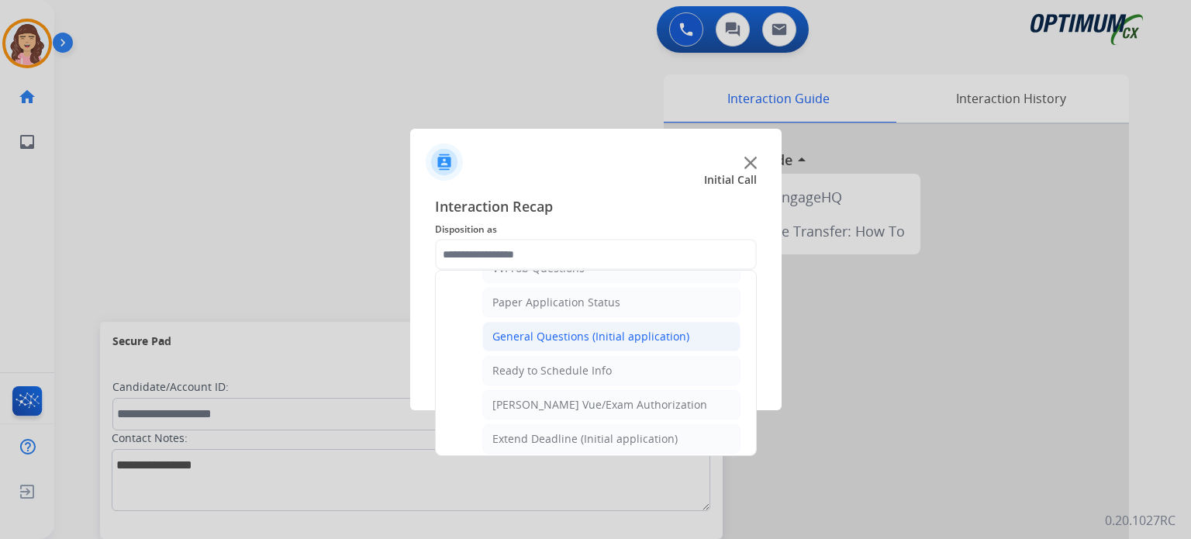
click at [602, 332] on div "General Questions (Initial application)" at bounding box center [590, 337] width 197 height 16
type input "**********"
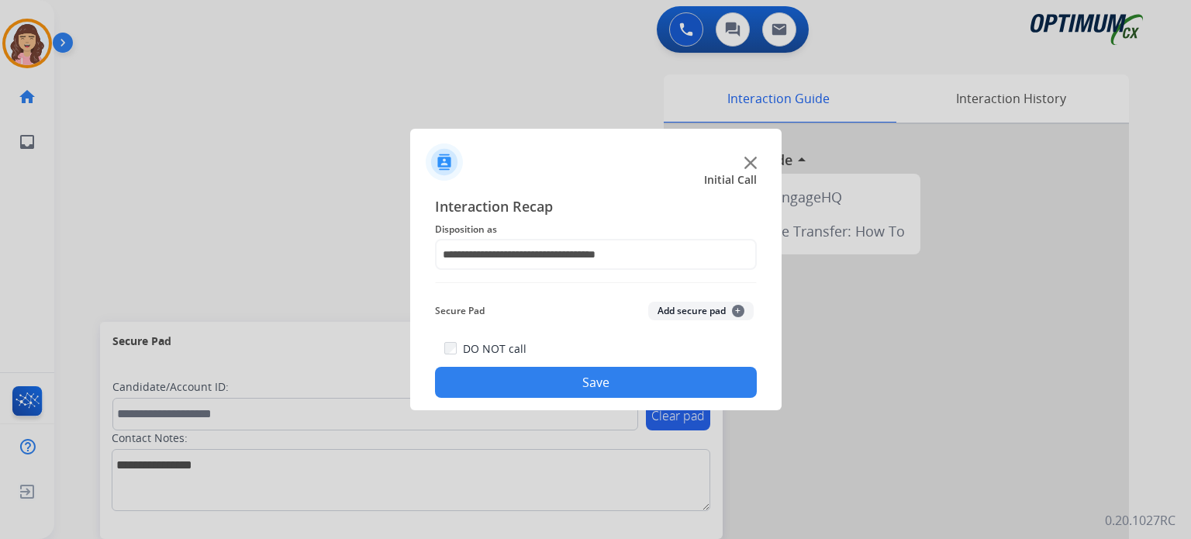
click at [591, 384] on button "Save" at bounding box center [596, 382] width 322 height 31
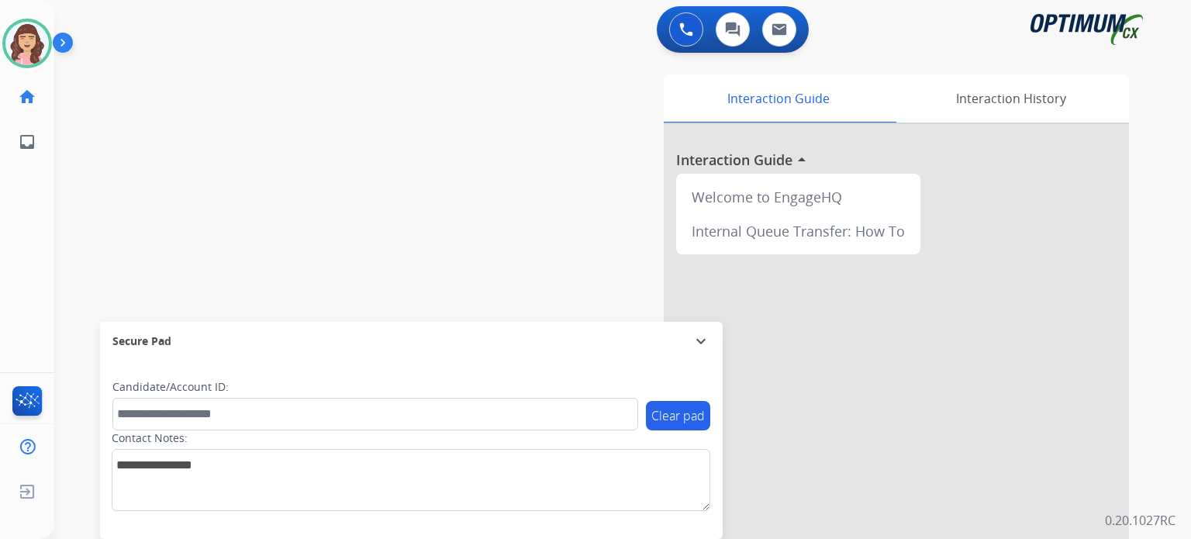
click at [240, 89] on div "swap_horiz Break voice bridge close_fullscreen Connect 3-Way Call merge_type Se…" at bounding box center [603, 379] width 1099 height 646
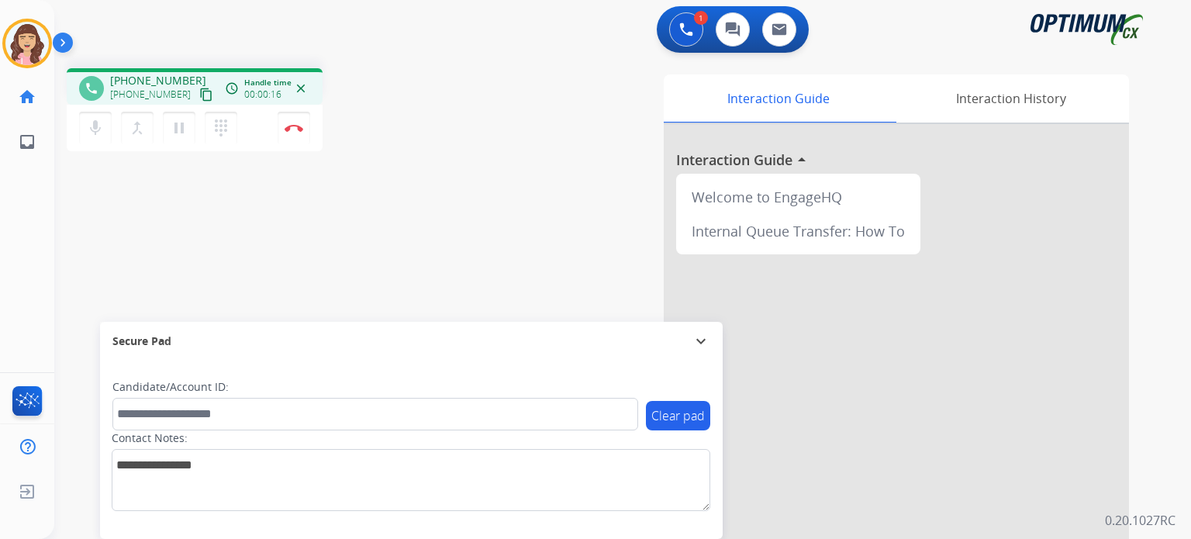
click at [199, 96] on mat-icon "content_copy" at bounding box center [206, 95] width 14 height 14
click at [174, 224] on div "phone +13185129789 +13185129789 content_copy access_time Call metrics Queue 00:…" at bounding box center [603, 379] width 1099 height 646
click at [295, 126] on img at bounding box center [293, 128] width 19 height 8
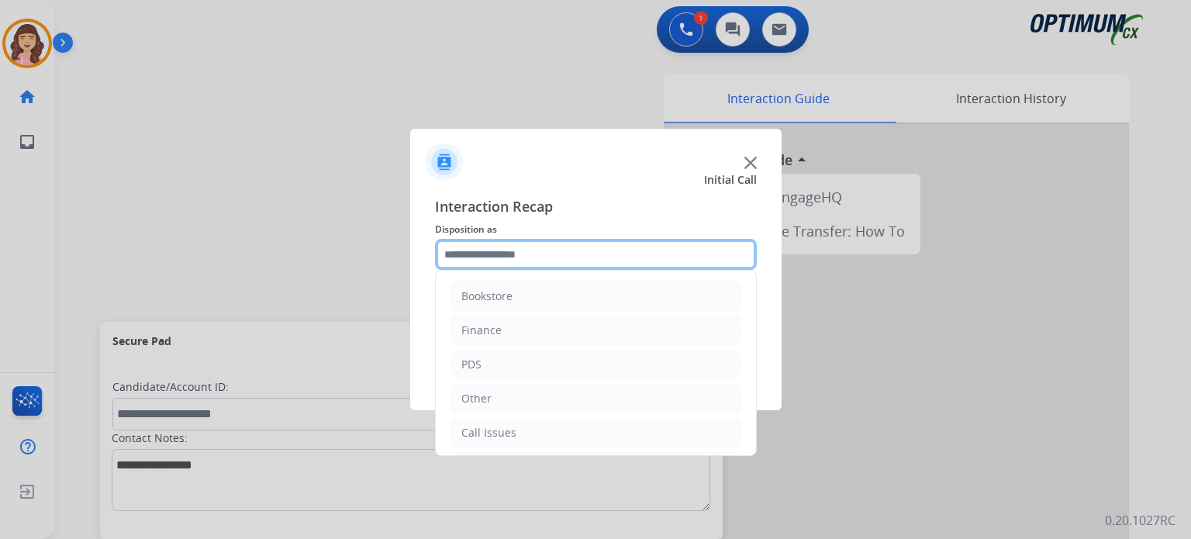
click at [564, 253] on input "text" at bounding box center [596, 254] width 322 height 31
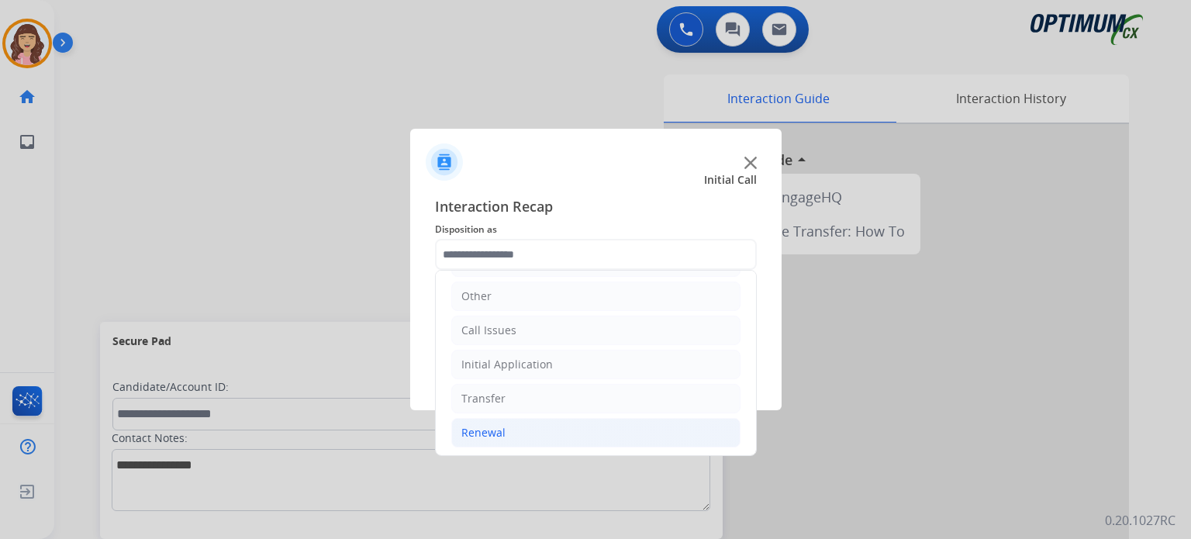
click at [531, 424] on li "Renewal" at bounding box center [595, 432] width 289 height 29
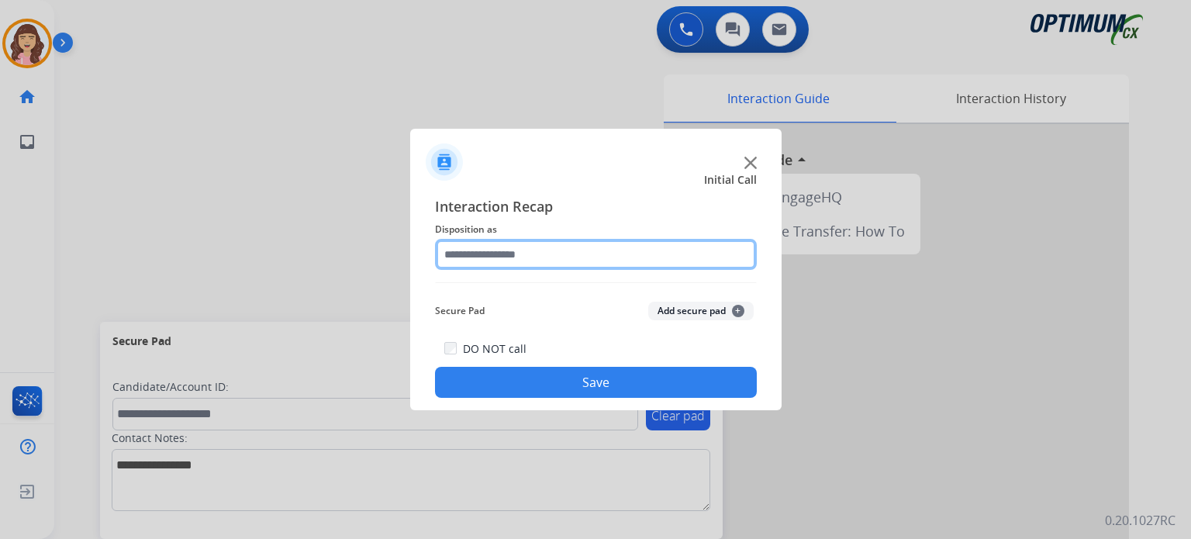
click at [547, 266] on input "text" at bounding box center [596, 254] width 322 height 31
click at [560, 257] on input "text" at bounding box center [596, 254] width 322 height 31
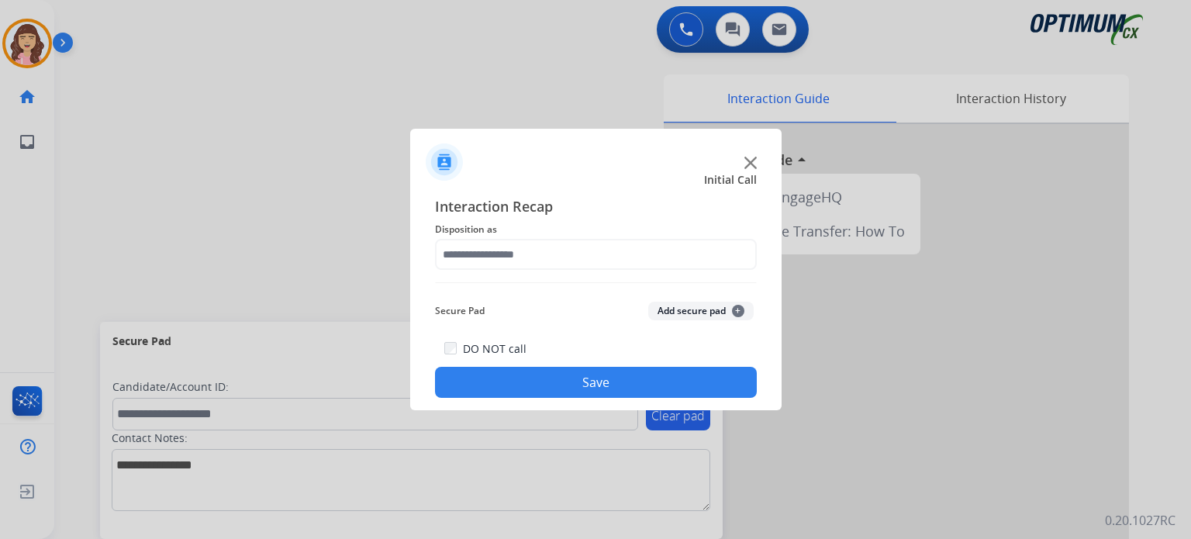
click at [322, 235] on div at bounding box center [595, 269] width 1191 height 539
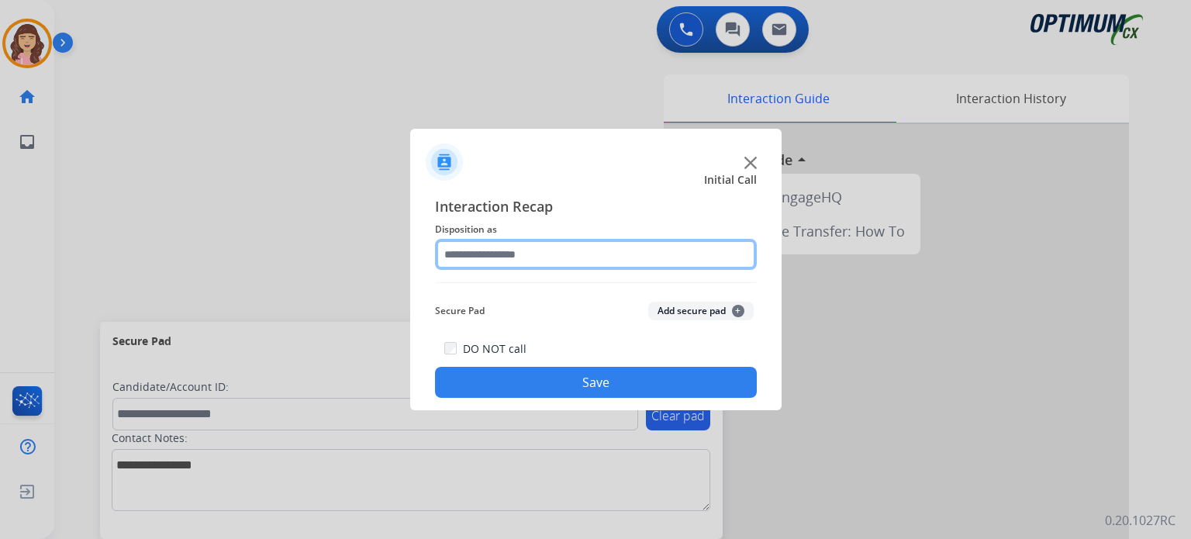
click at [533, 253] on input "text" at bounding box center [596, 254] width 322 height 31
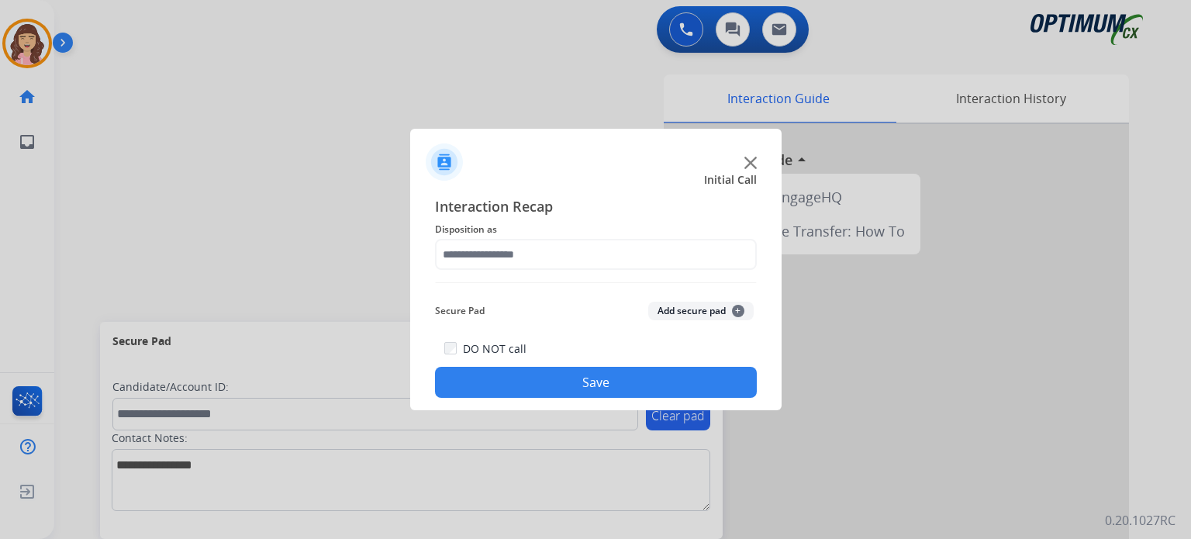
click at [257, 270] on div at bounding box center [595, 269] width 1191 height 539
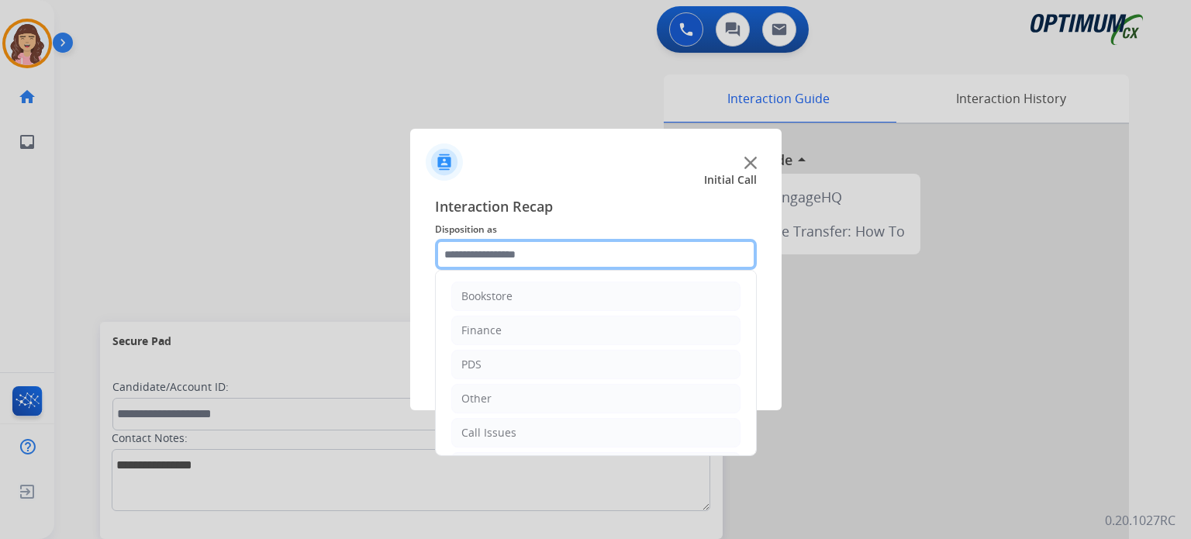
click at [512, 257] on input "text" at bounding box center [596, 254] width 322 height 31
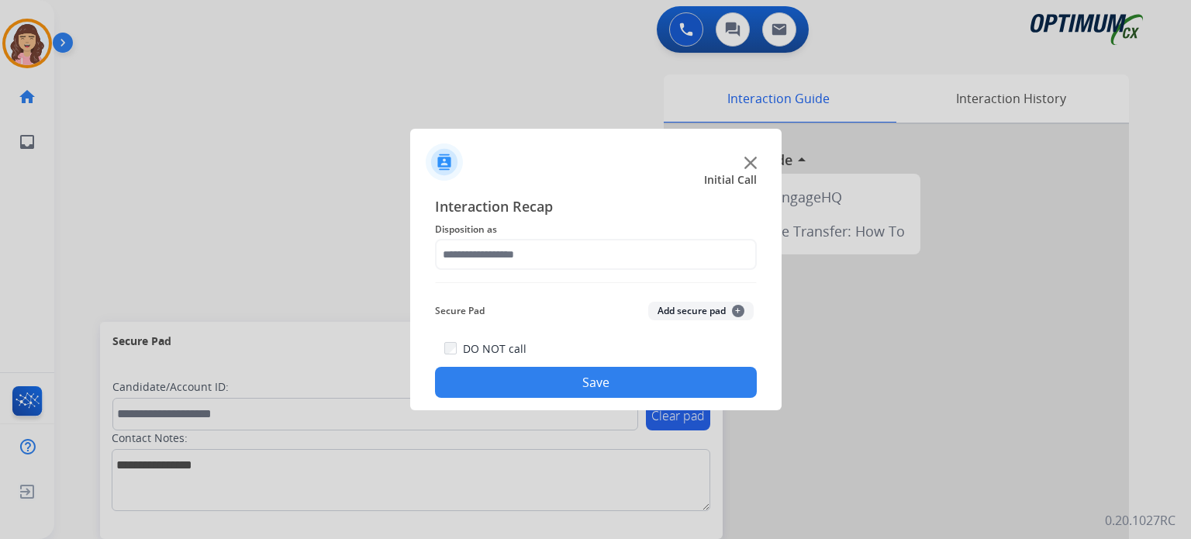
click at [749, 165] on img at bounding box center [750, 163] width 12 height 12
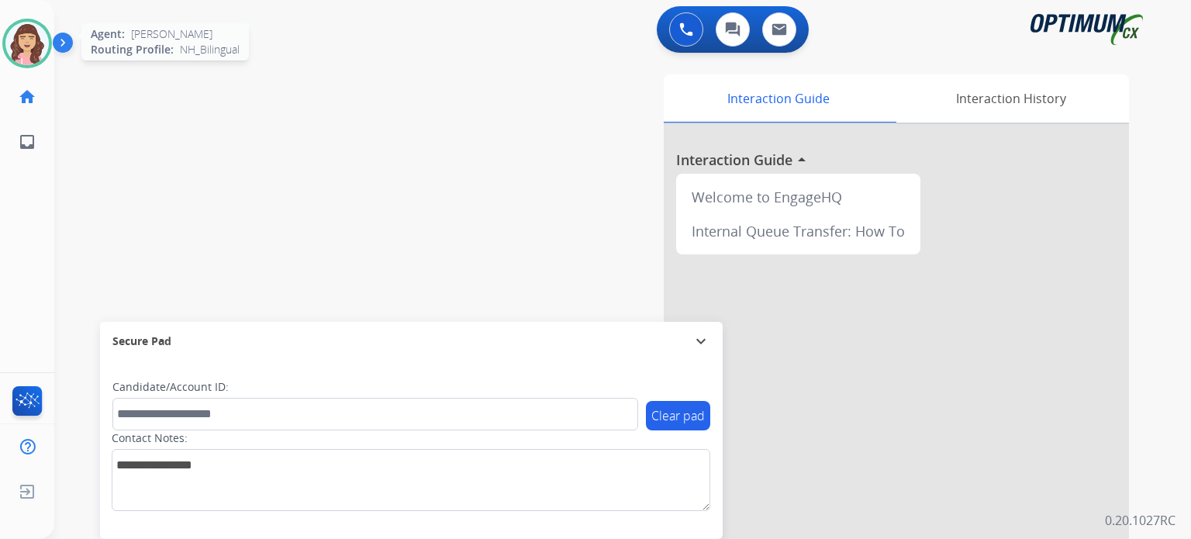
click at [12, 52] on img at bounding box center [26, 43] width 43 height 43
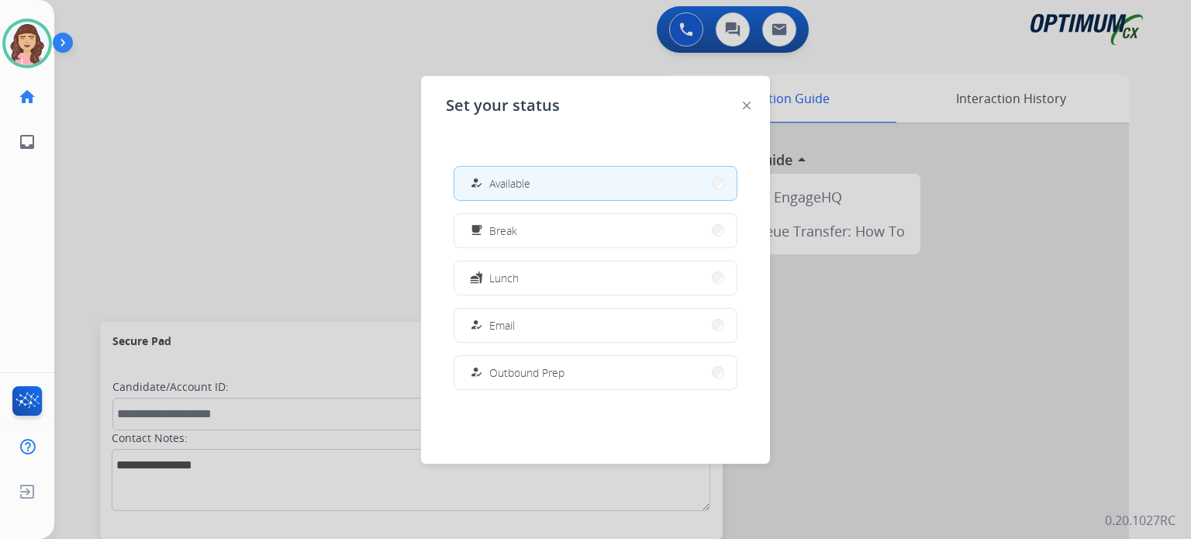
scroll to position [386, 0]
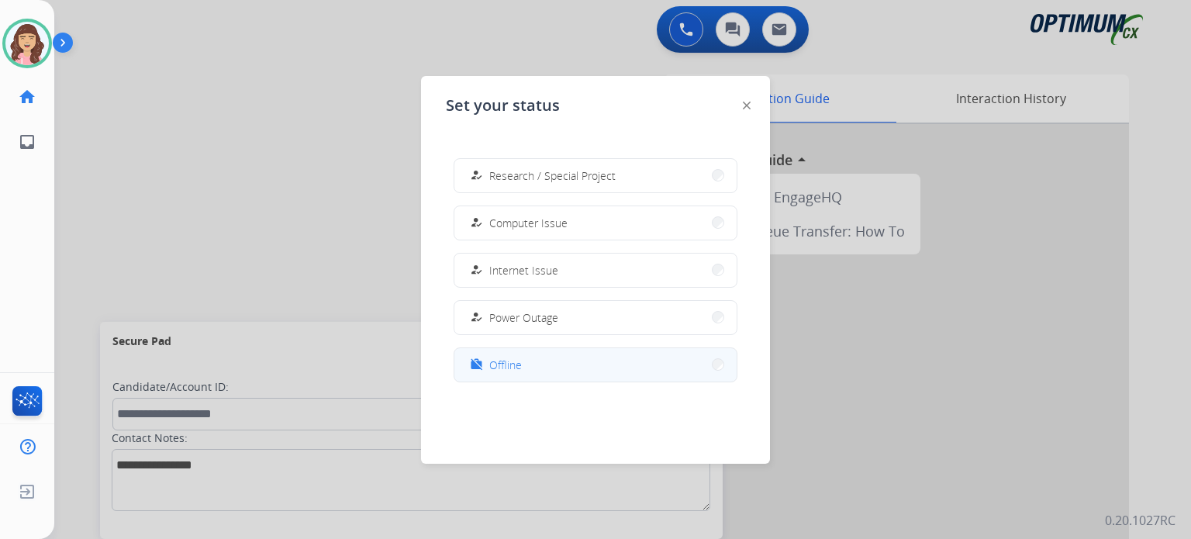
click at [477, 368] on mat-icon "work_off" at bounding box center [476, 364] width 13 height 13
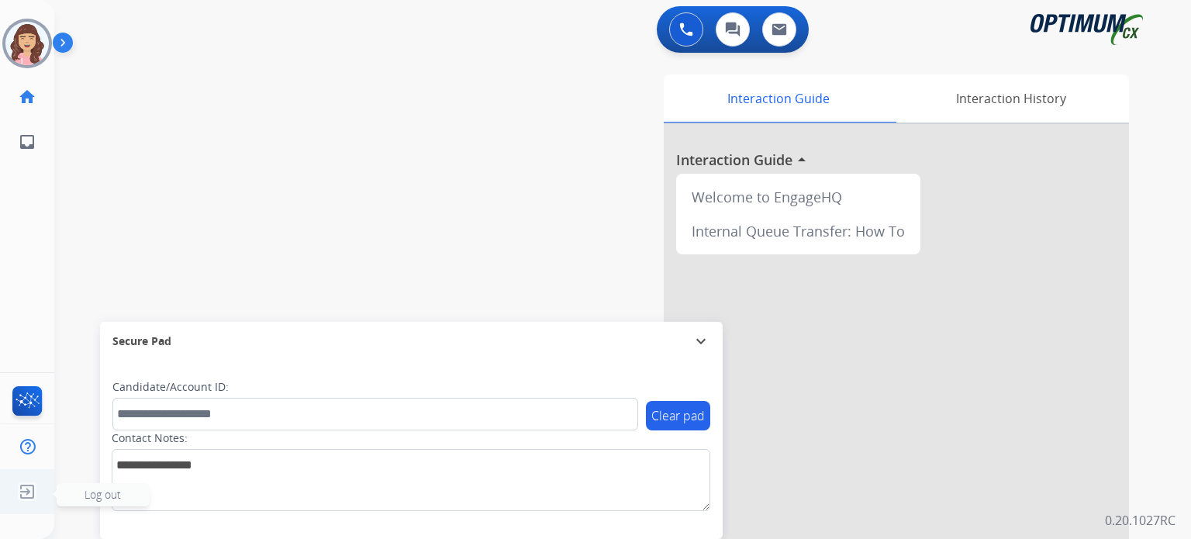
click at [34, 498] on img at bounding box center [27, 491] width 28 height 29
